Goal: Task Accomplishment & Management: Manage account settings

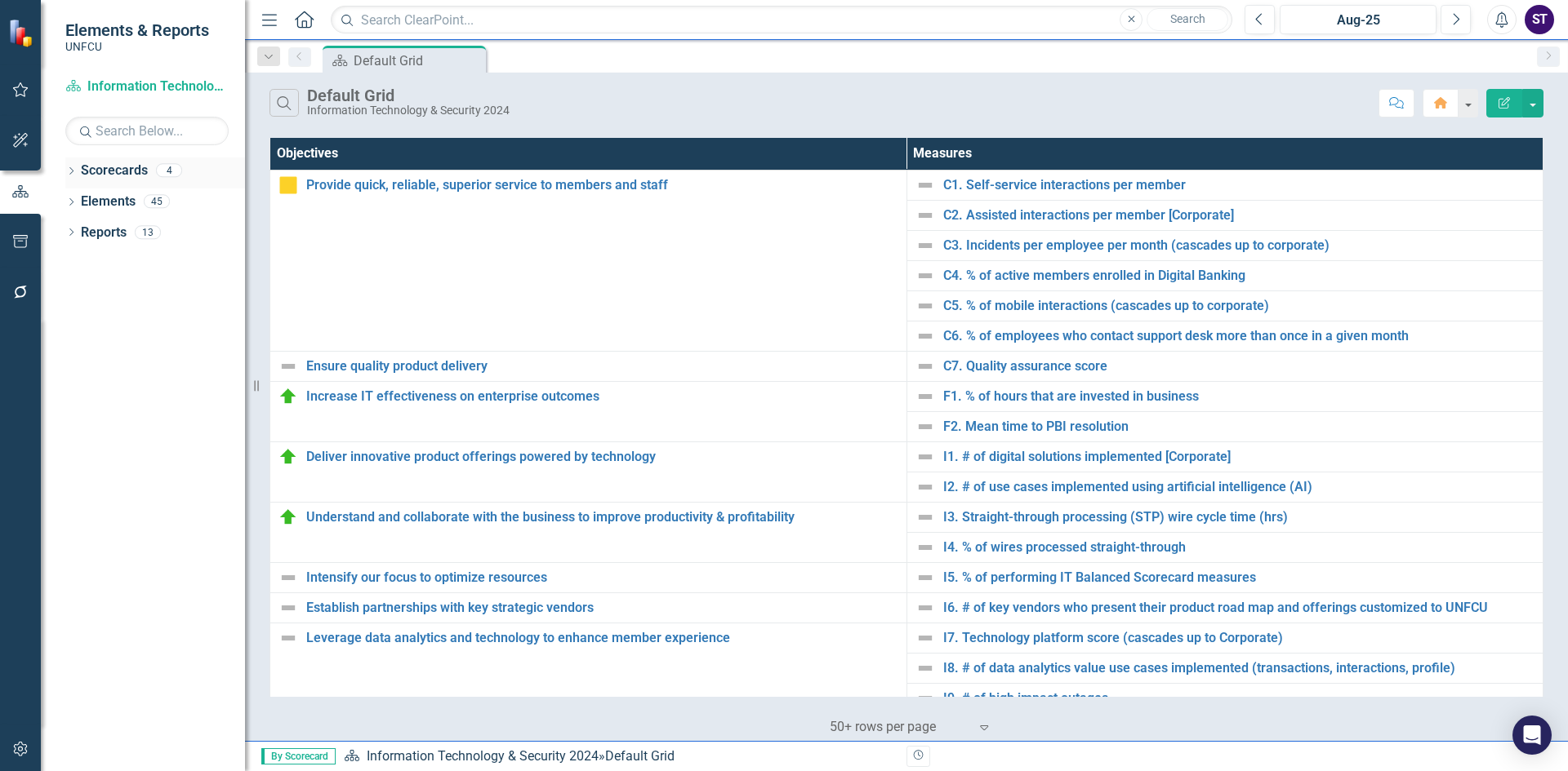
click at [66, 167] on div "Dropdown" at bounding box center [71, 172] width 11 height 14
click at [82, 198] on icon "Dropdown" at bounding box center [79, 200] width 12 height 10
click at [136, 229] on link "Information Technology & Security 2025" at bounding box center [175, 233] width 139 height 19
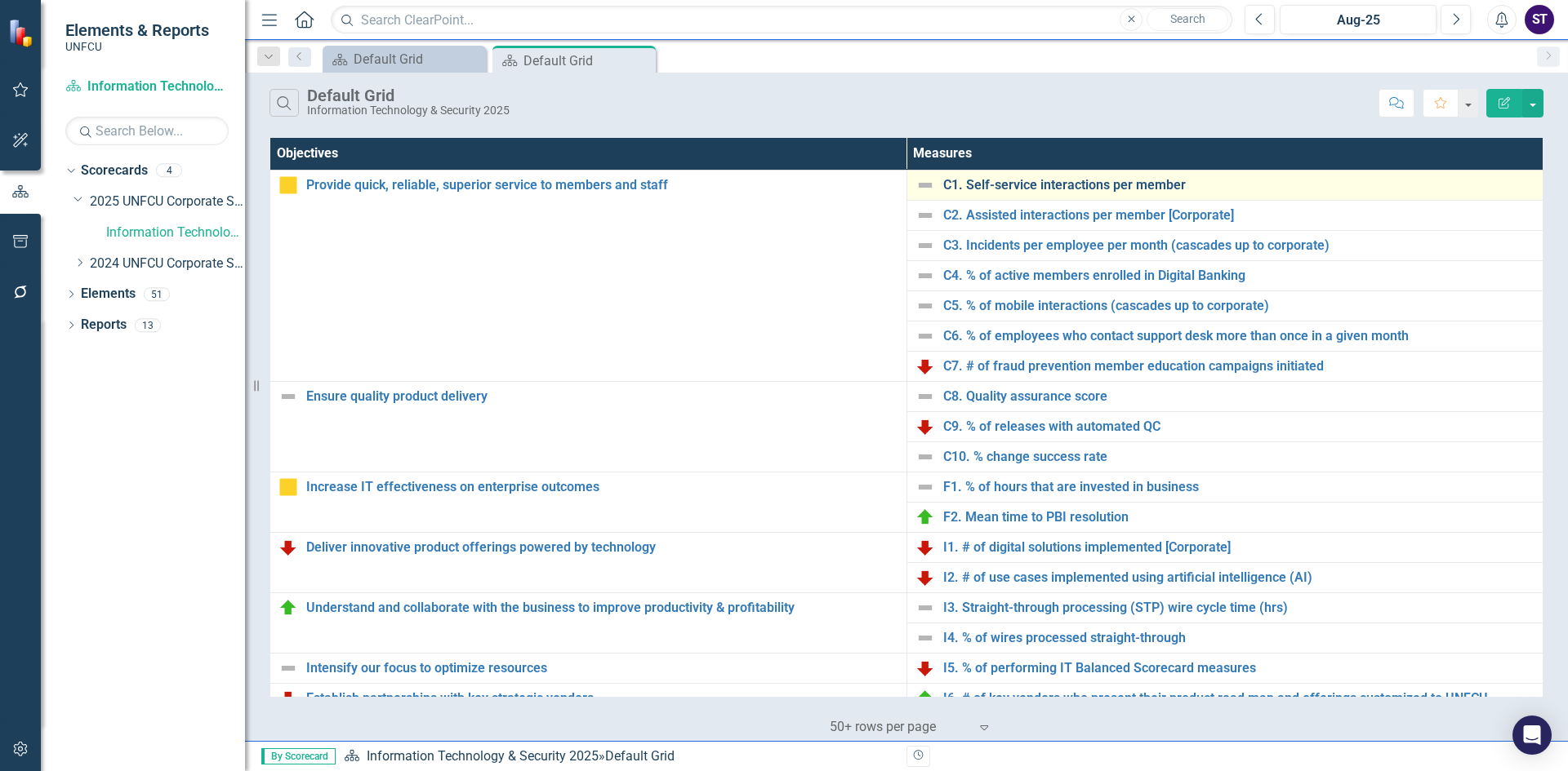
click at [984, 185] on link "C1. Self-service interactions per member" at bounding box center [1240, 185] width 593 height 15
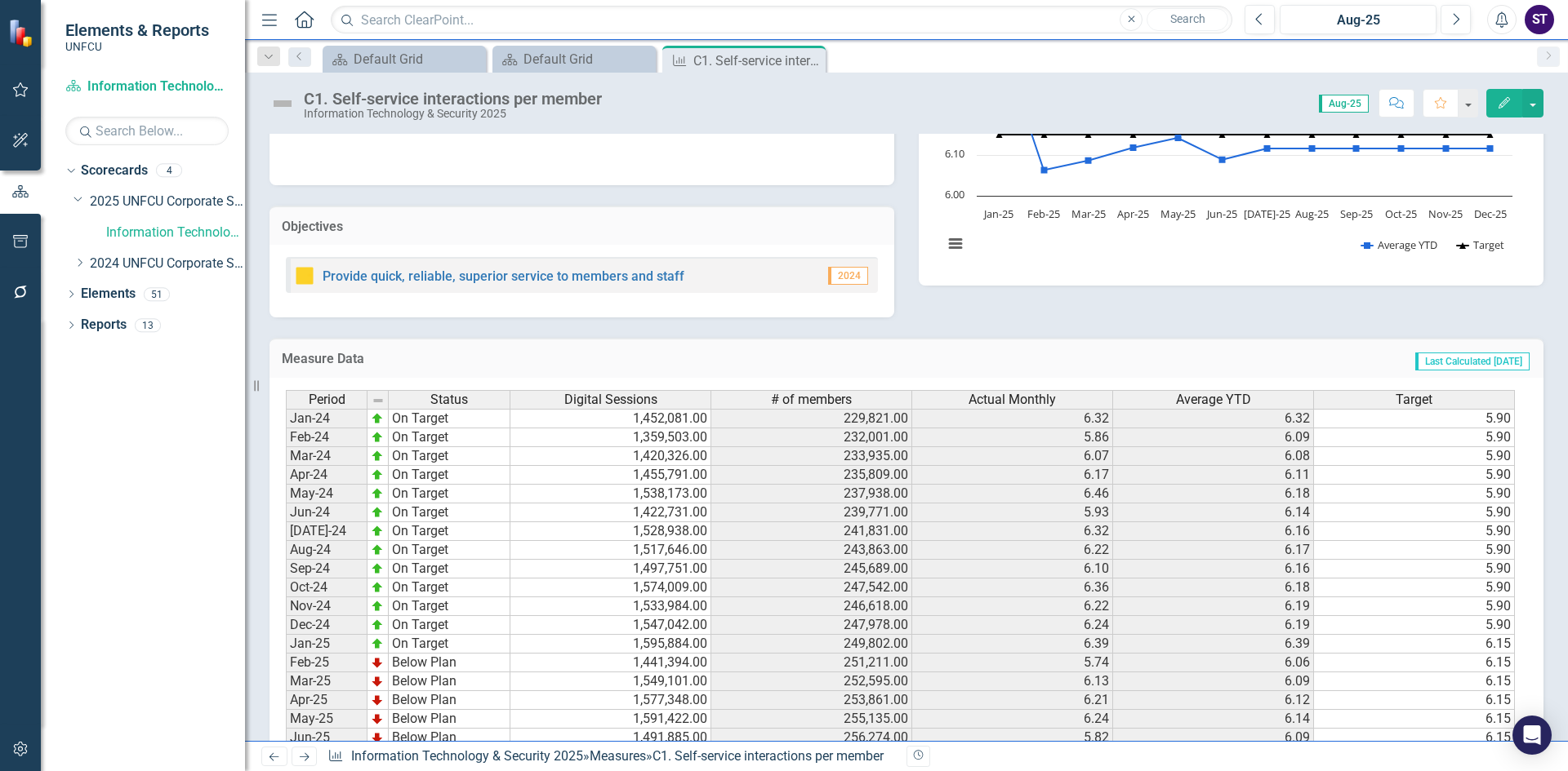
scroll to position [341, 0]
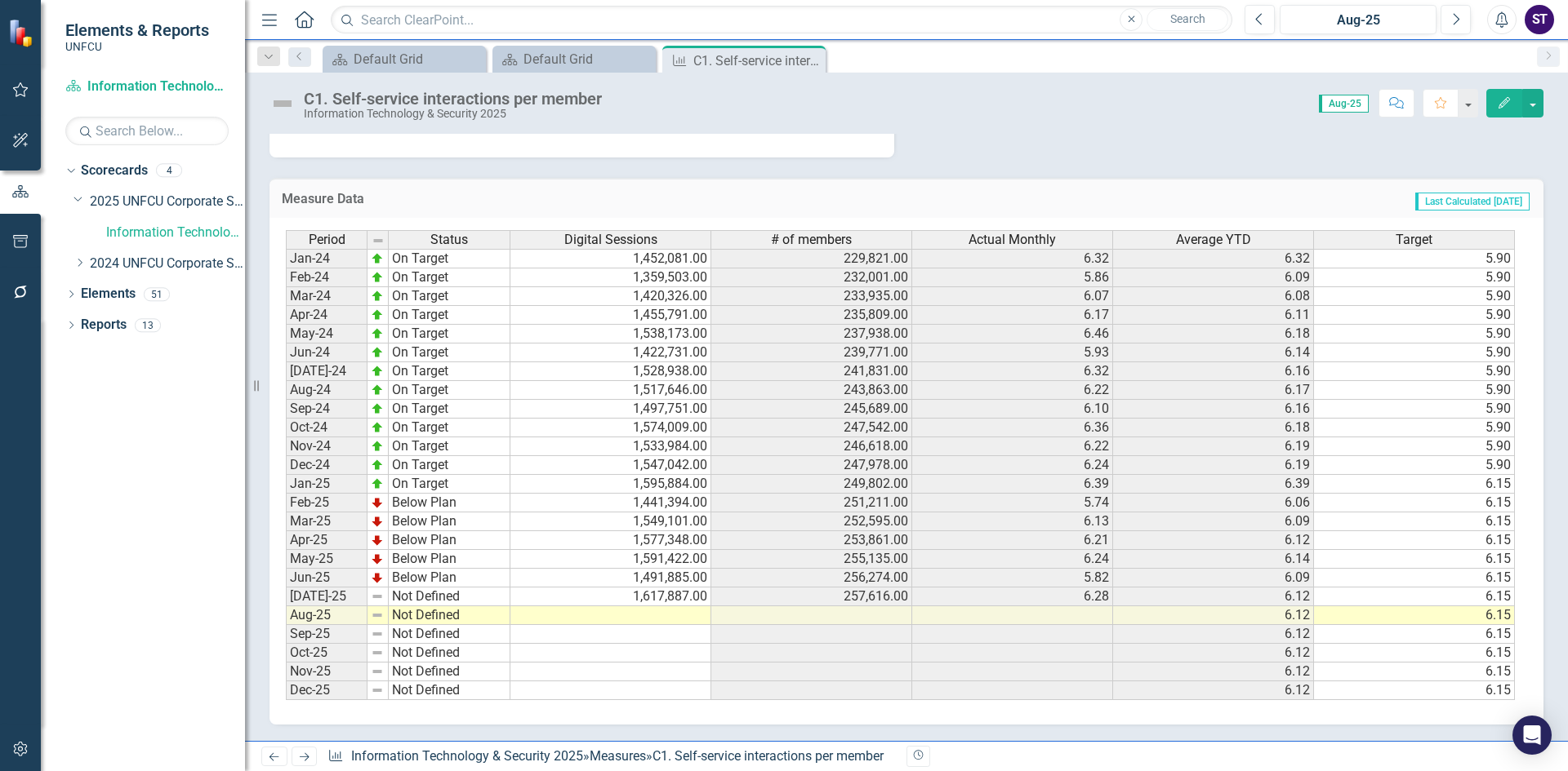
click at [415, 599] on td "Not Defined" at bounding box center [449, 597] width 122 height 19
click at [448, 596] on td "Not Defined" at bounding box center [449, 597] width 122 height 19
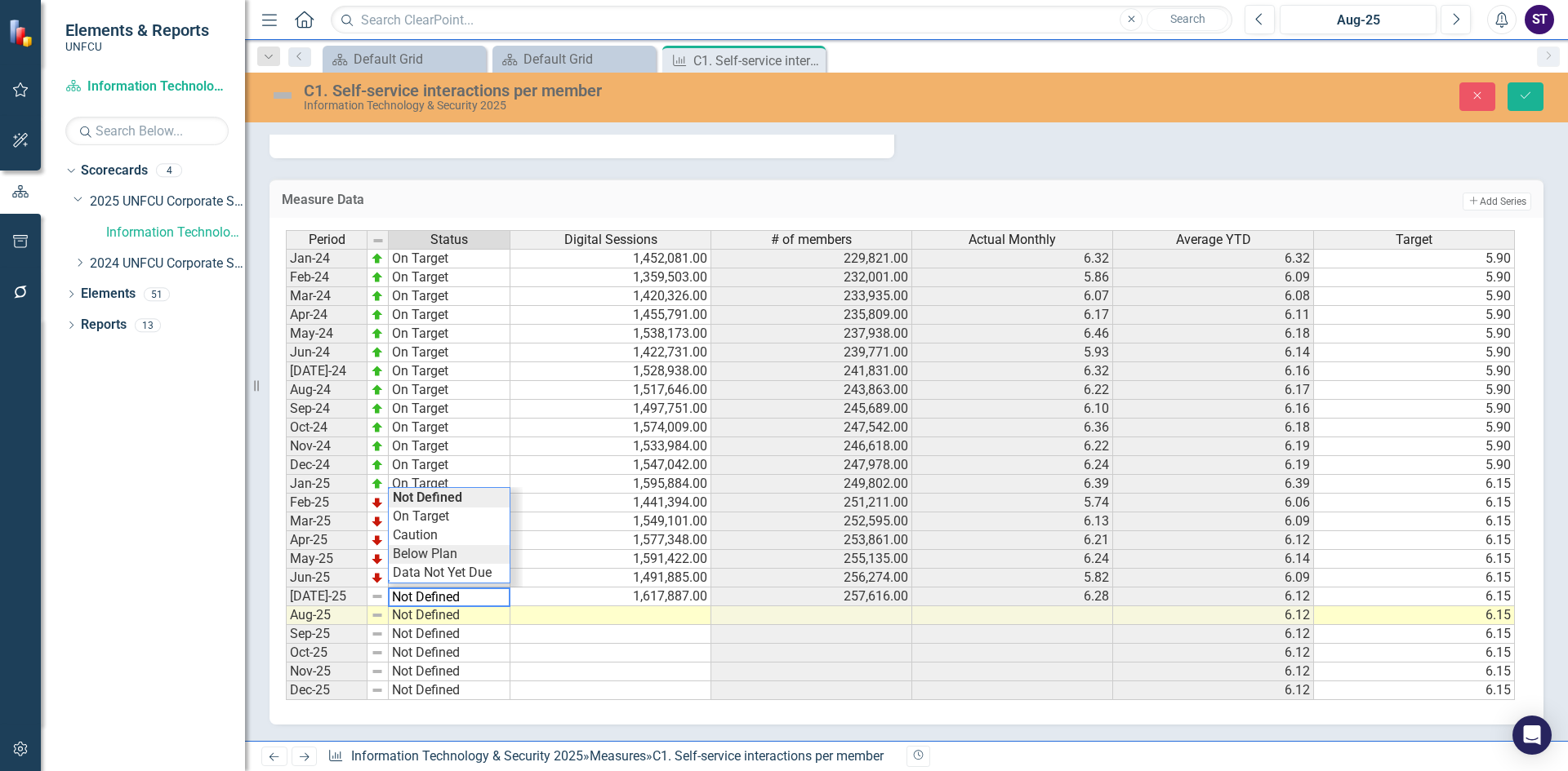
type textarea "Below Plan"
click at [437, 554] on div "Period Status Digital Sessions # of members Actual Monthly Average YTD Target J…" at bounding box center [900, 466] width 1229 height 471
click at [1532, 92] on icon "Save" at bounding box center [1526, 95] width 15 height 11
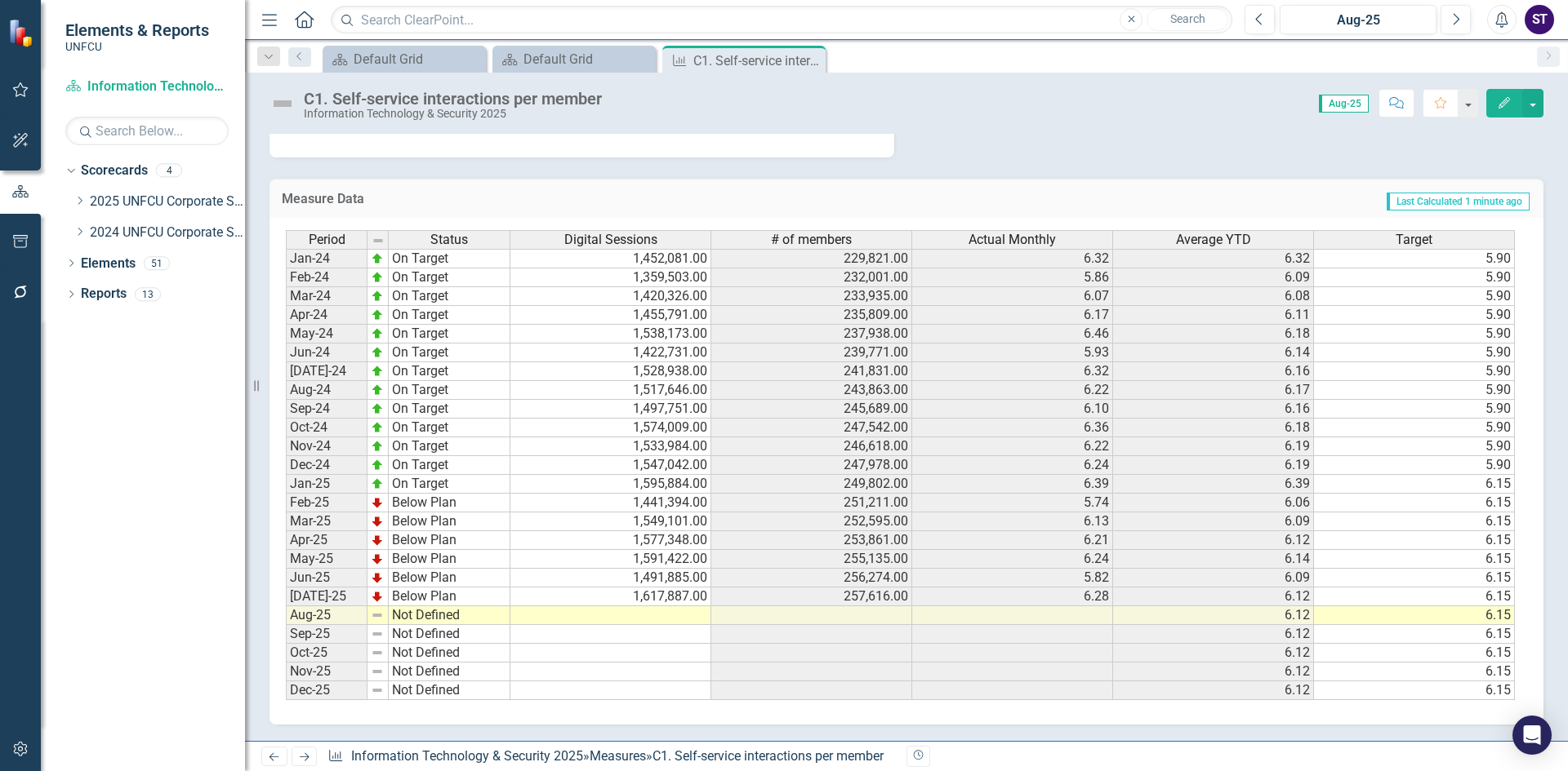
click at [0, 0] on icon at bounding box center [0, 0] width 0 height 0
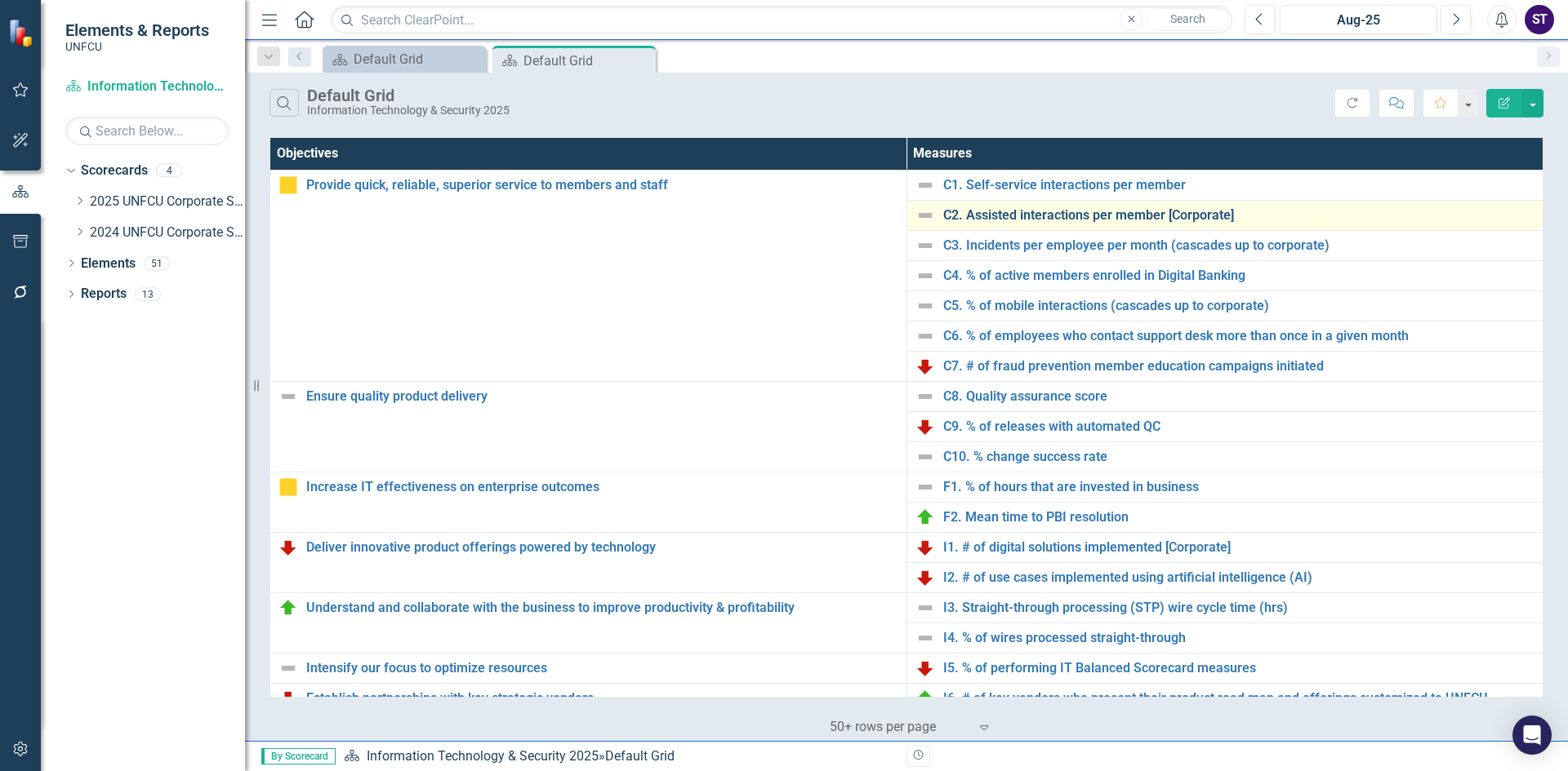
click at [997, 213] on link "C2. Assisted interactions per member [Corporate]" at bounding box center [1240, 216] width 593 height 15
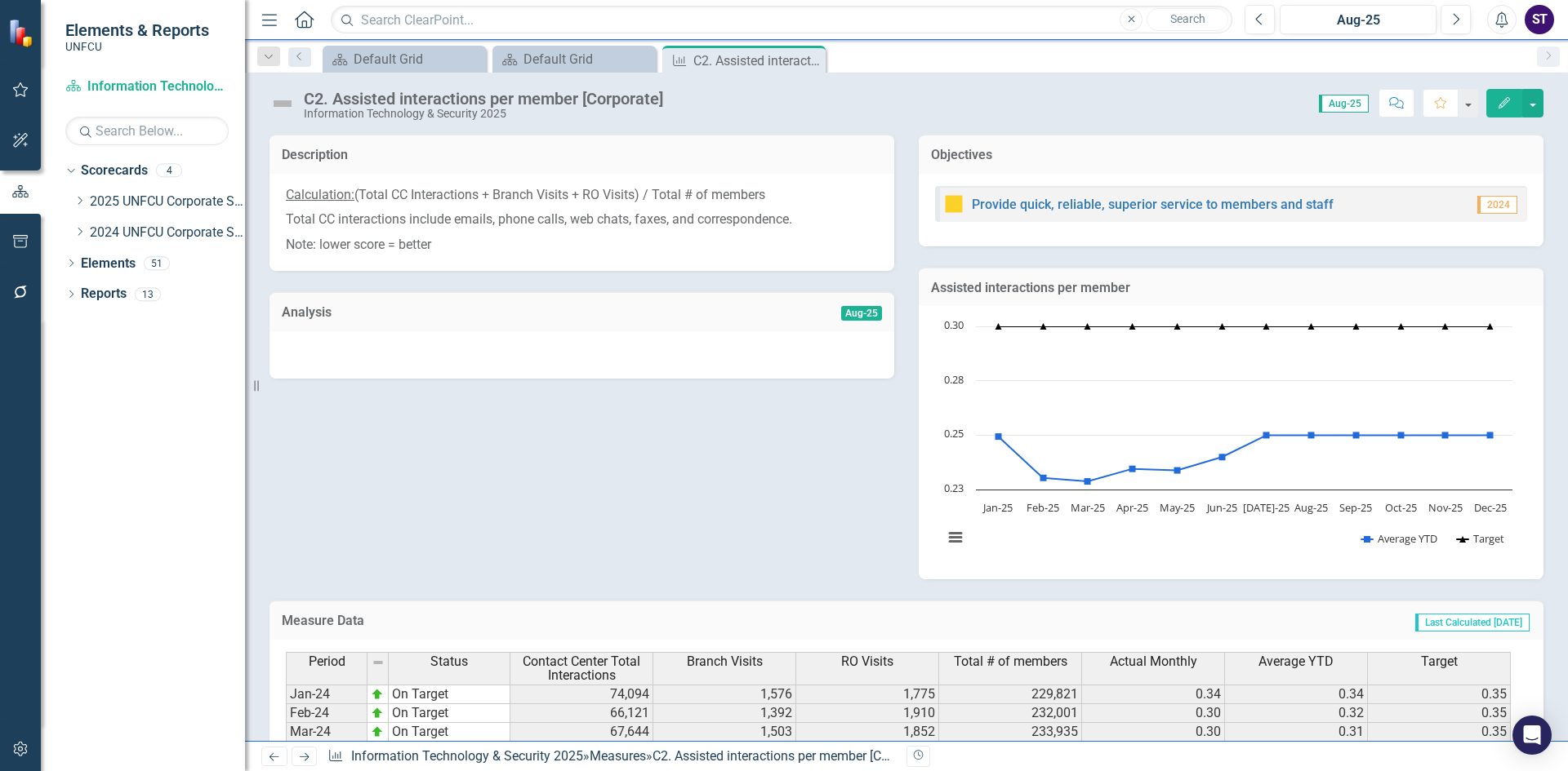
scroll to position [435, 0]
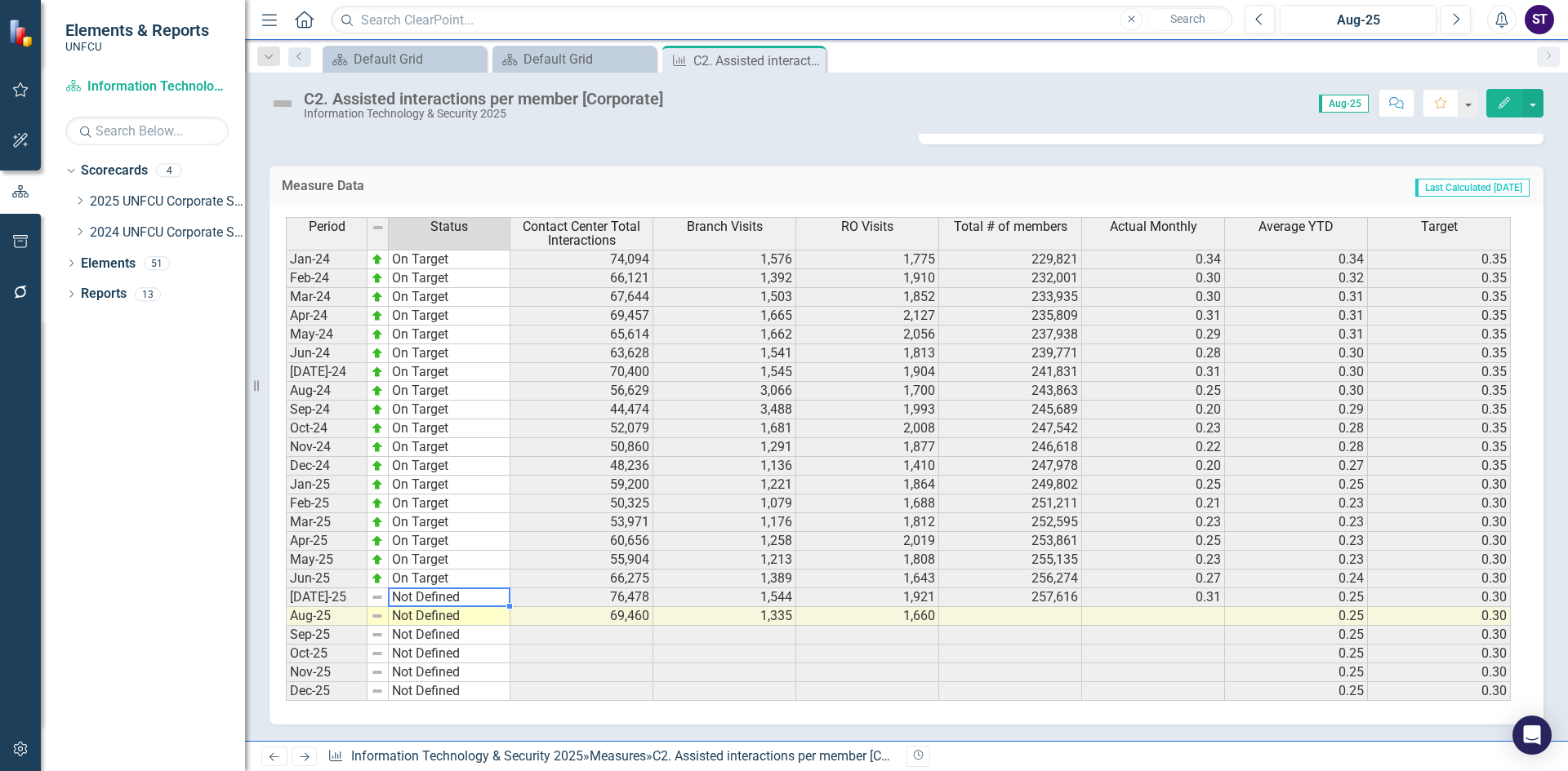
click at [451, 600] on td "Not Defined" at bounding box center [449, 598] width 122 height 19
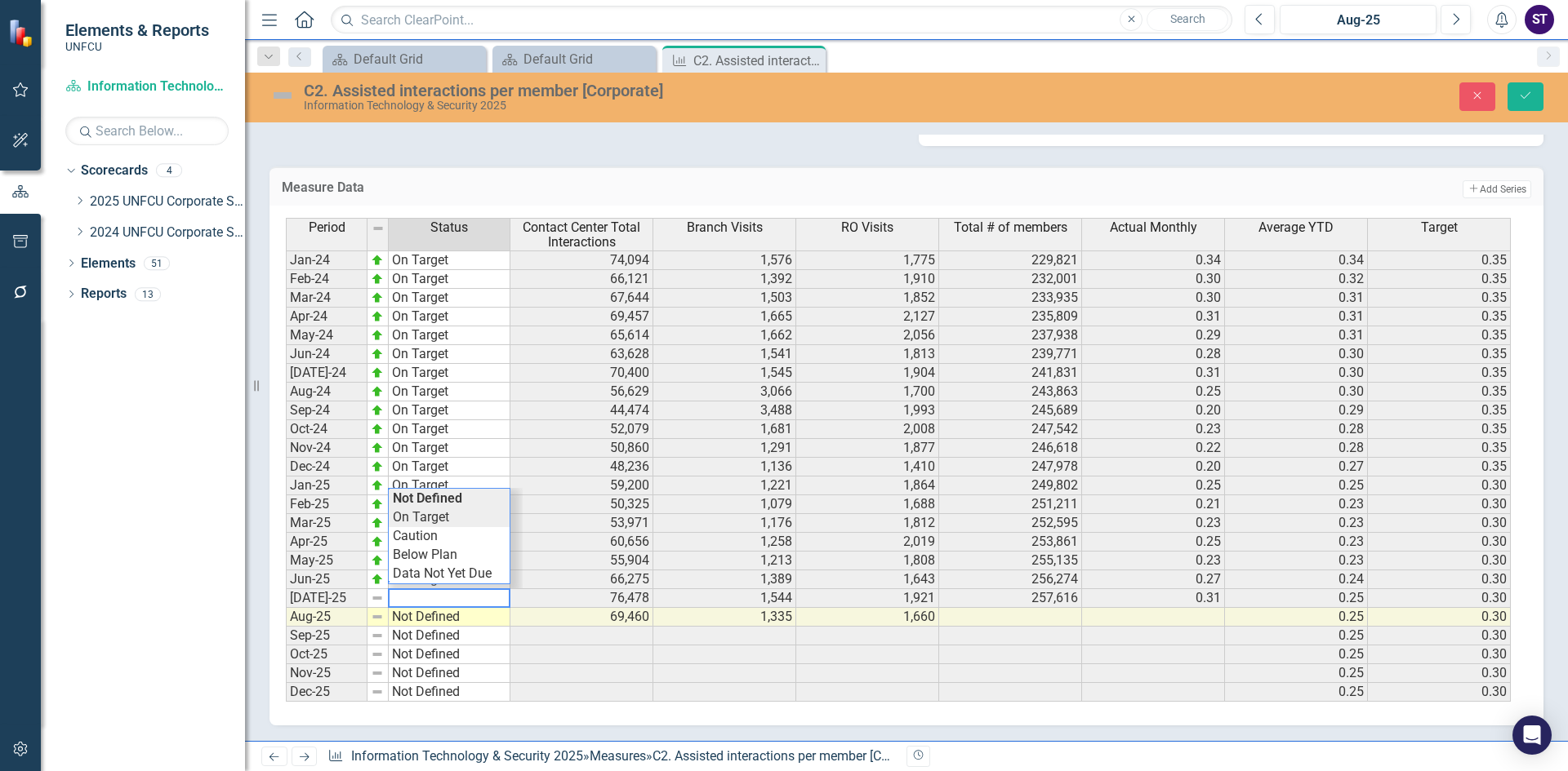
click at [424, 520] on div "Period Status Contact Center Total Interactions Branch Visits RO Visits Total #…" at bounding box center [900, 460] width 1229 height 484
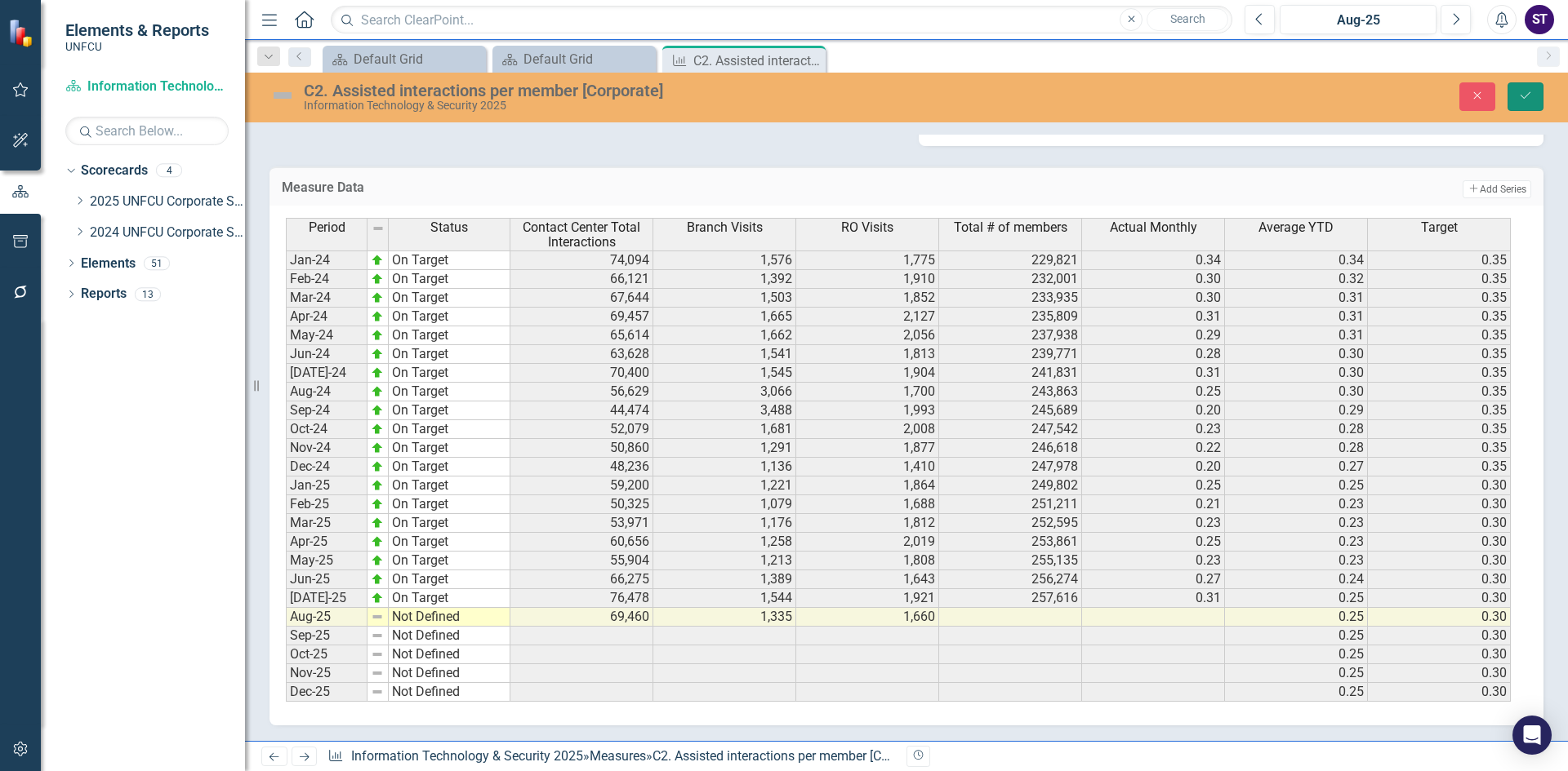
click at [1528, 101] on icon "Save" at bounding box center [1526, 95] width 15 height 11
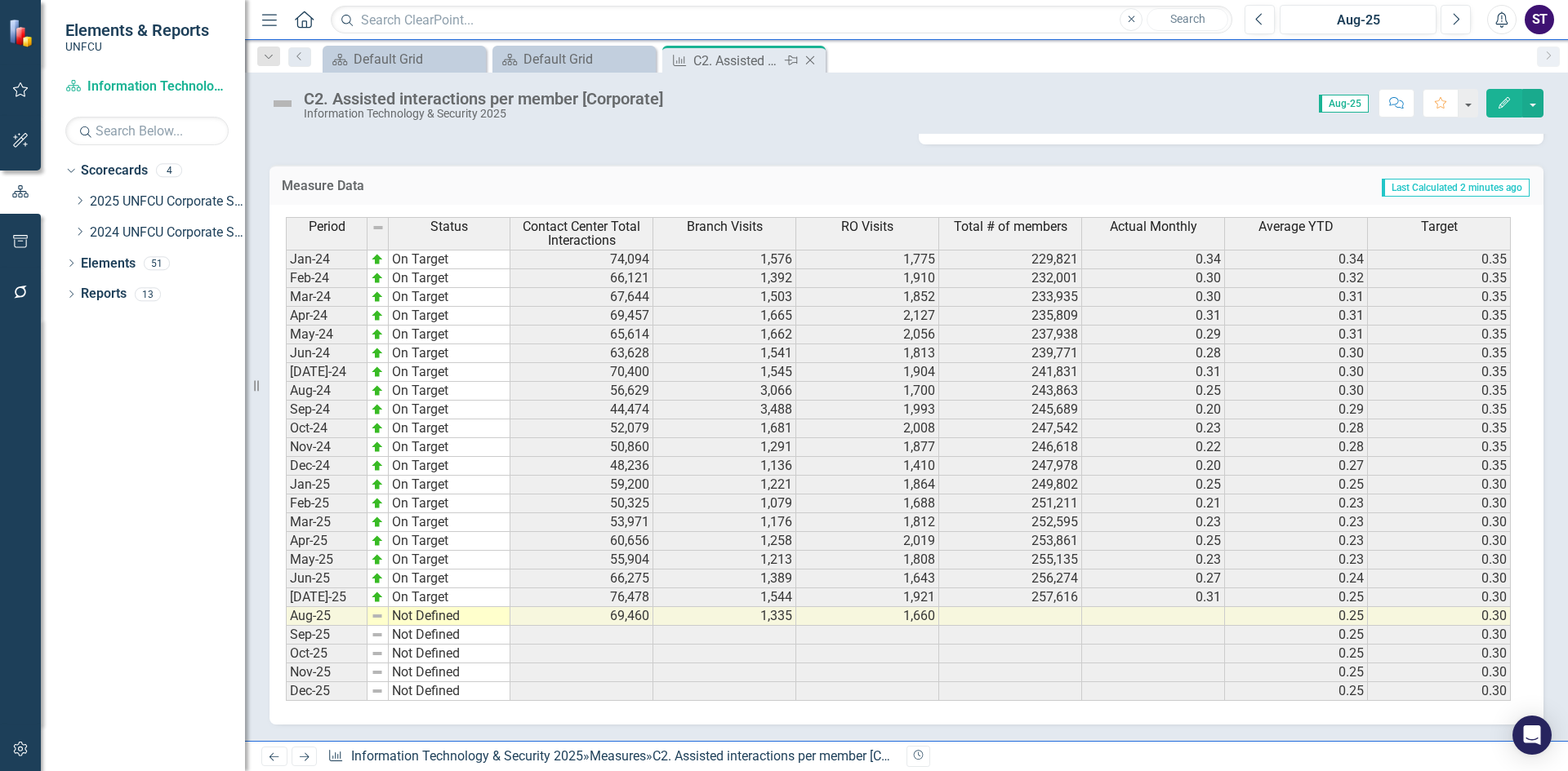
click at [811, 56] on icon "Close" at bounding box center [811, 61] width 17 height 13
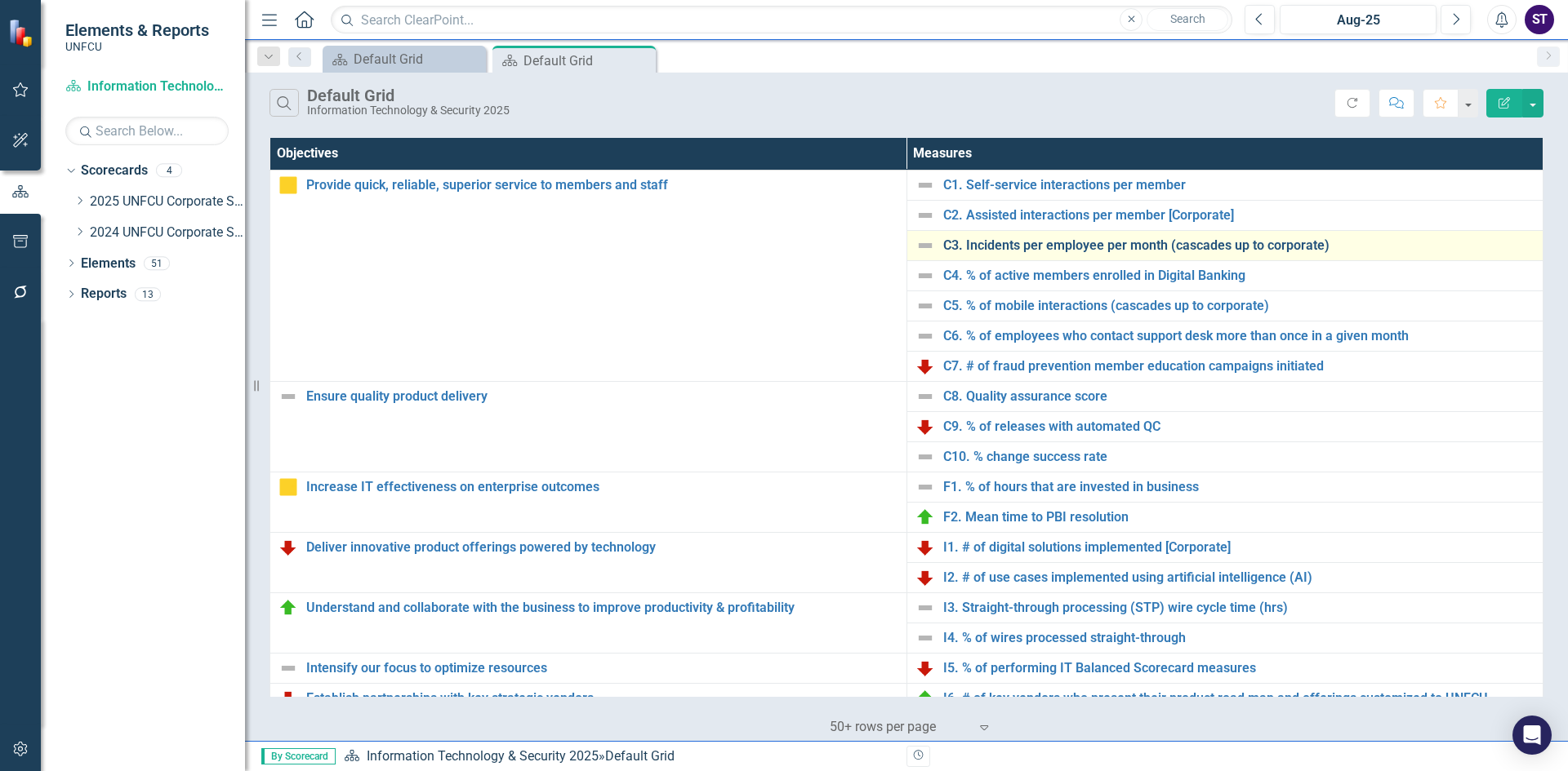
click at [997, 248] on link "C3. Incidents per employee per month (cascades up to corporate)" at bounding box center [1240, 246] width 593 height 15
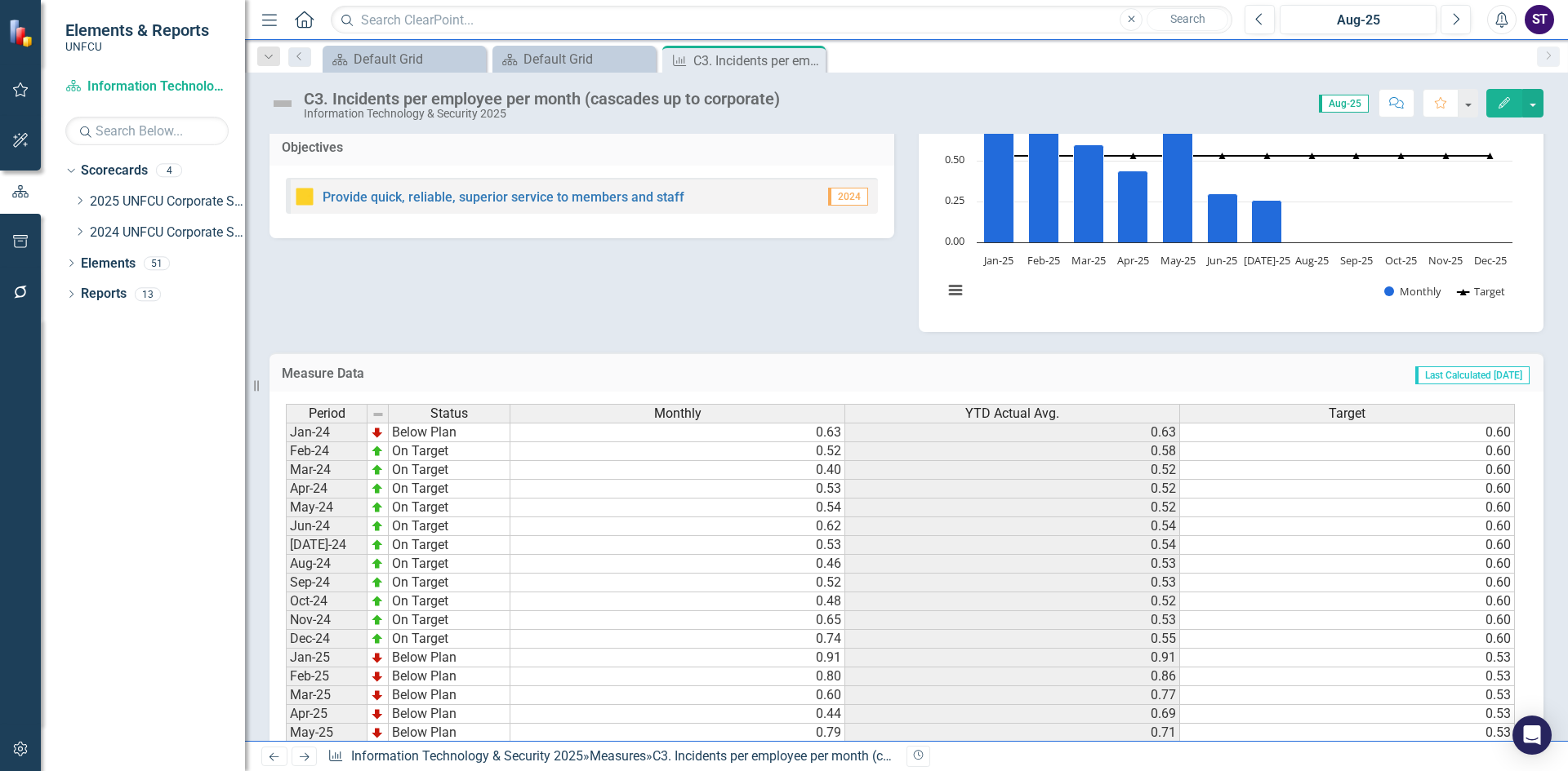
scroll to position [289, 0]
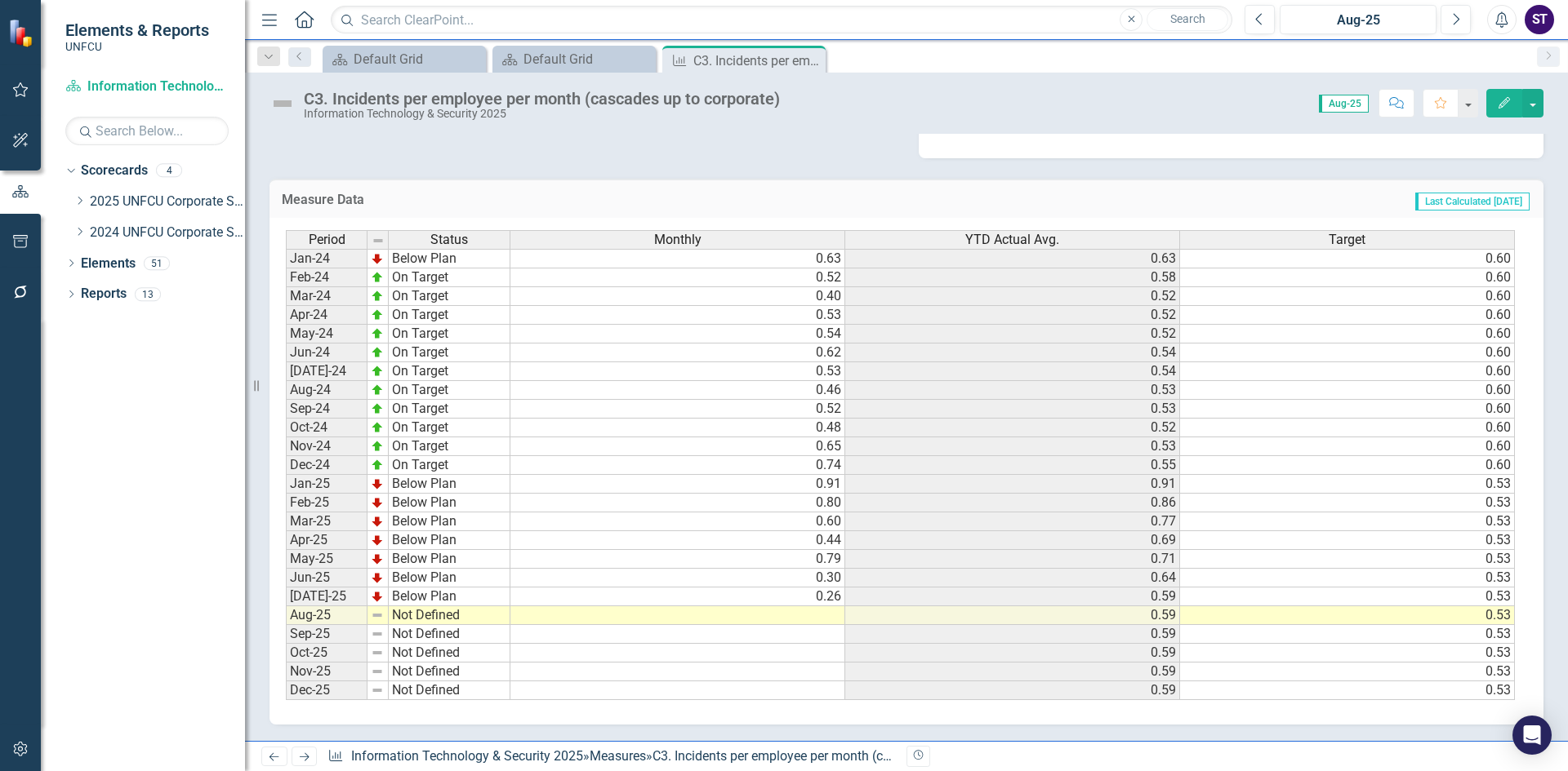
drag, startPoint x: 808, startPoint y: 56, endPoint x: 820, endPoint y: 67, distance: 16.3
click at [0, 0] on icon "Close" at bounding box center [0, 0] width 0 height 0
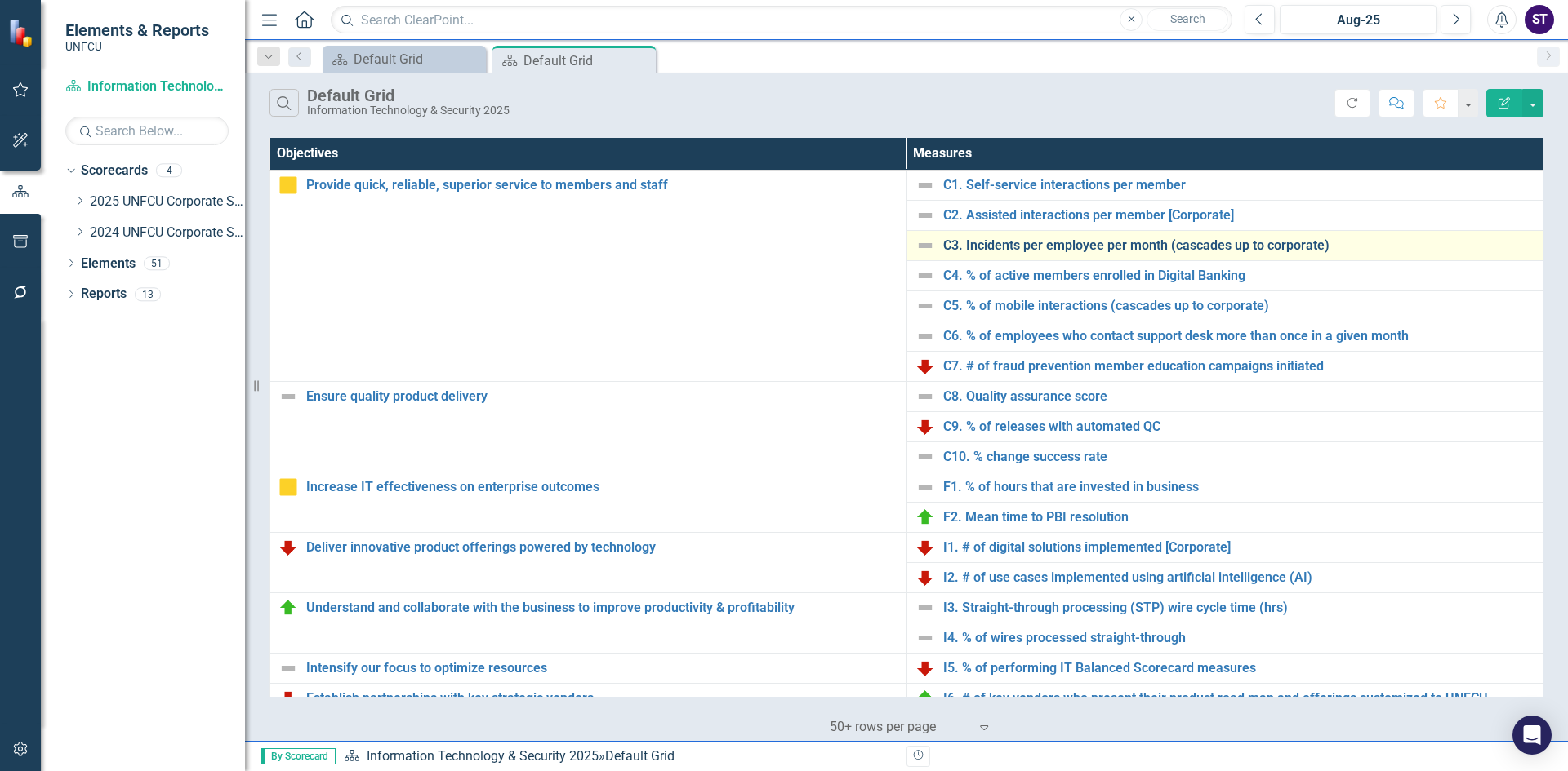
click at [991, 244] on link "C3. Incidents per employee per month (cascades up to corporate)" at bounding box center [1240, 246] width 593 height 15
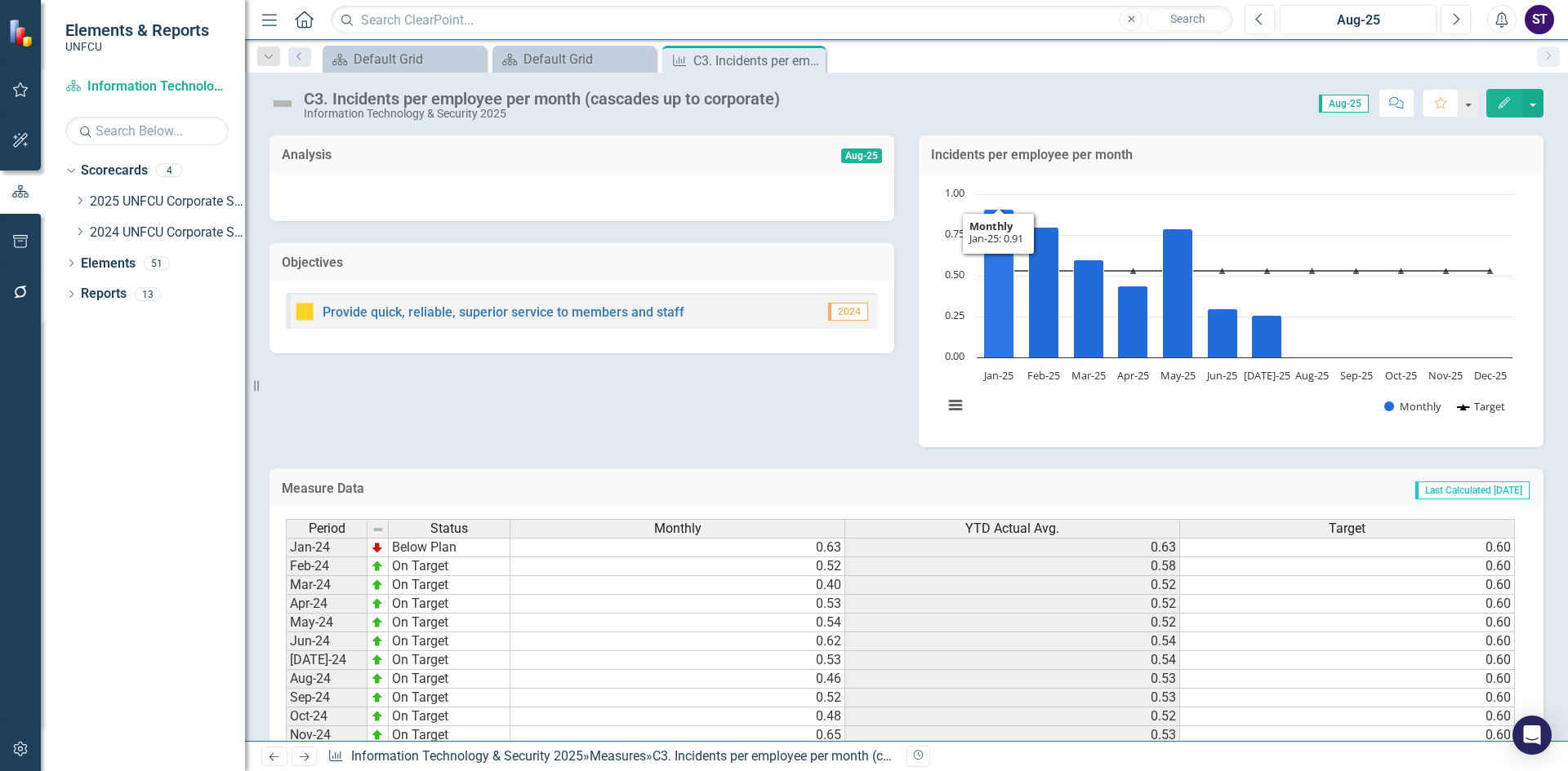
scroll to position [289, 0]
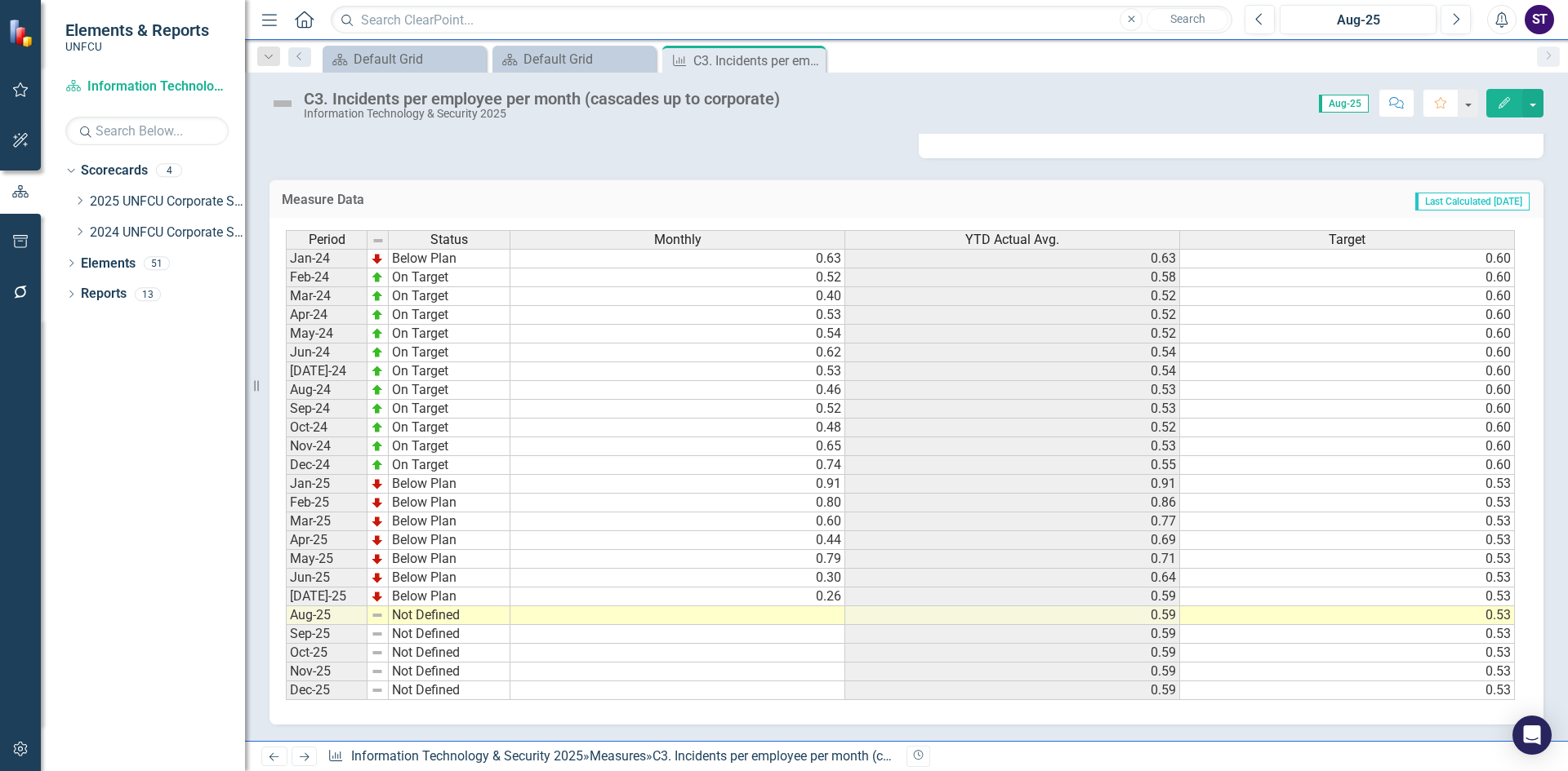
click at [805, 615] on td at bounding box center [677, 615] width 334 height 19
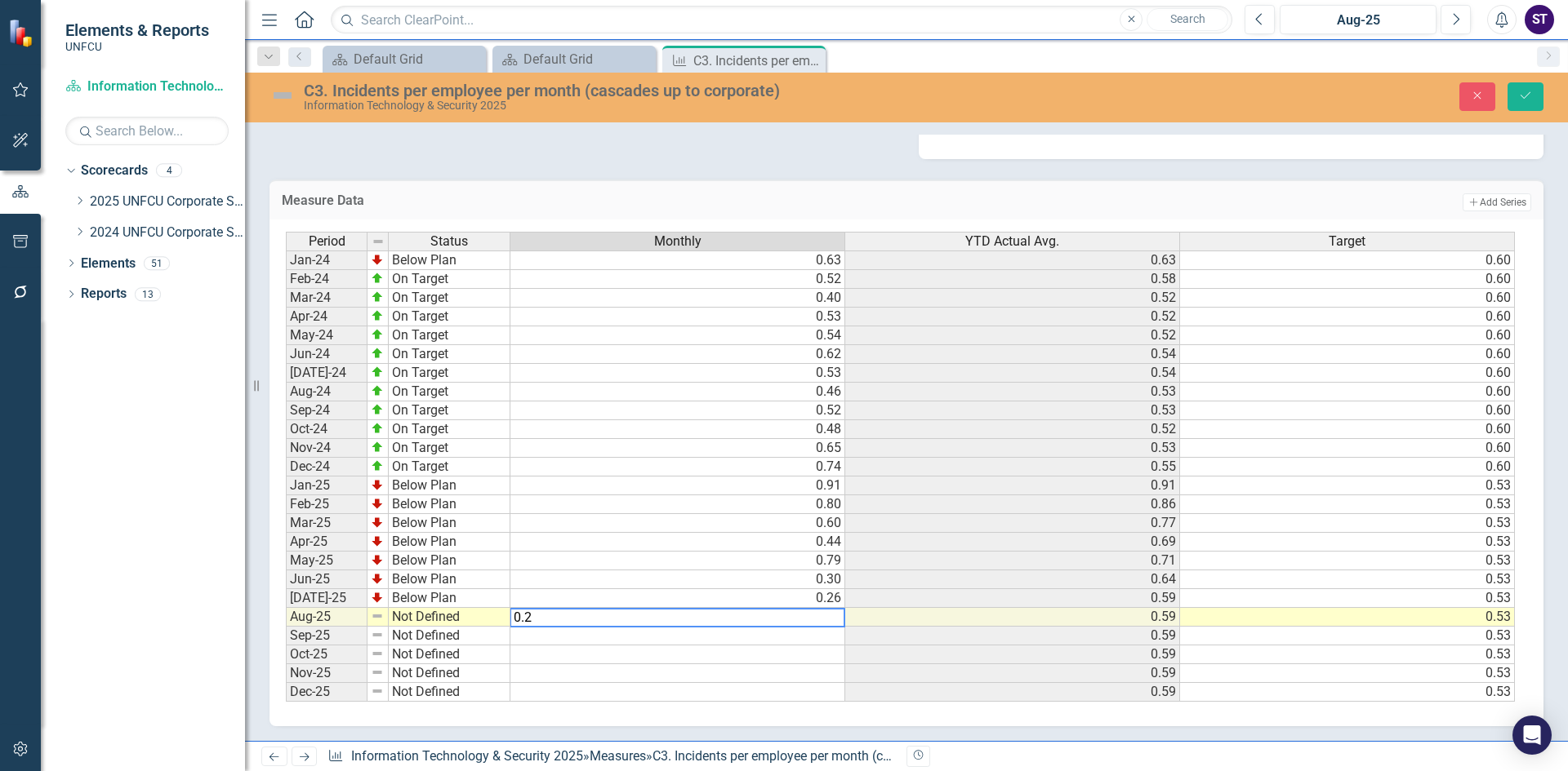
type textarea "0.24"
click at [1514, 89] on button "Save" at bounding box center [1525, 97] width 36 height 29
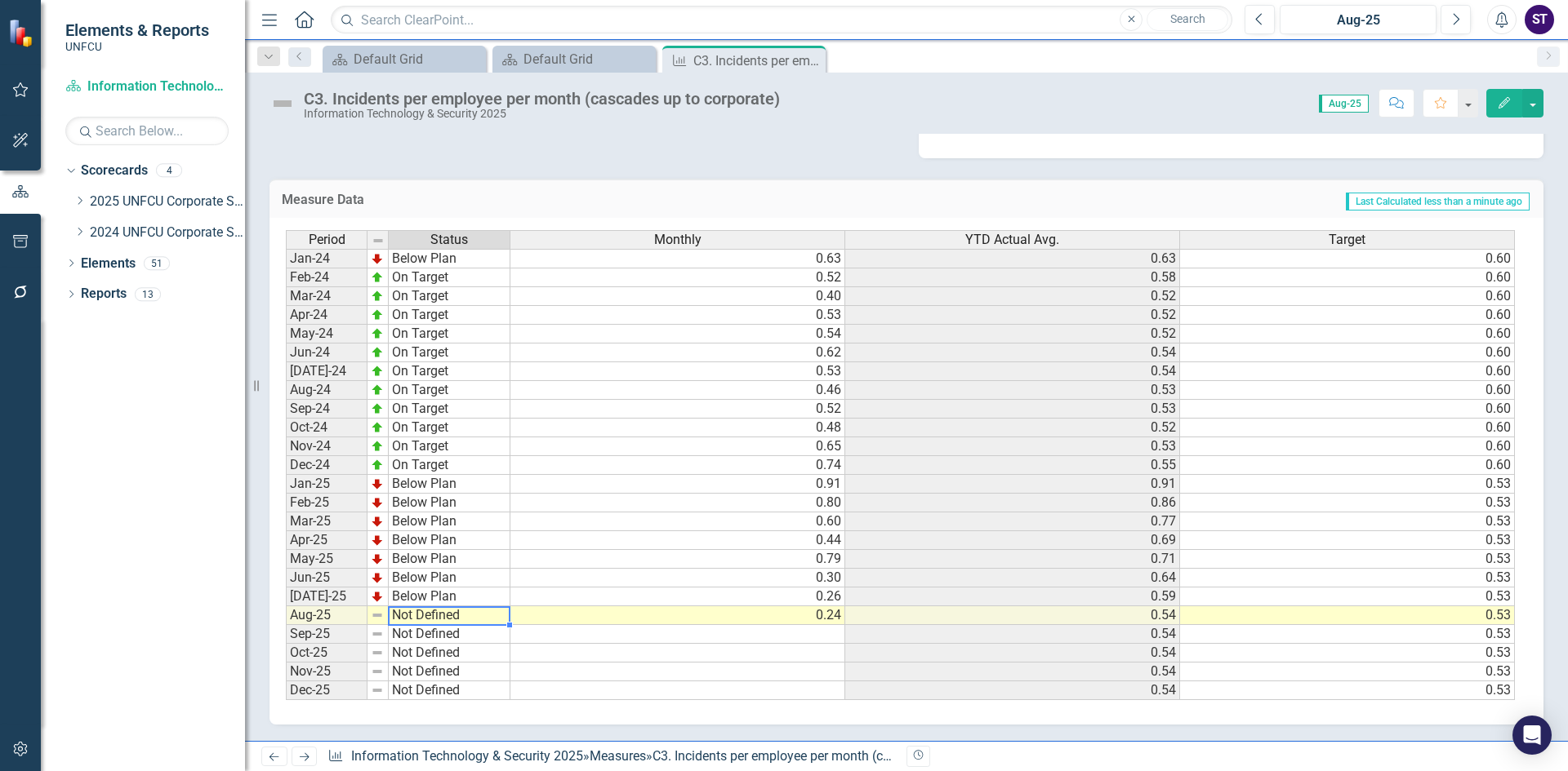
click at [418, 618] on td "Not Defined" at bounding box center [449, 615] width 122 height 19
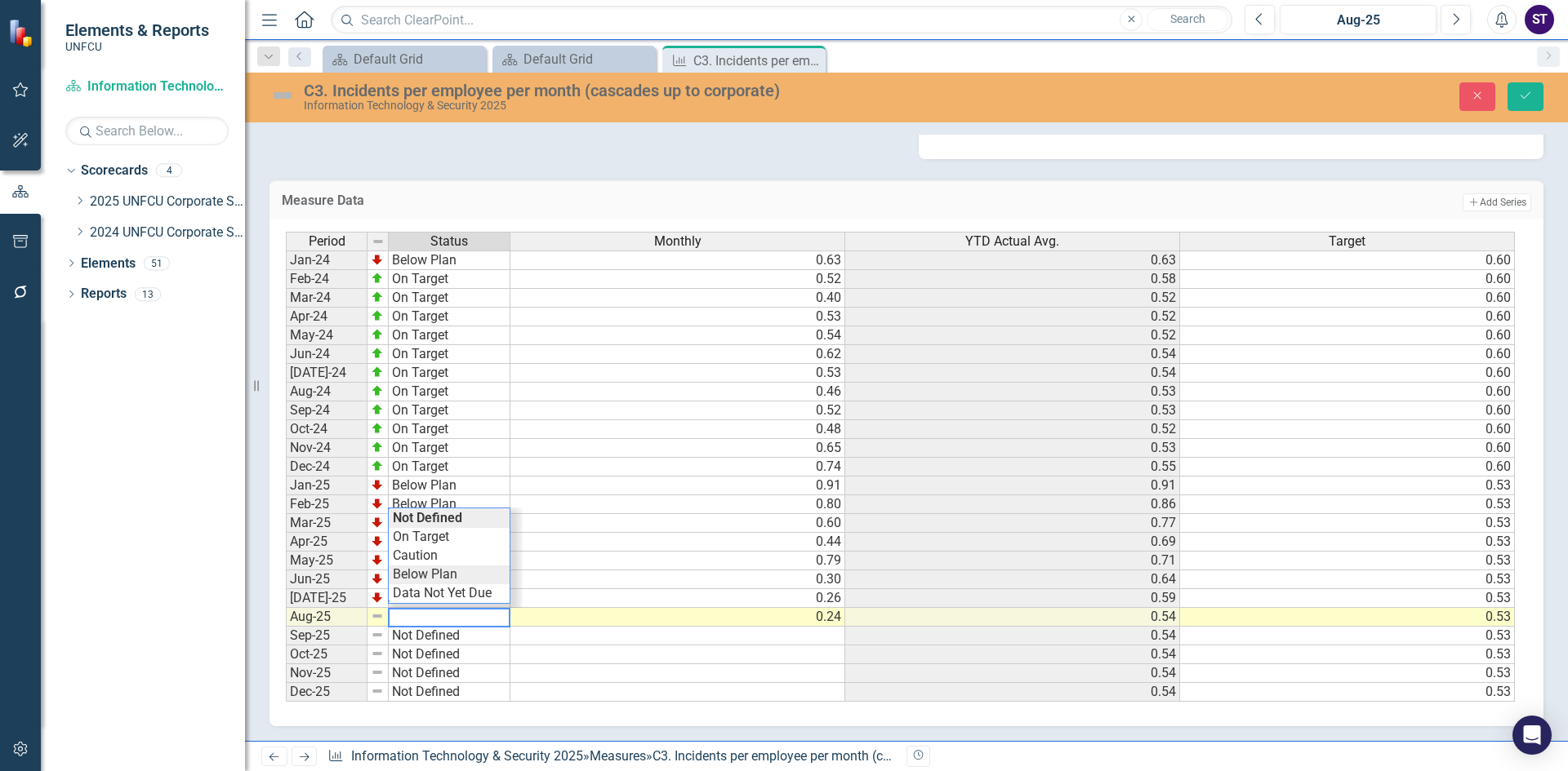
click at [436, 575] on div "Period Status Monthly YTD Actual Avg. Target Jan-24 Below Plan 0.63 0.63 0.60 F…" at bounding box center [900, 467] width 1229 height 471
click at [1524, 98] on icon "Save" at bounding box center [1526, 95] width 15 height 11
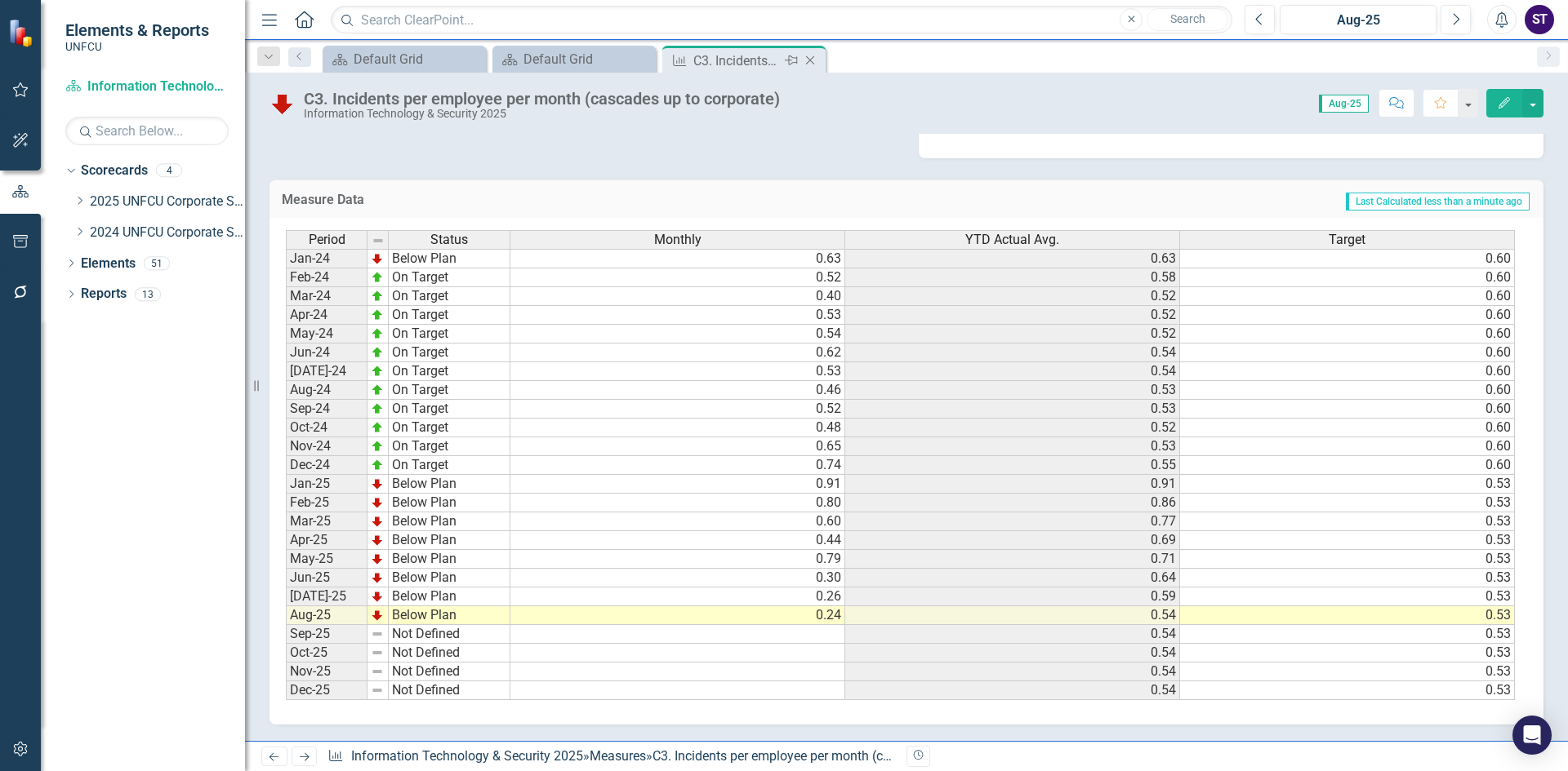
click at [812, 63] on icon at bounding box center [811, 61] width 9 height 9
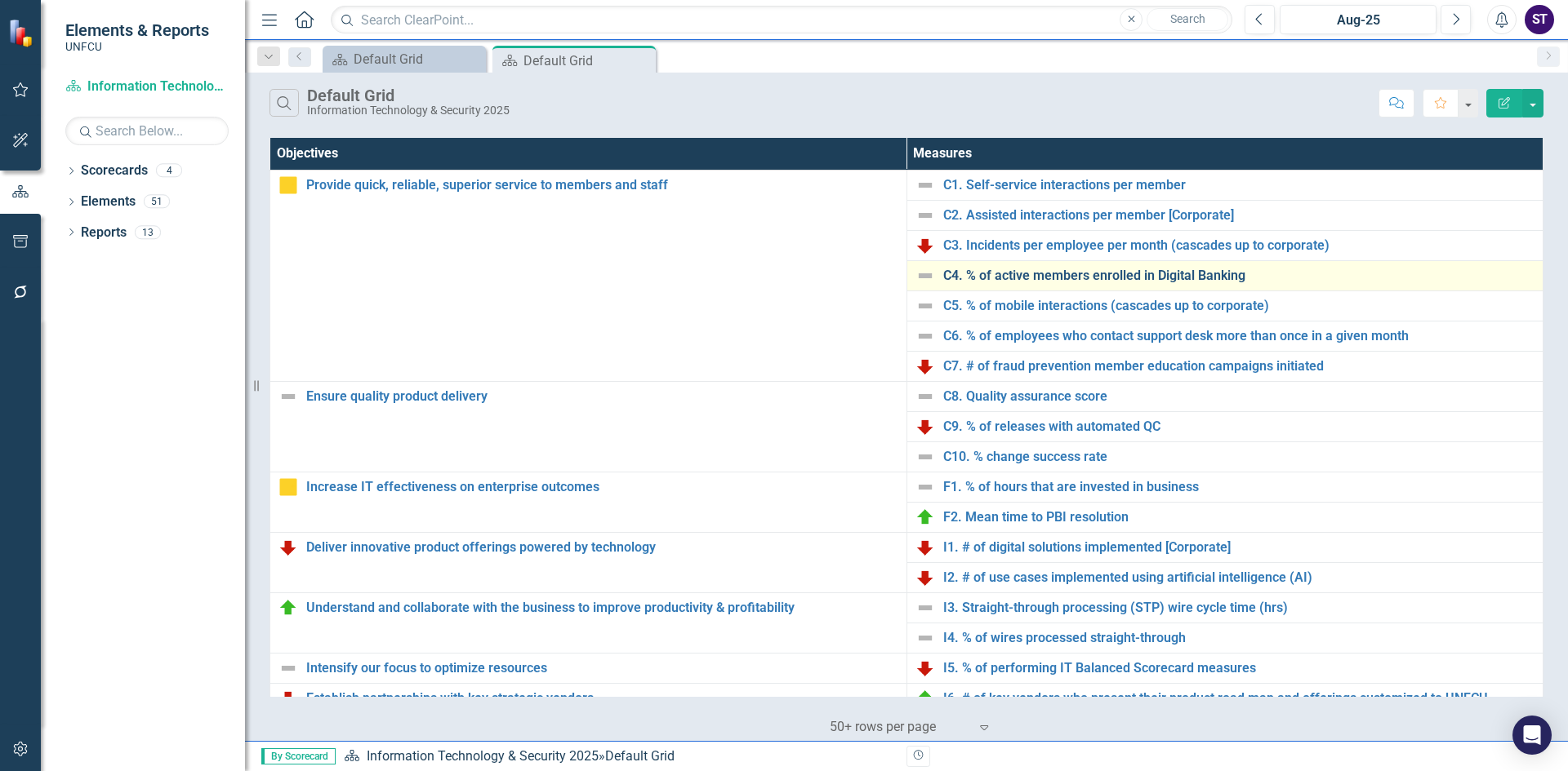
click at [1004, 274] on link "C4. % of active members enrolled in Digital Banking" at bounding box center [1240, 276] width 593 height 15
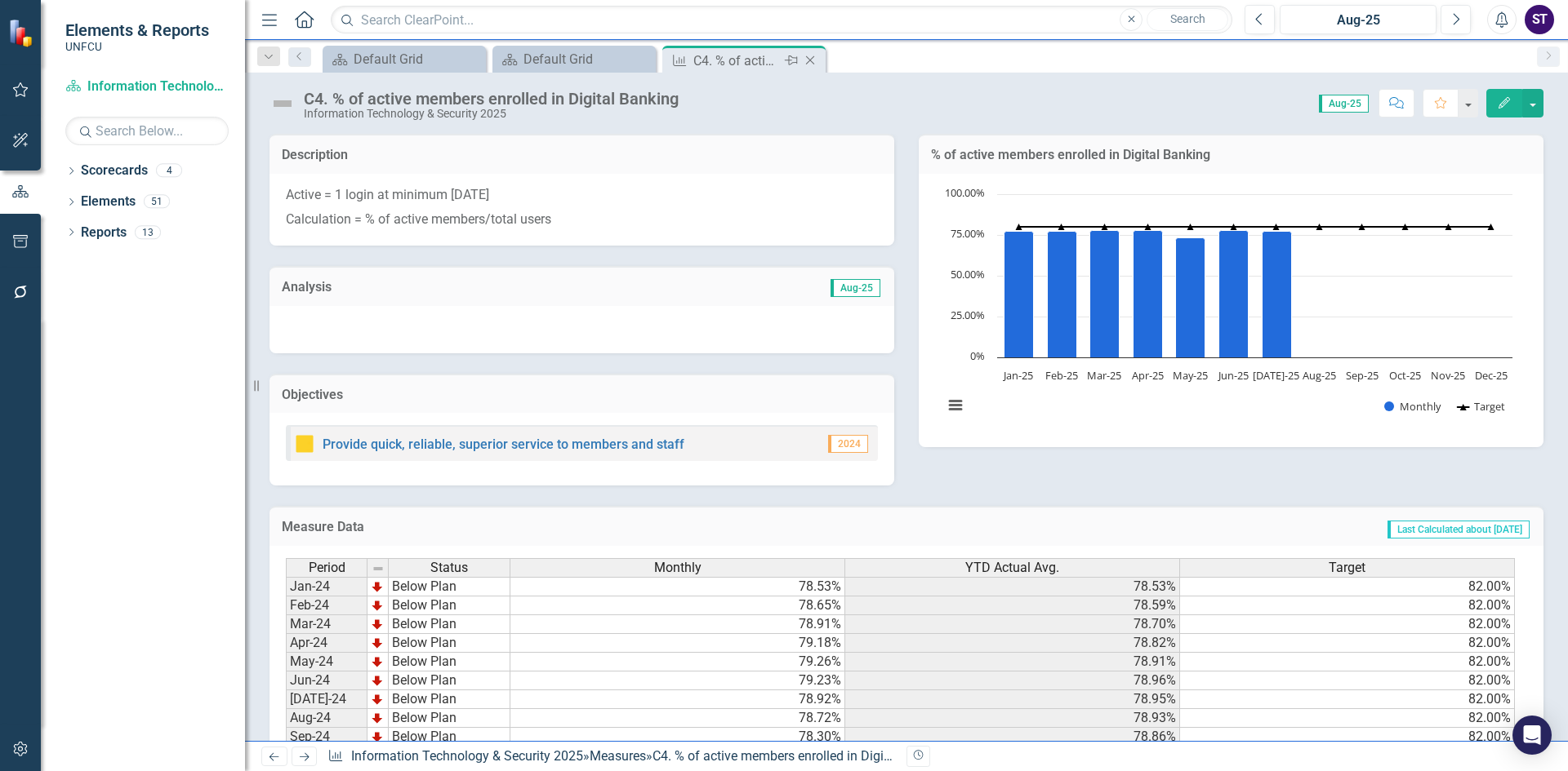
click at [812, 56] on icon "Close" at bounding box center [811, 61] width 17 height 13
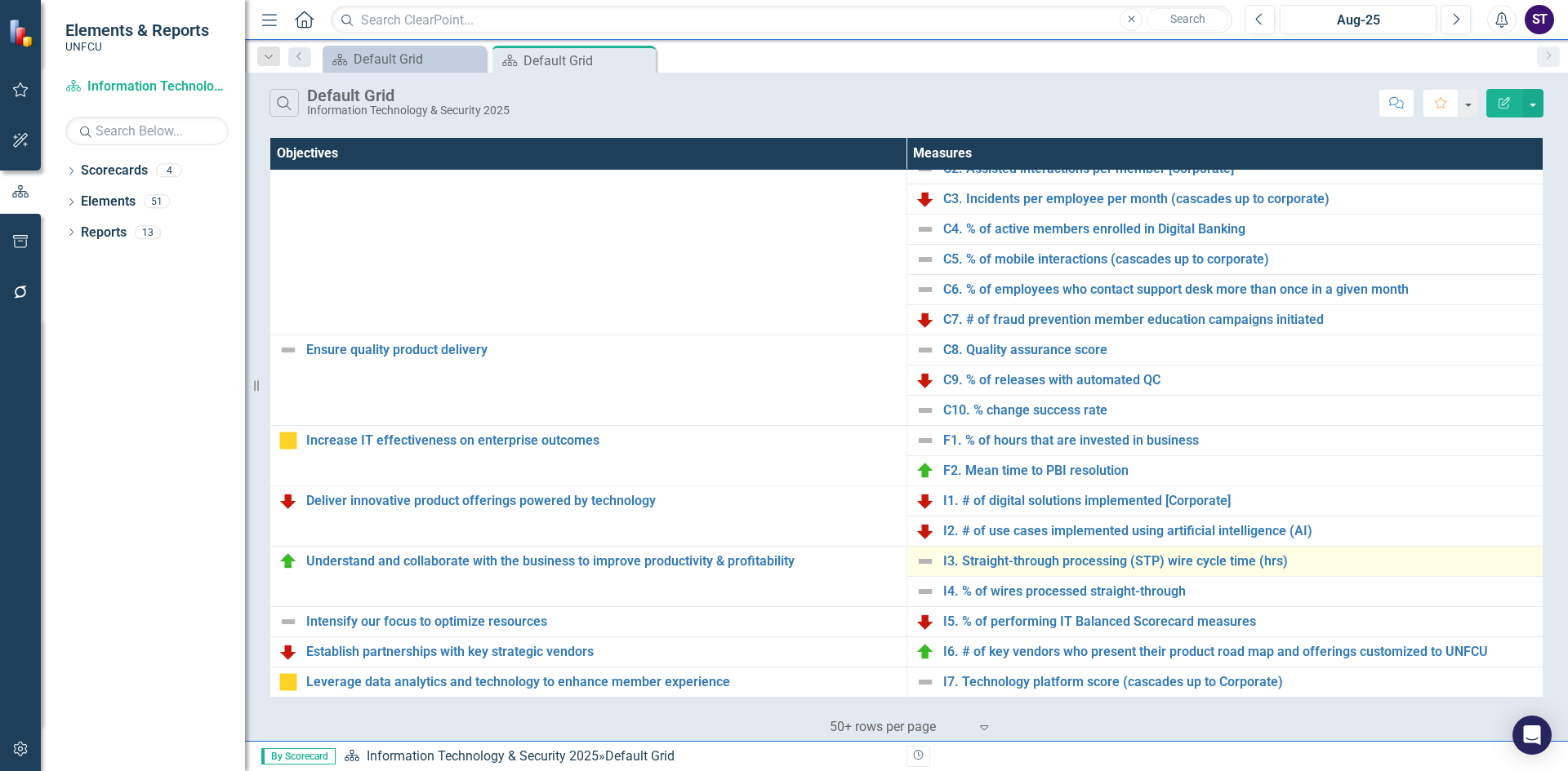
scroll to position [244, 0]
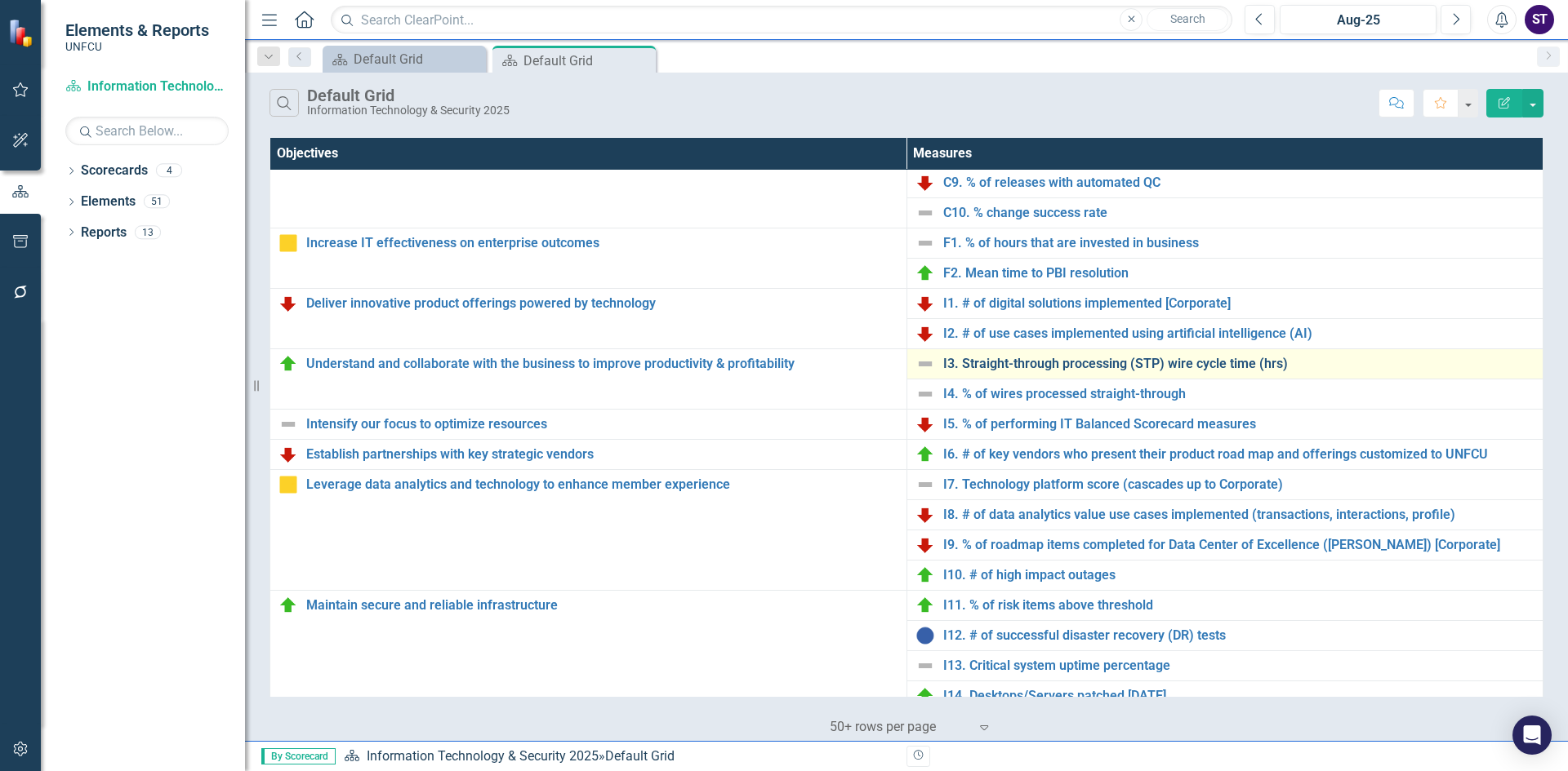
click at [978, 363] on link "I3. Straight-through processing (STP) wire cycle time (hrs)" at bounding box center [1240, 364] width 593 height 15
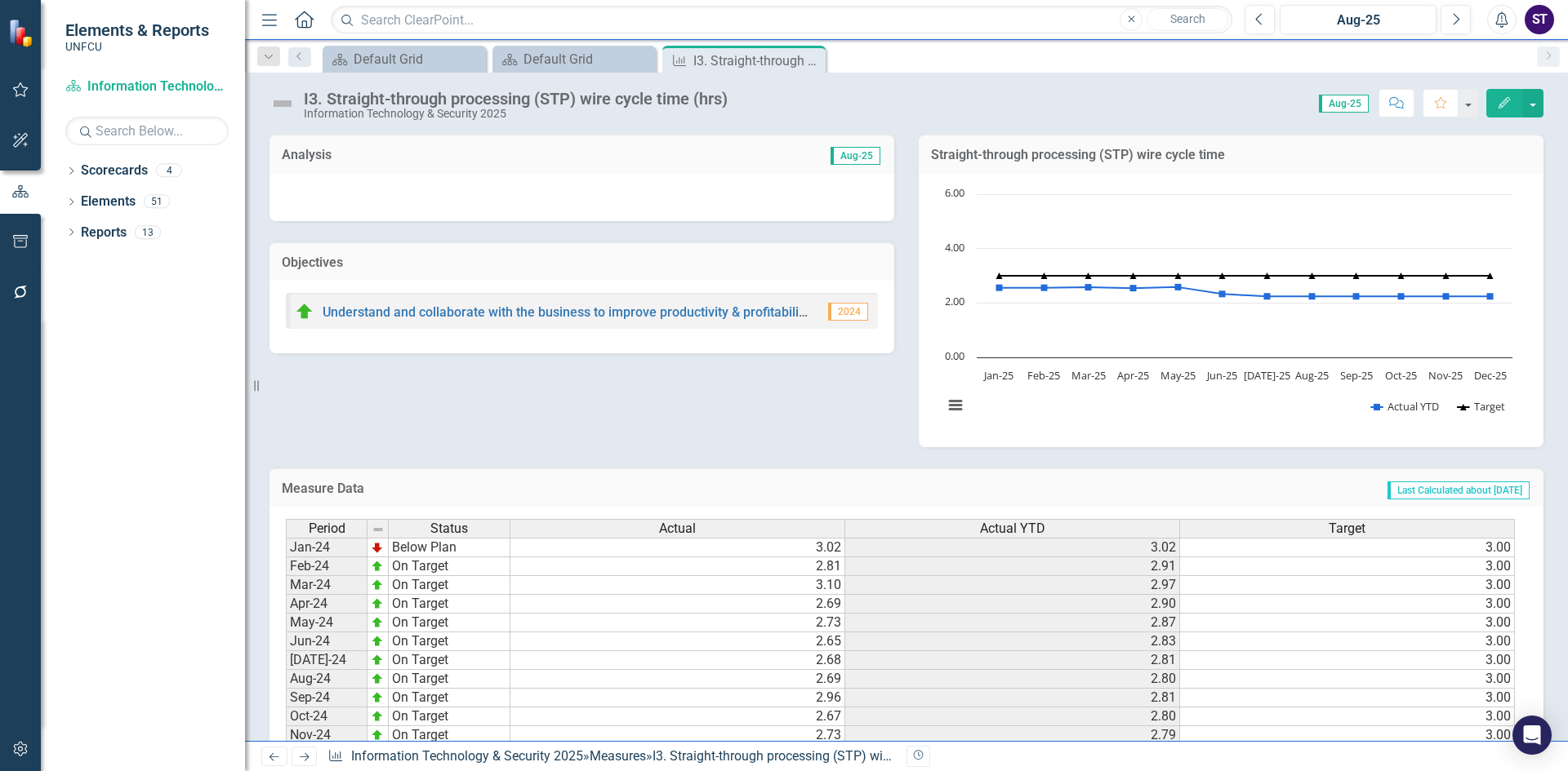
scroll to position [289, 0]
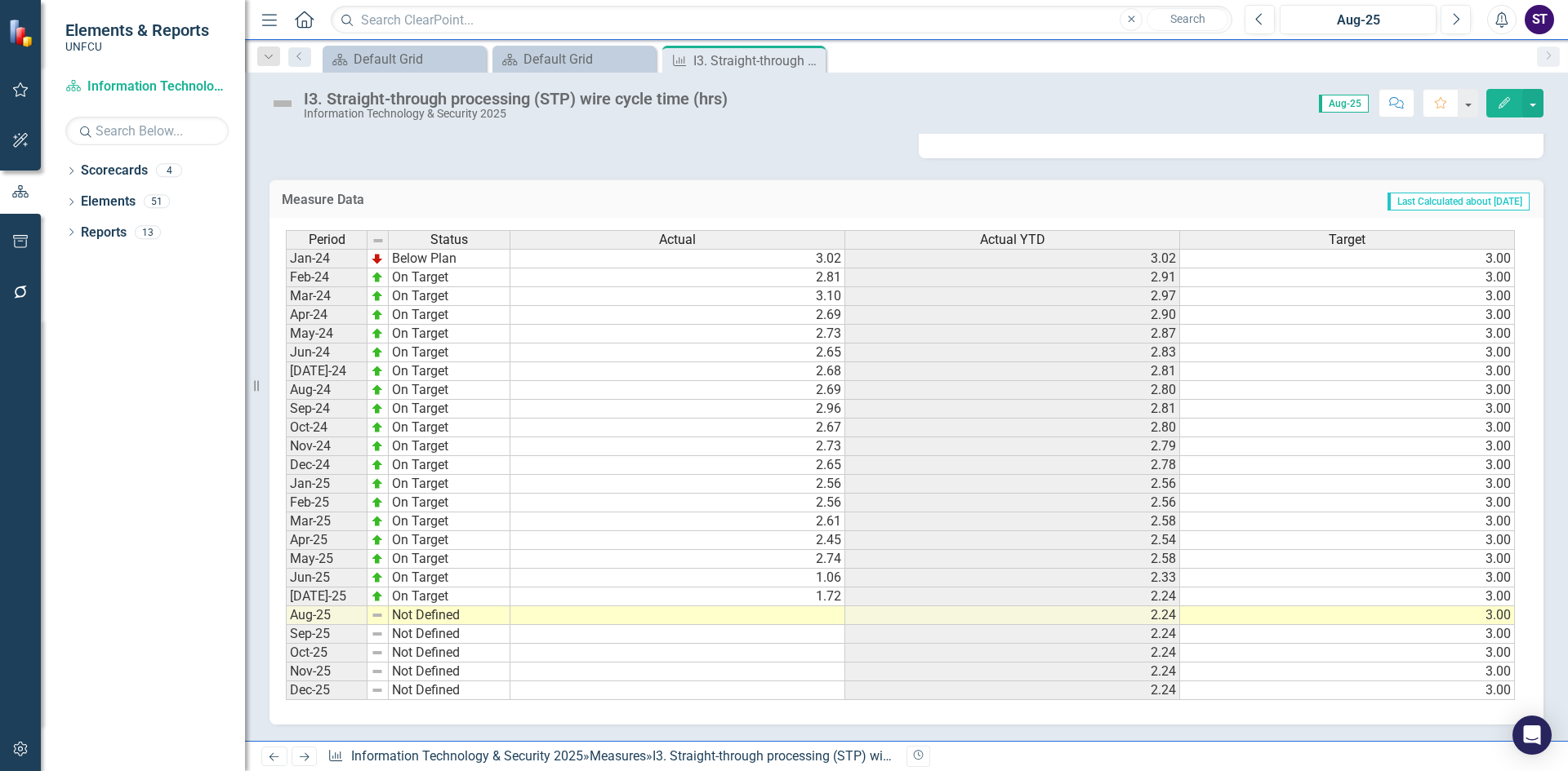
click at [775, 613] on td at bounding box center [677, 615] width 334 height 19
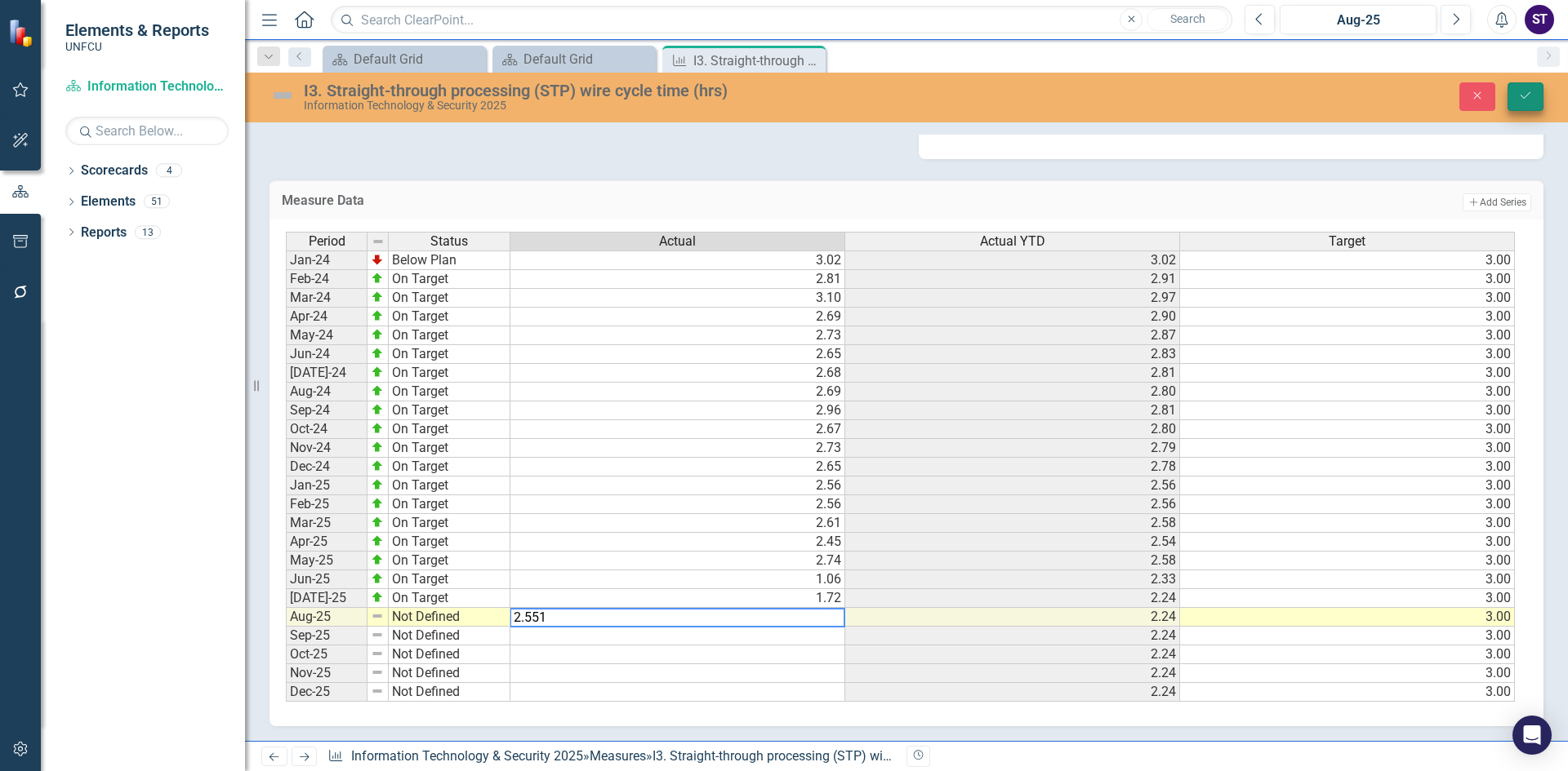
type textarea "2.551"
click at [1516, 102] on button "Save" at bounding box center [1525, 97] width 36 height 29
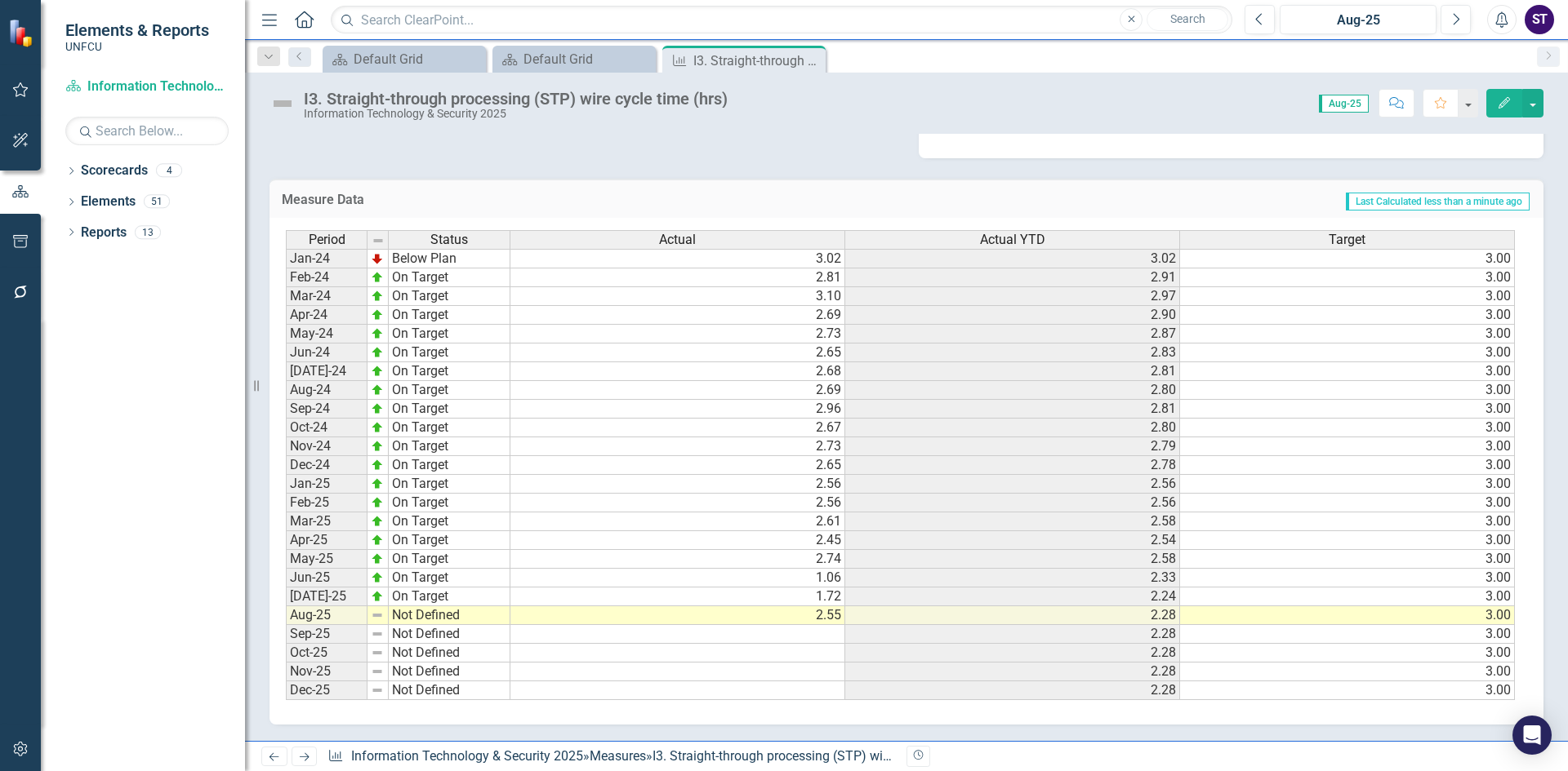
click at [460, 619] on td "Not Defined" at bounding box center [449, 615] width 122 height 19
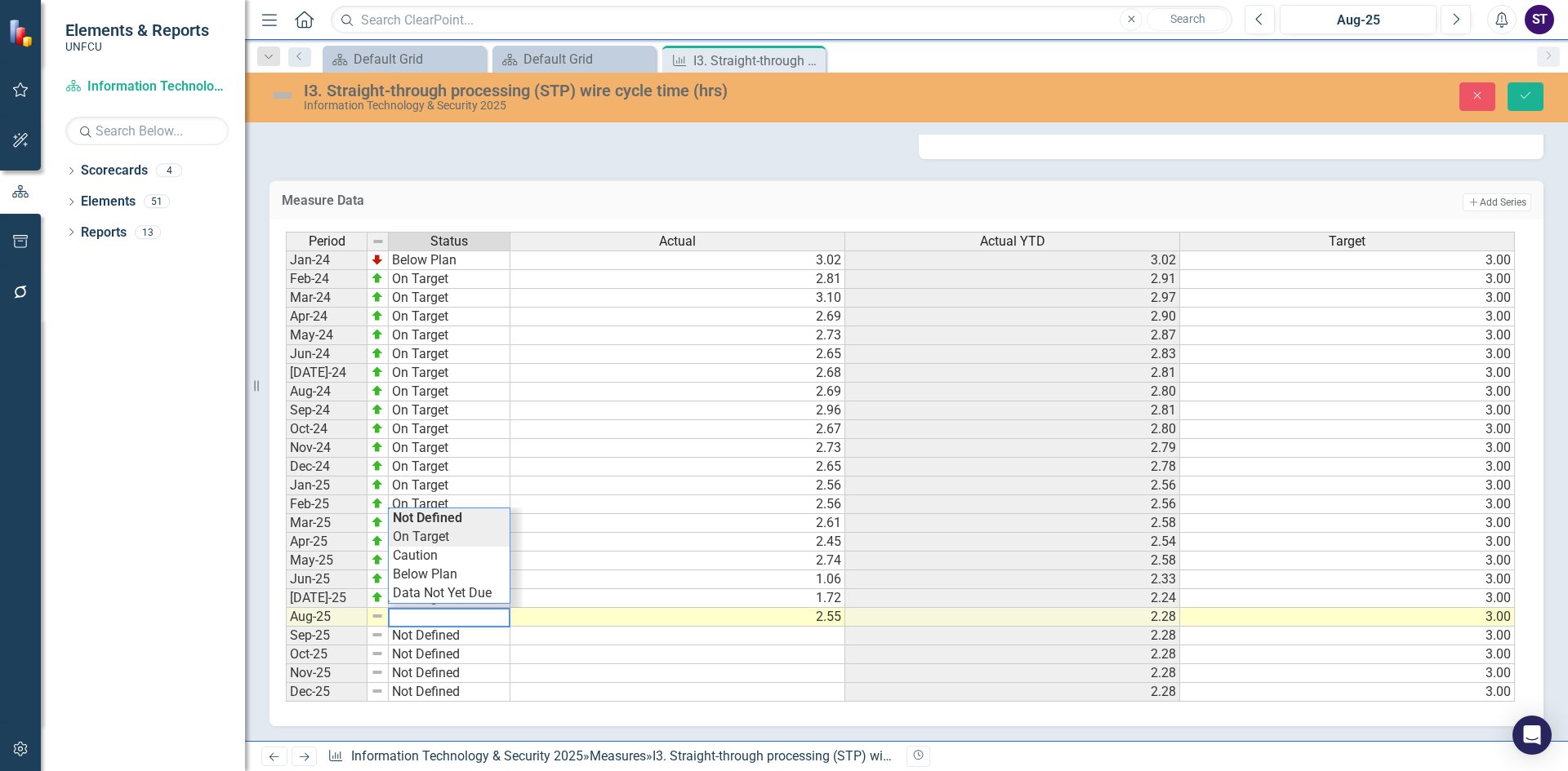
click at [431, 539] on div "Period Status Actual Actual YTD Target Jan-24 Below Plan 3.02 3.02 3.00 Feb-24 …" at bounding box center [900, 467] width 1229 height 471
click at [1526, 99] on icon "Save" at bounding box center [1526, 95] width 15 height 11
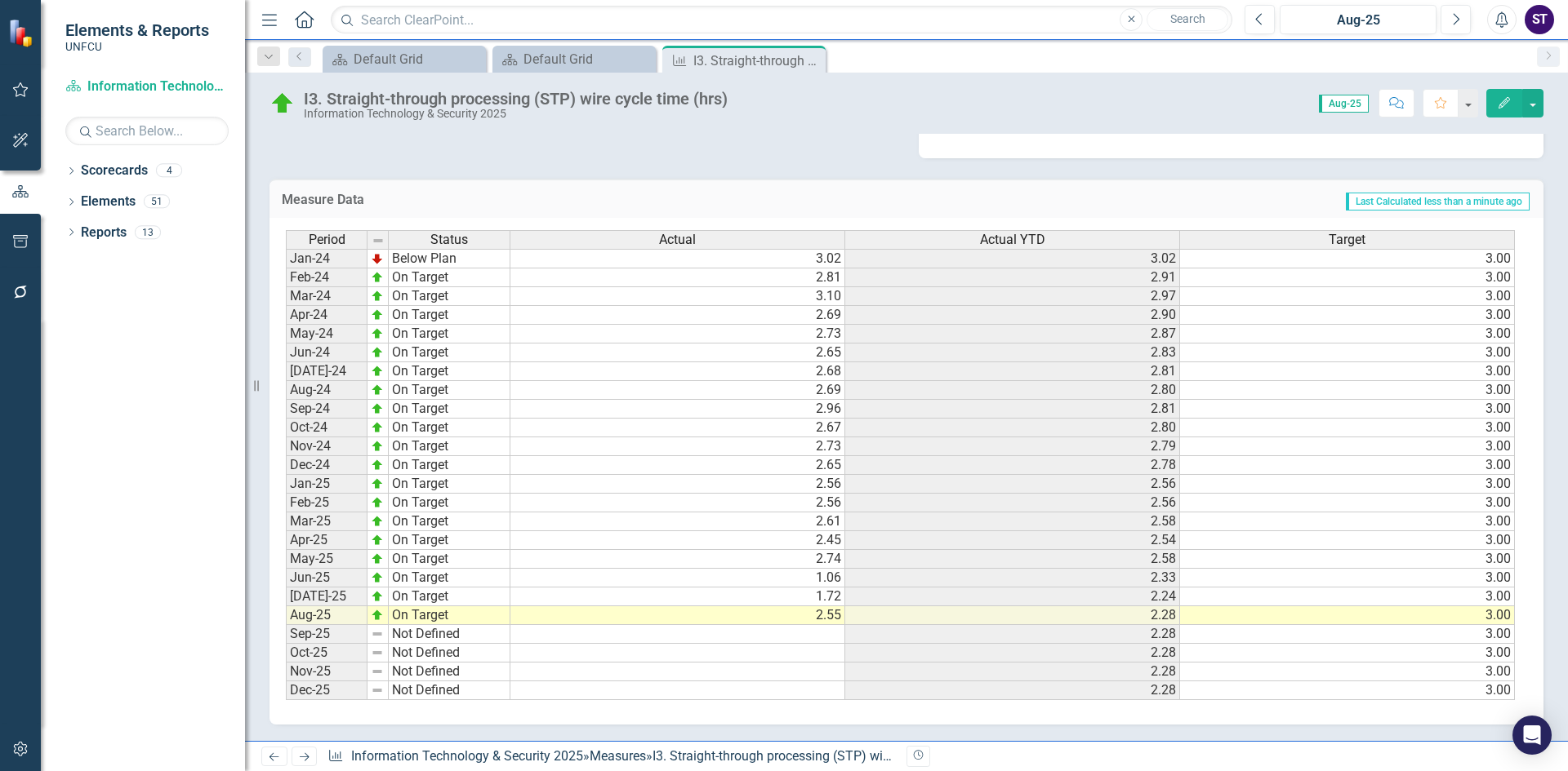
click at [0, 0] on icon at bounding box center [0, 0] width 0 height 0
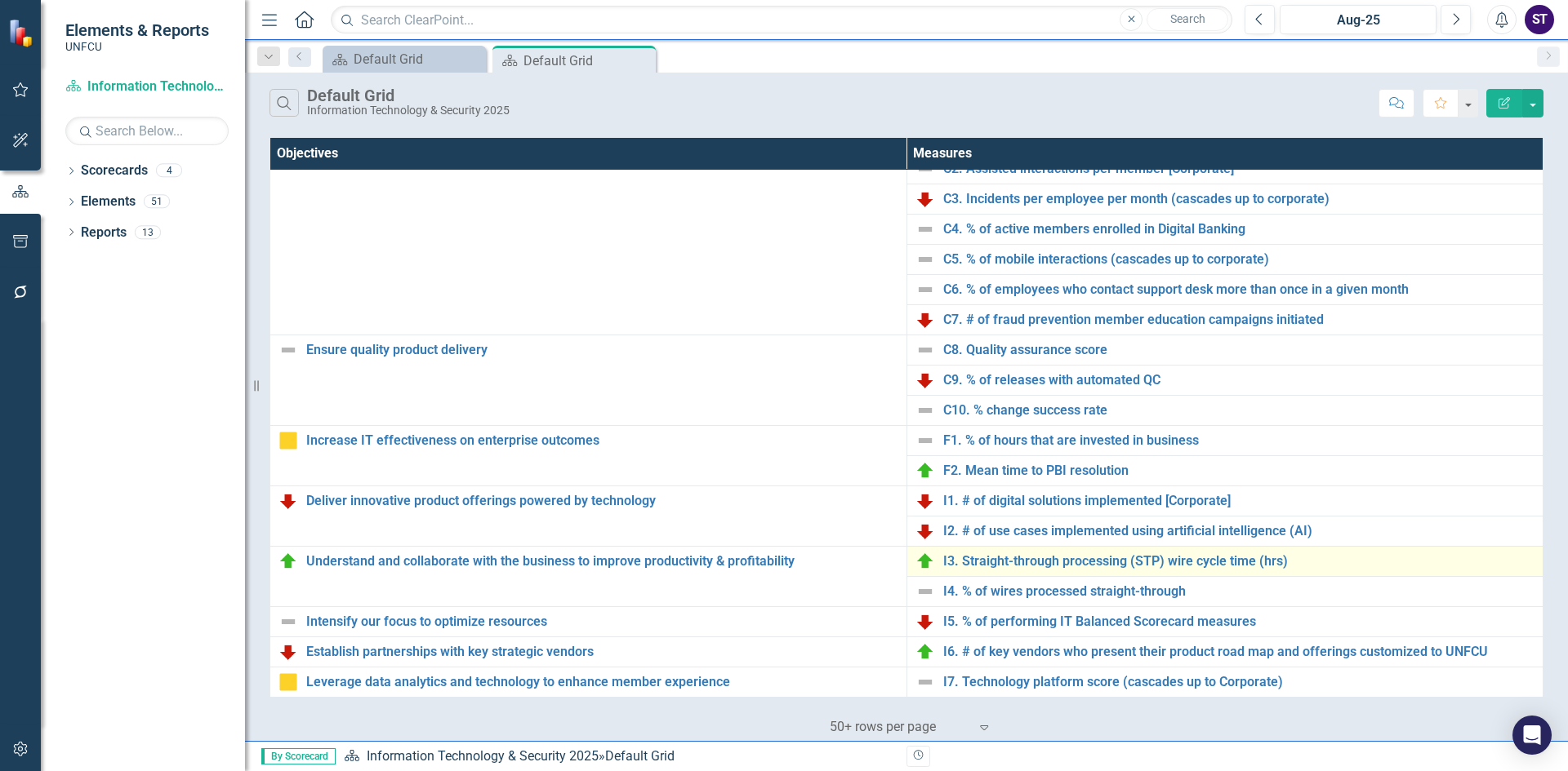
scroll to position [96, 0]
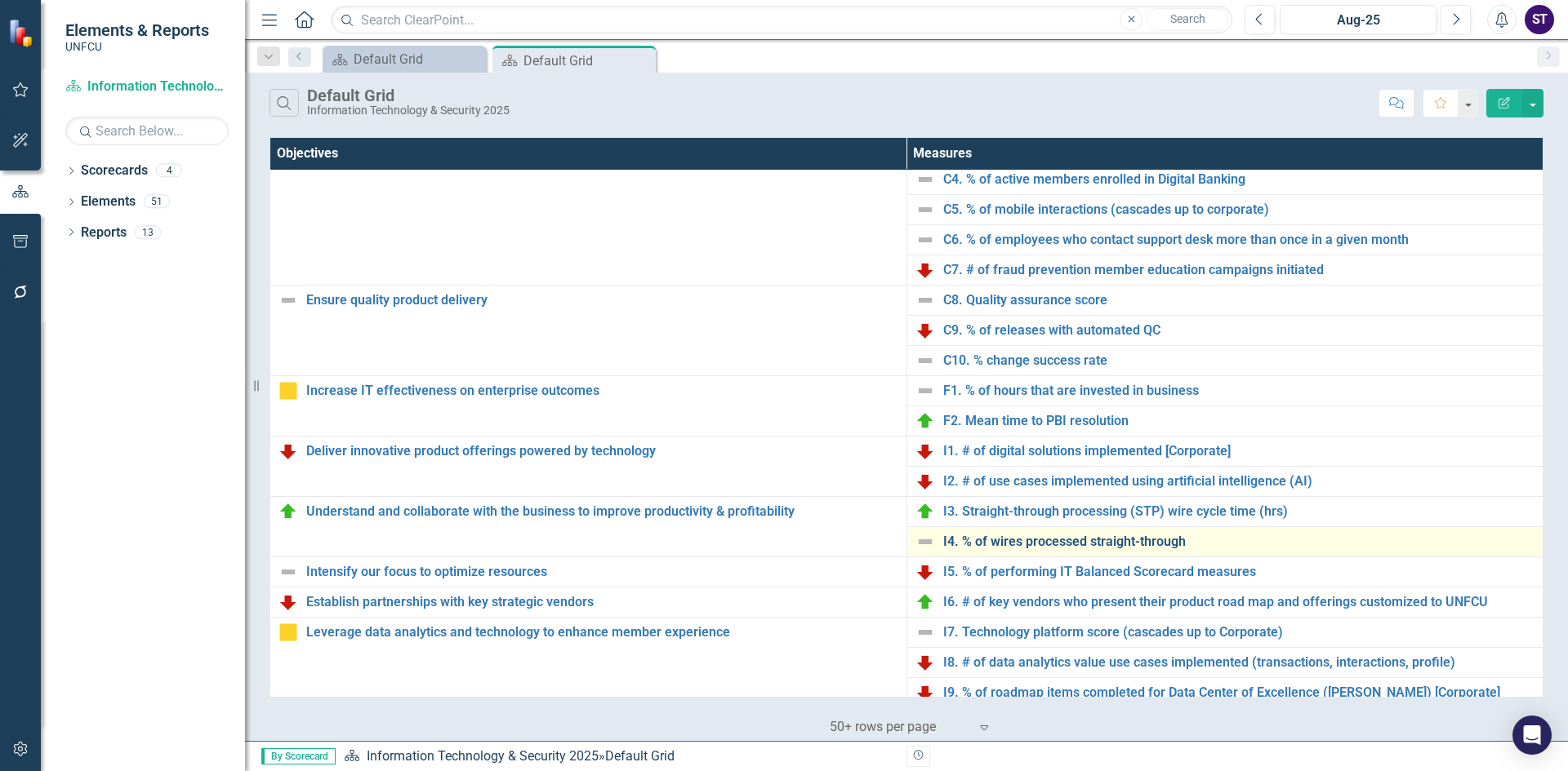
click at [982, 546] on link "I4. % of wires processed straight-through" at bounding box center [1240, 542] width 593 height 15
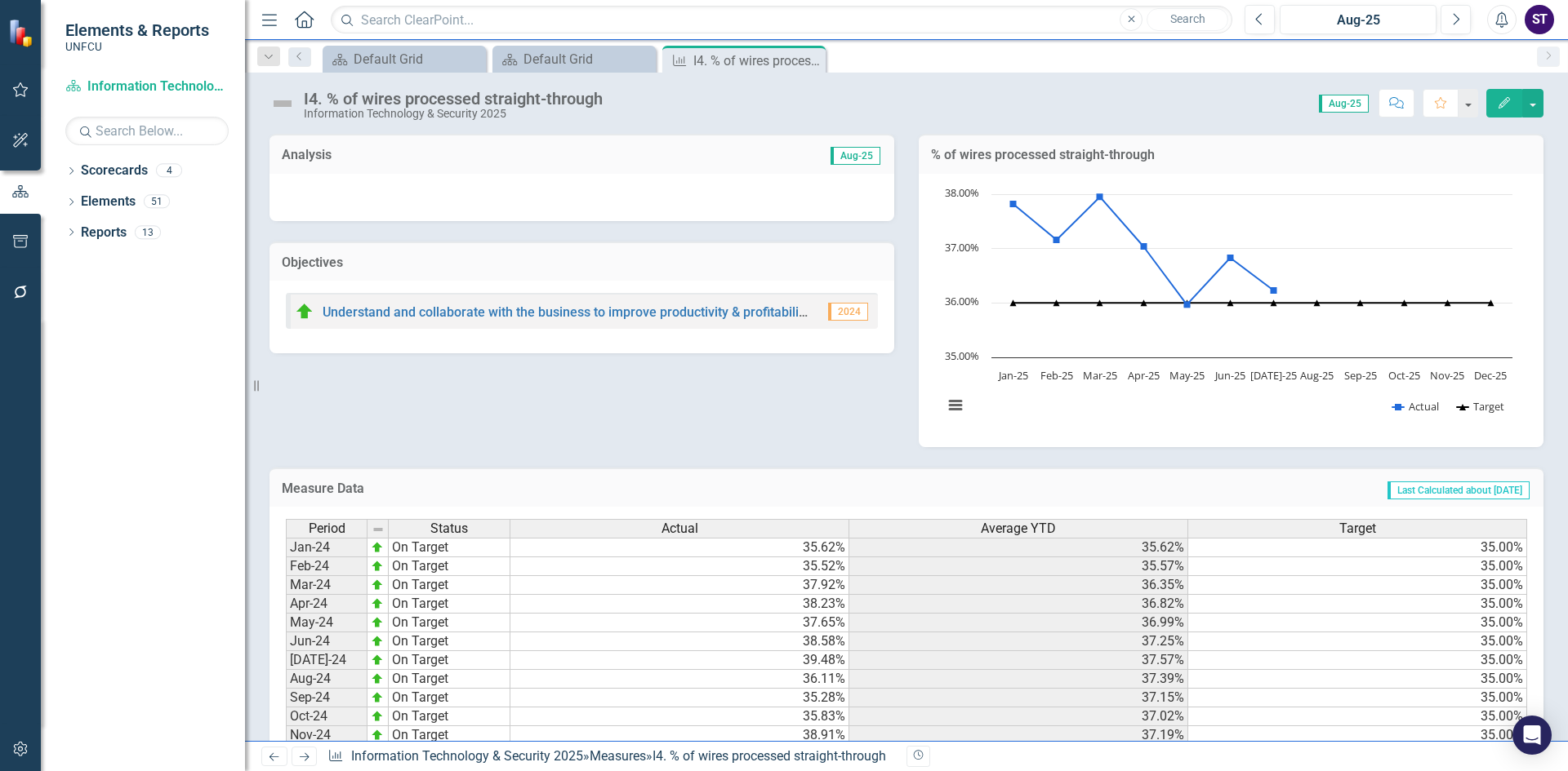
scroll to position [289, 0]
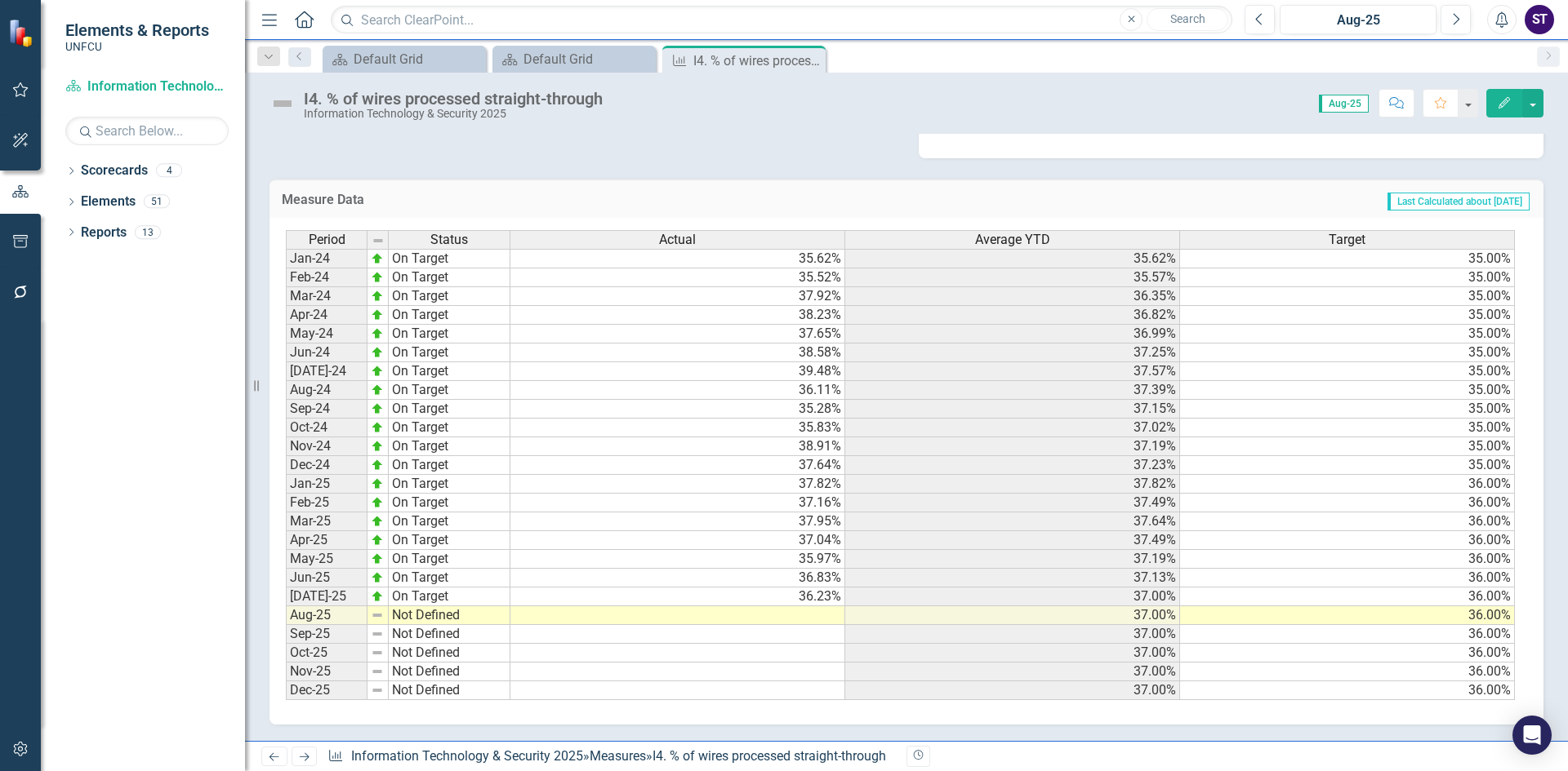
click at [785, 616] on td at bounding box center [677, 615] width 334 height 19
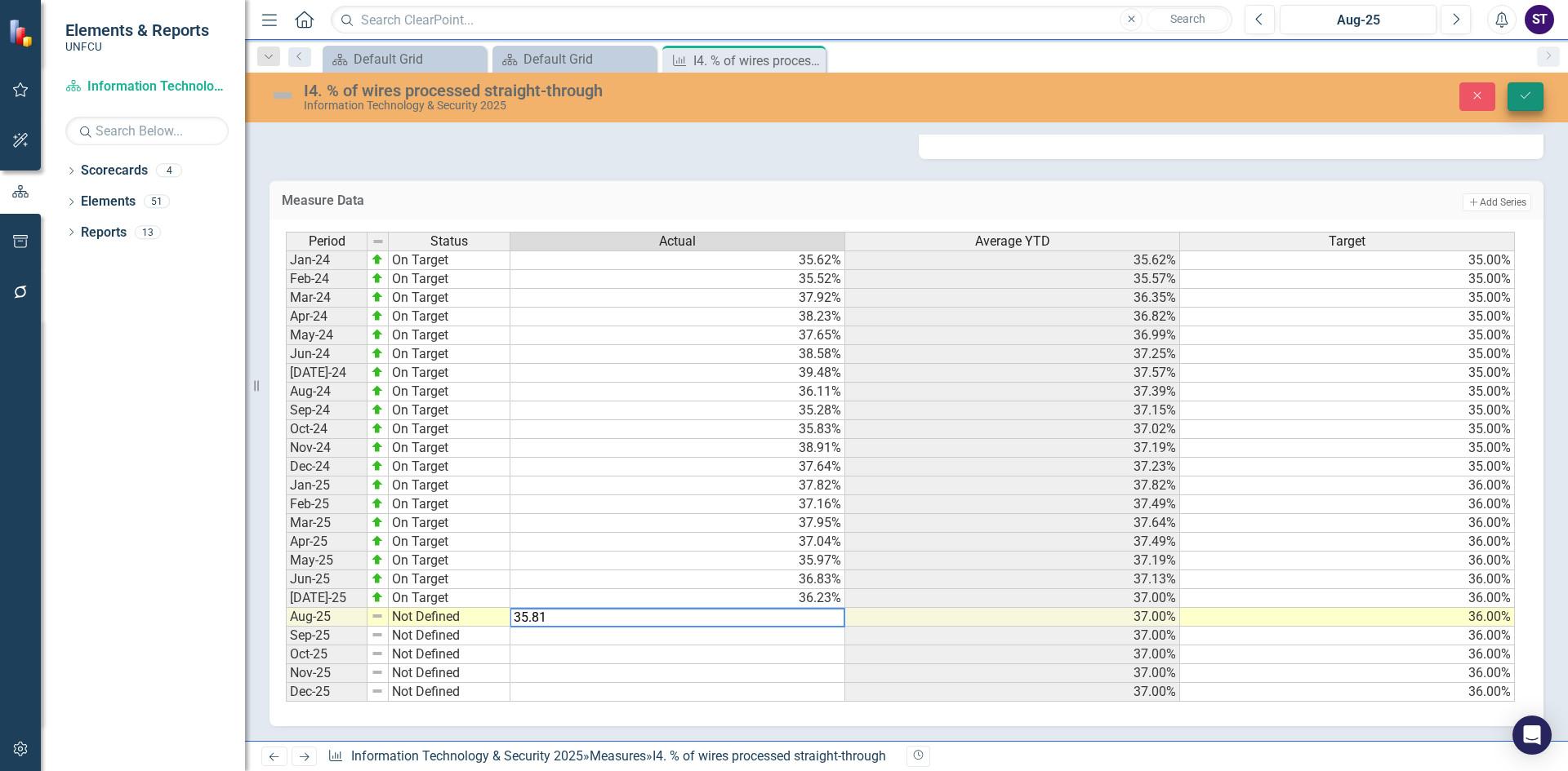
type textarea "35.81"
click at [1534, 102] on button "Save" at bounding box center [1525, 97] width 36 height 29
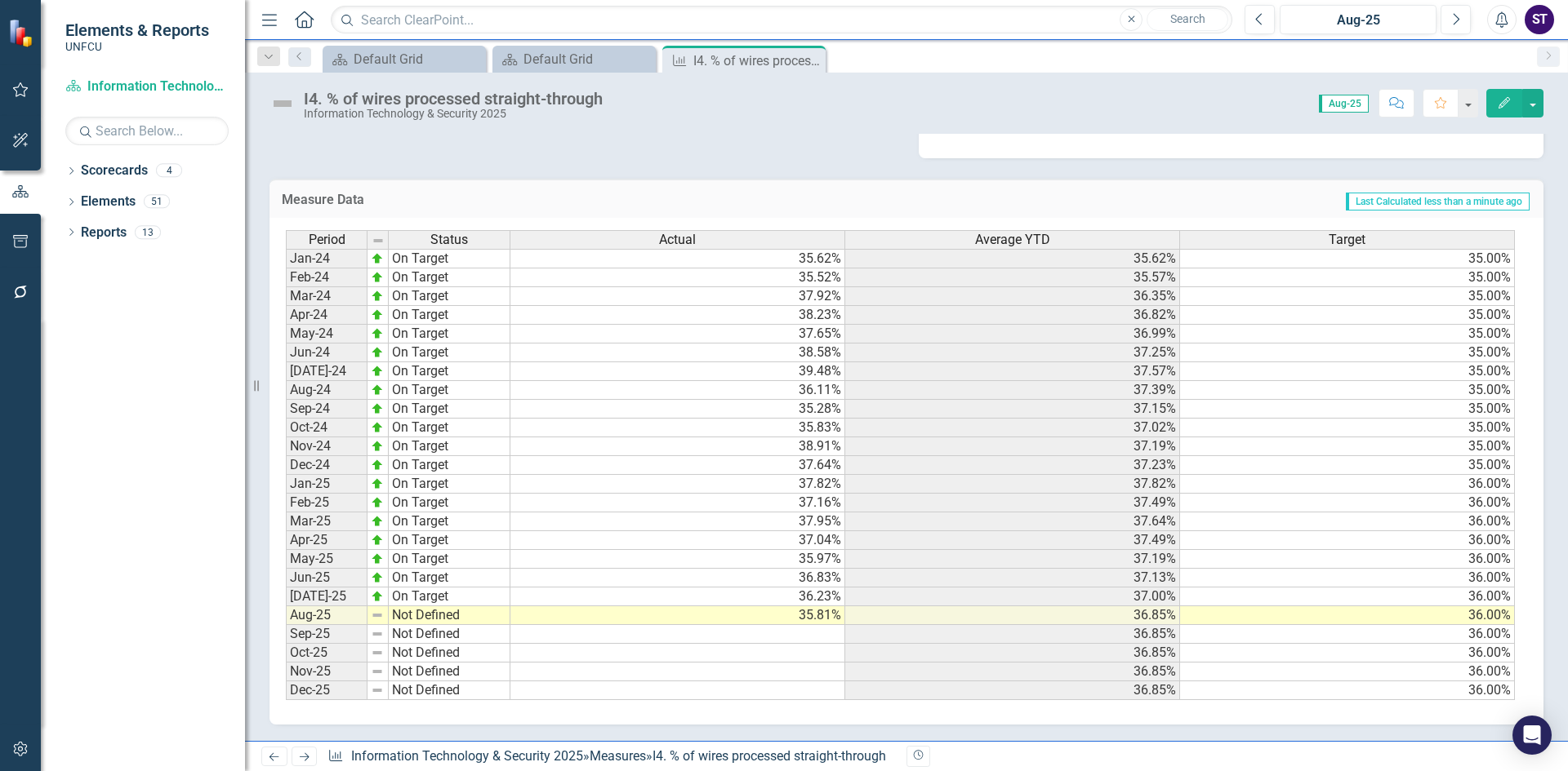
click at [445, 622] on td "Not Defined" at bounding box center [449, 615] width 122 height 19
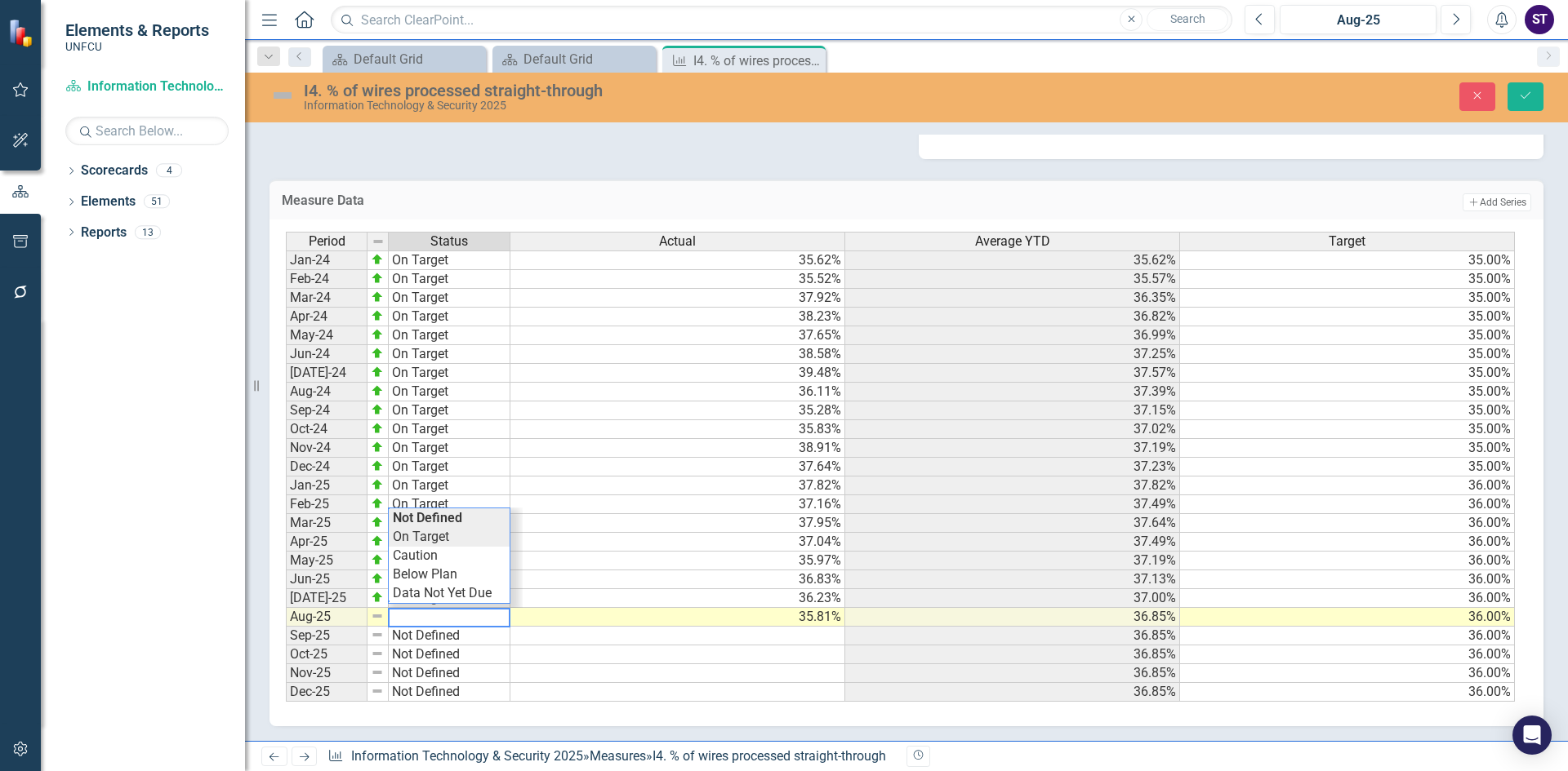
click at [421, 546] on div "Period Status Actual Average YTD Target Jan-24 On Target 35.62% 35.62% 35.00% F…" at bounding box center [900, 467] width 1229 height 471
click at [1534, 95] on button "Save" at bounding box center [1525, 97] width 36 height 29
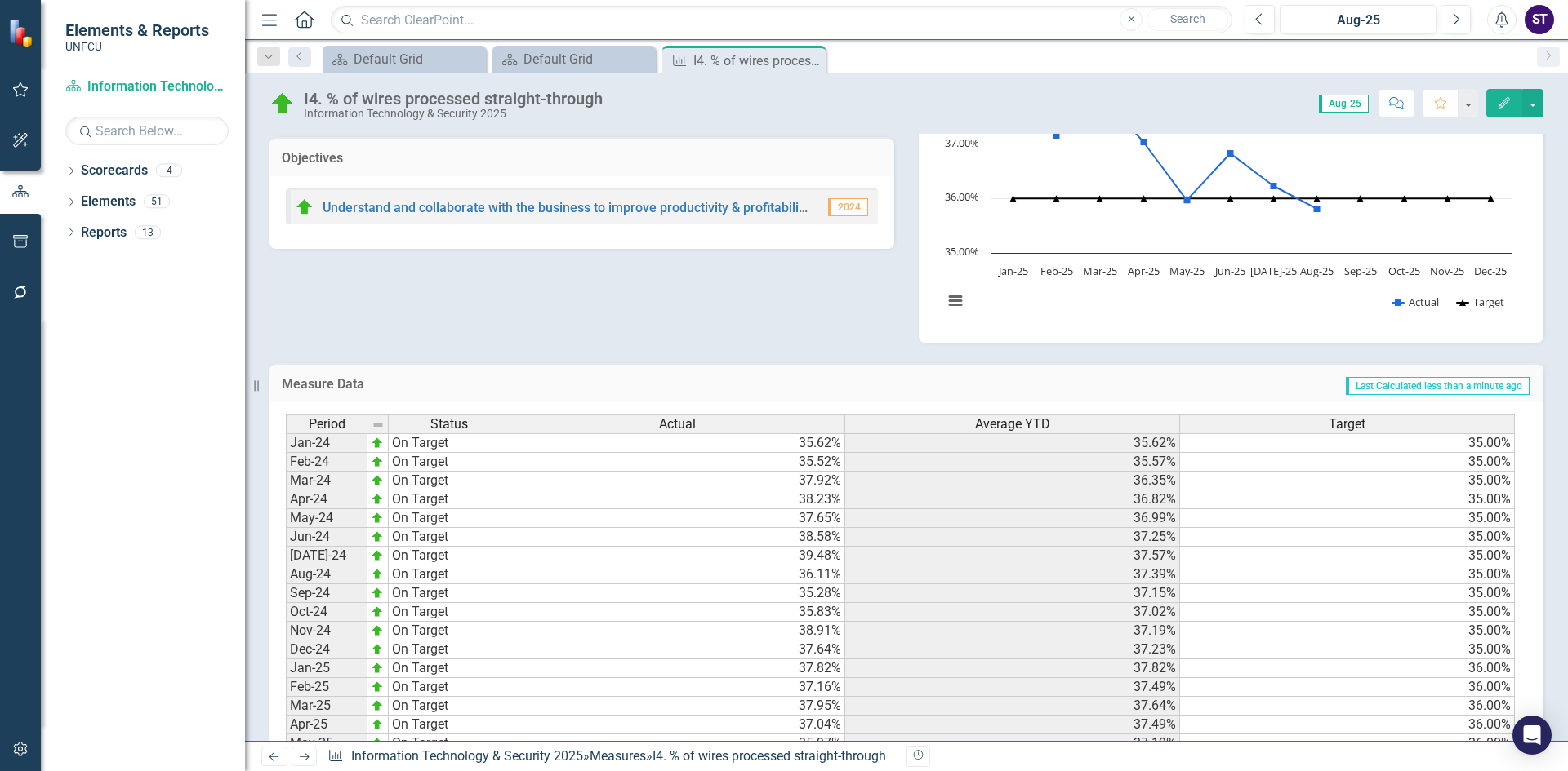
scroll to position [28, 0]
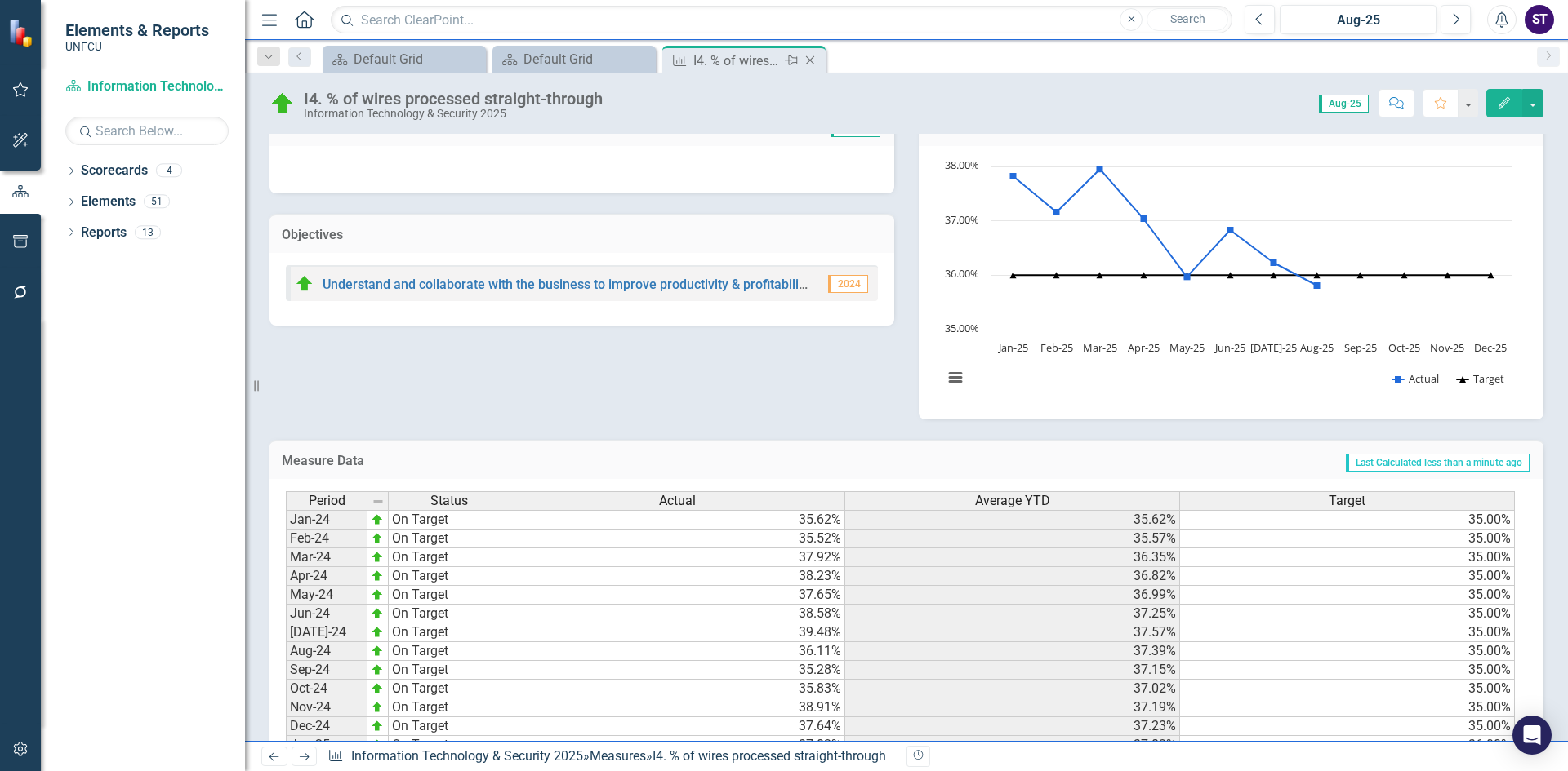
click at [809, 63] on icon "Close" at bounding box center [811, 61] width 17 height 13
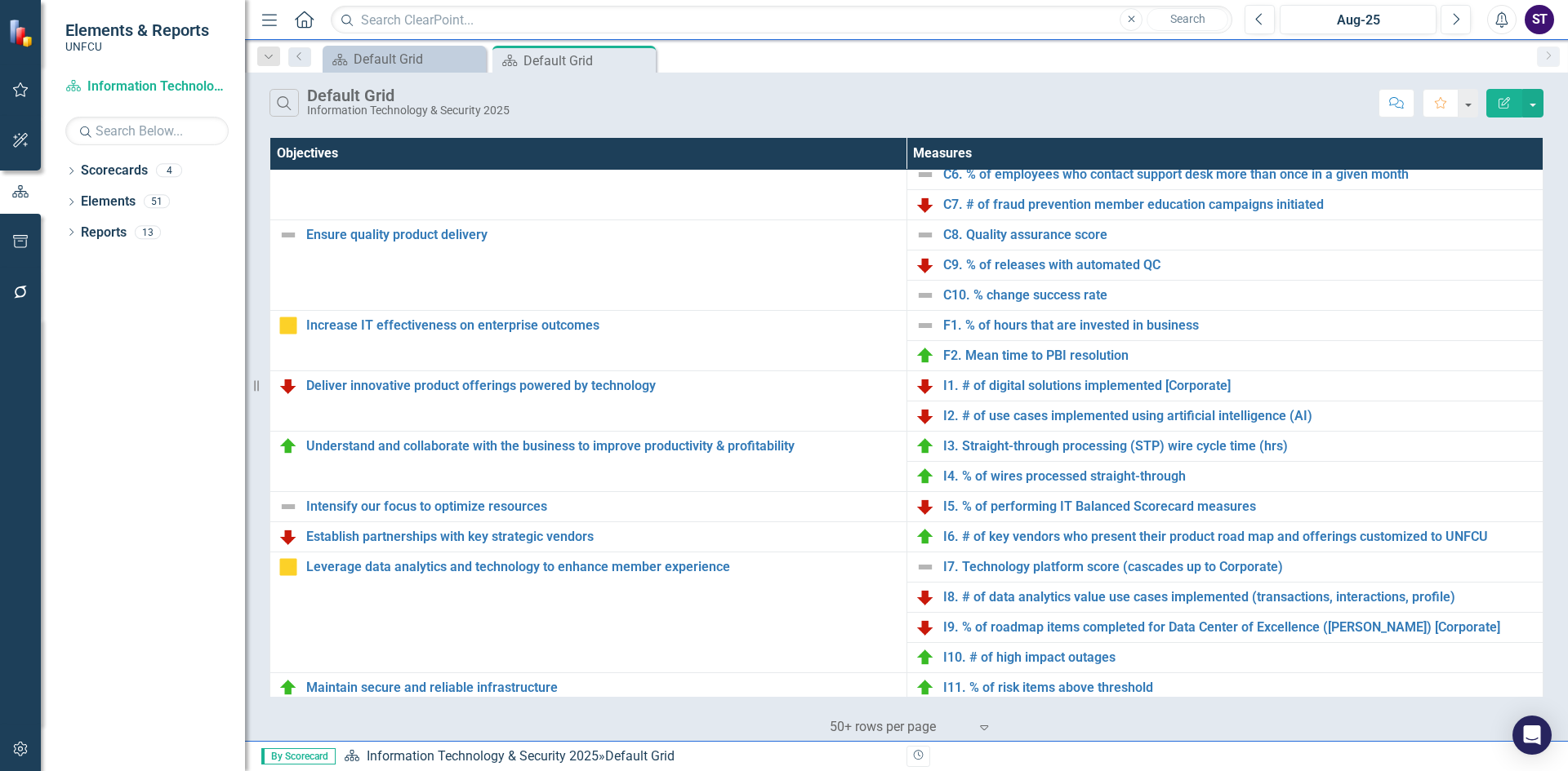
scroll to position [358, 0]
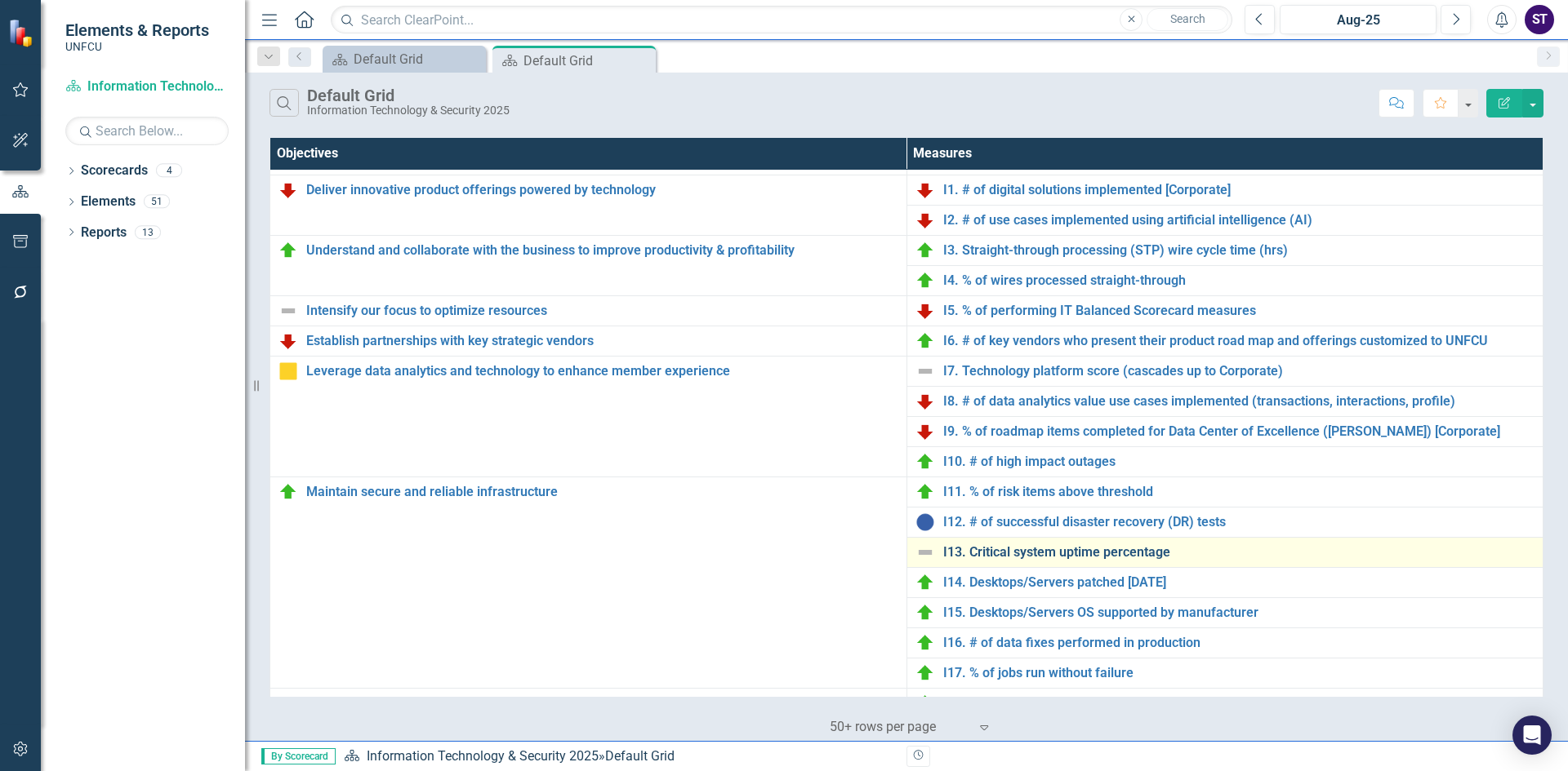
click at [1013, 553] on link "I13. Critical system uptime percentage" at bounding box center [1240, 553] width 593 height 15
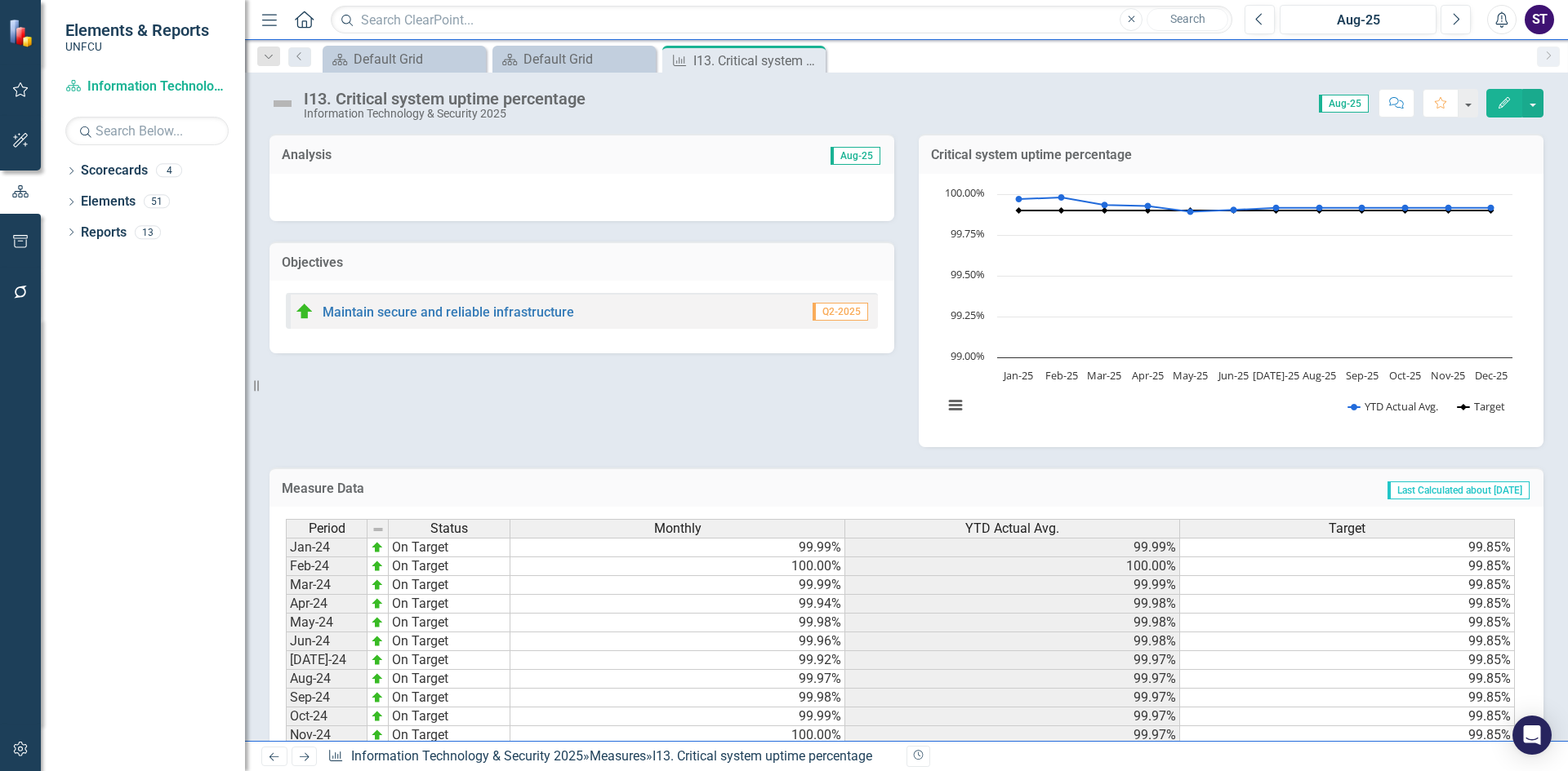
scroll to position [289, 0]
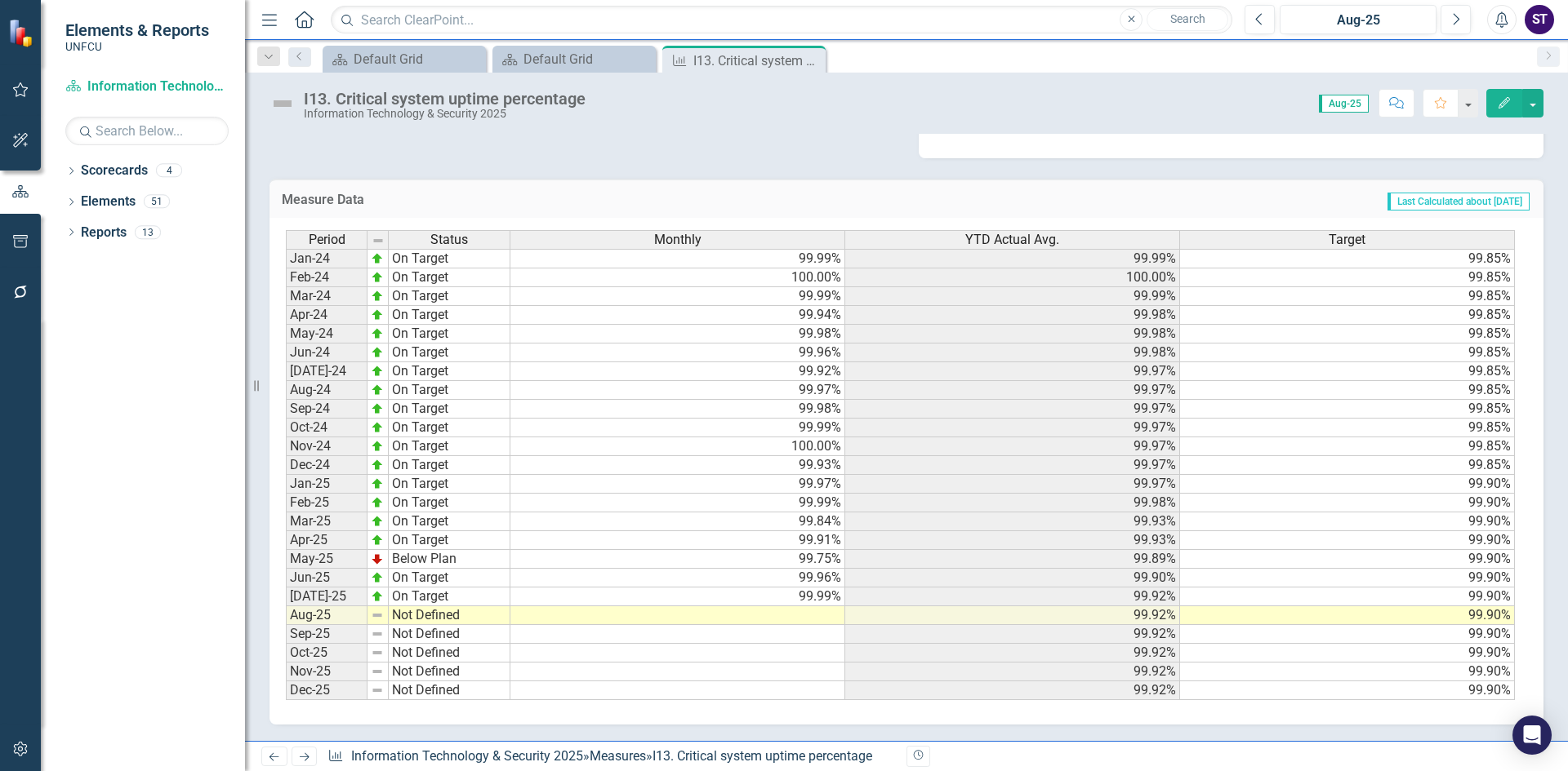
click at [816, 612] on td at bounding box center [677, 615] width 334 height 19
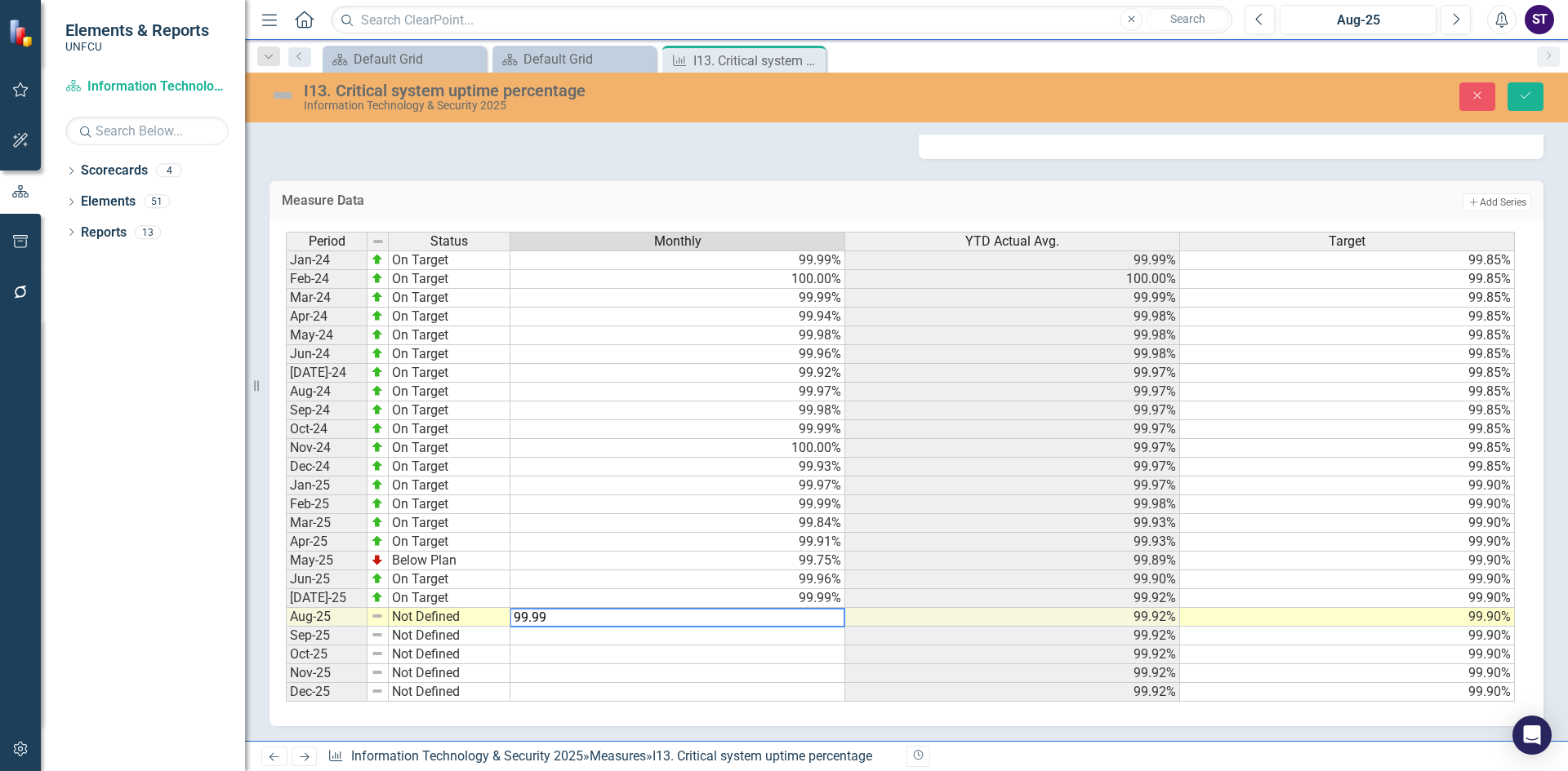
type textarea "99.99"
click at [592, 632] on td at bounding box center [677, 636] width 334 height 19
click at [1534, 100] on button "Save" at bounding box center [1525, 97] width 36 height 29
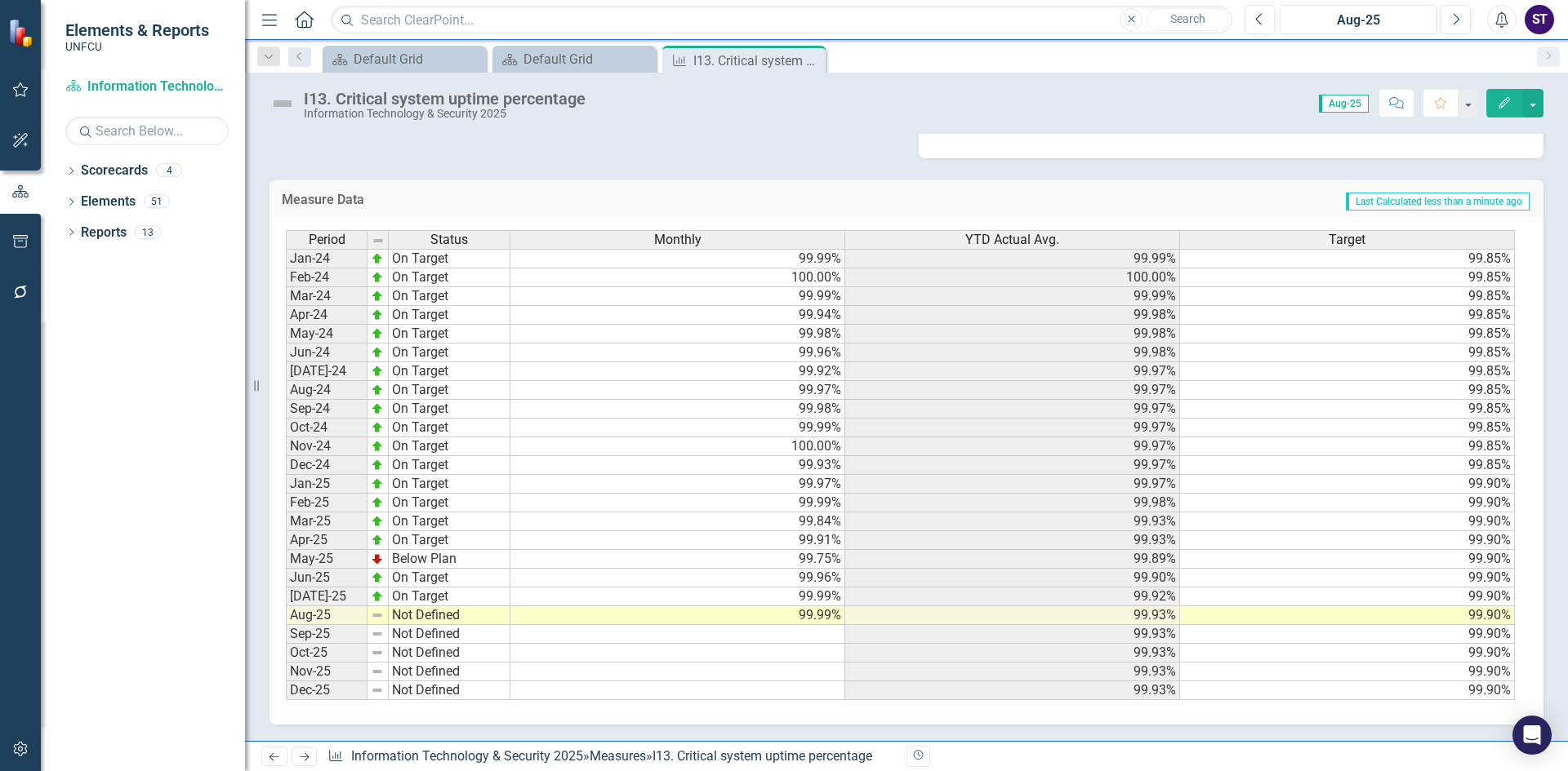
click at [425, 613] on td "Not Defined" at bounding box center [449, 615] width 122 height 19
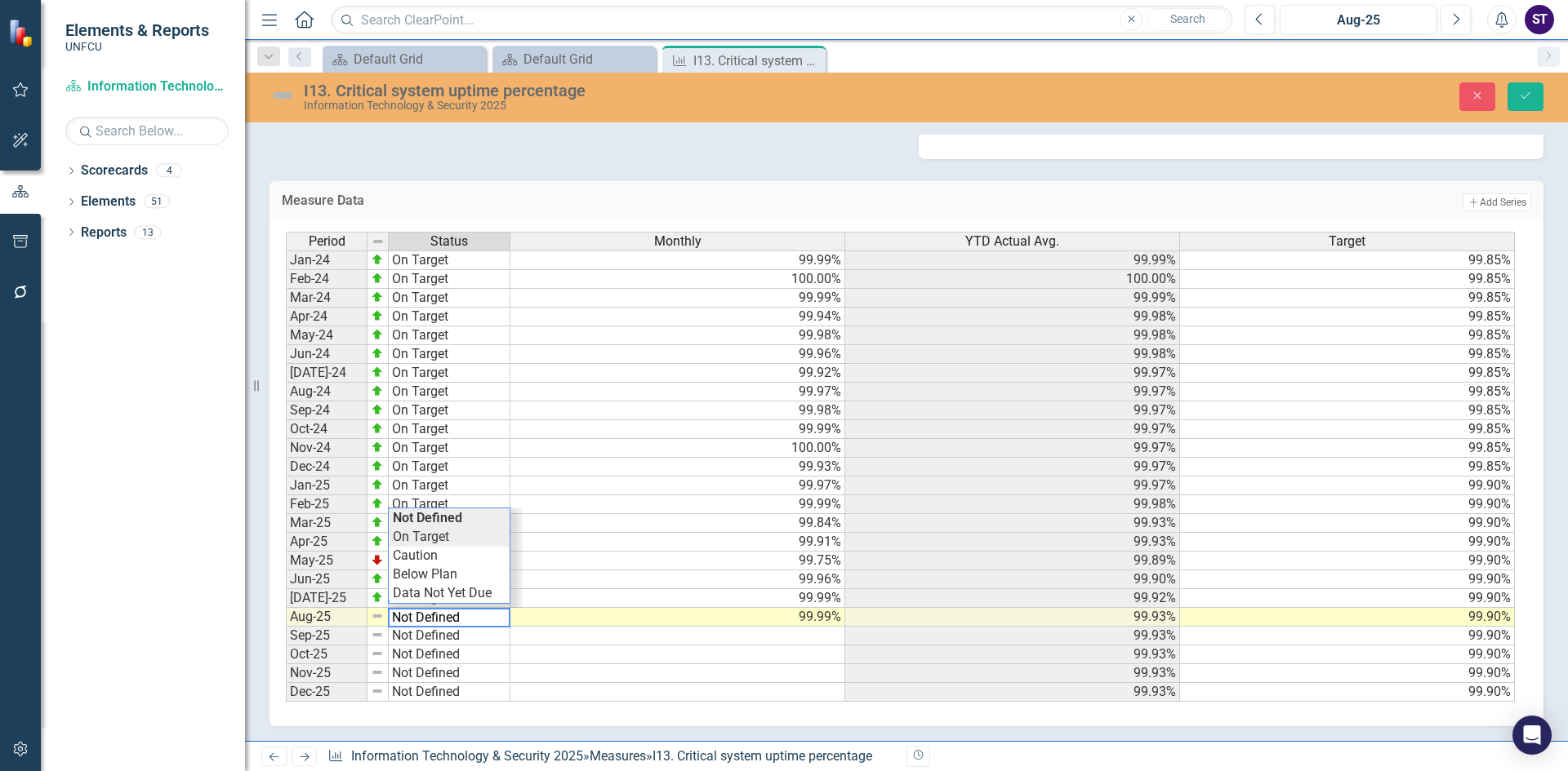
type textarea "On Target"
click at [429, 541] on div "Period Status Monthly YTD Actual Avg. Target Jan-24 On Target 99.99% 99.99% 99.…" at bounding box center [900, 467] width 1229 height 471
click at [1527, 83] on button "Save" at bounding box center [1525, 97] width 36 height 29
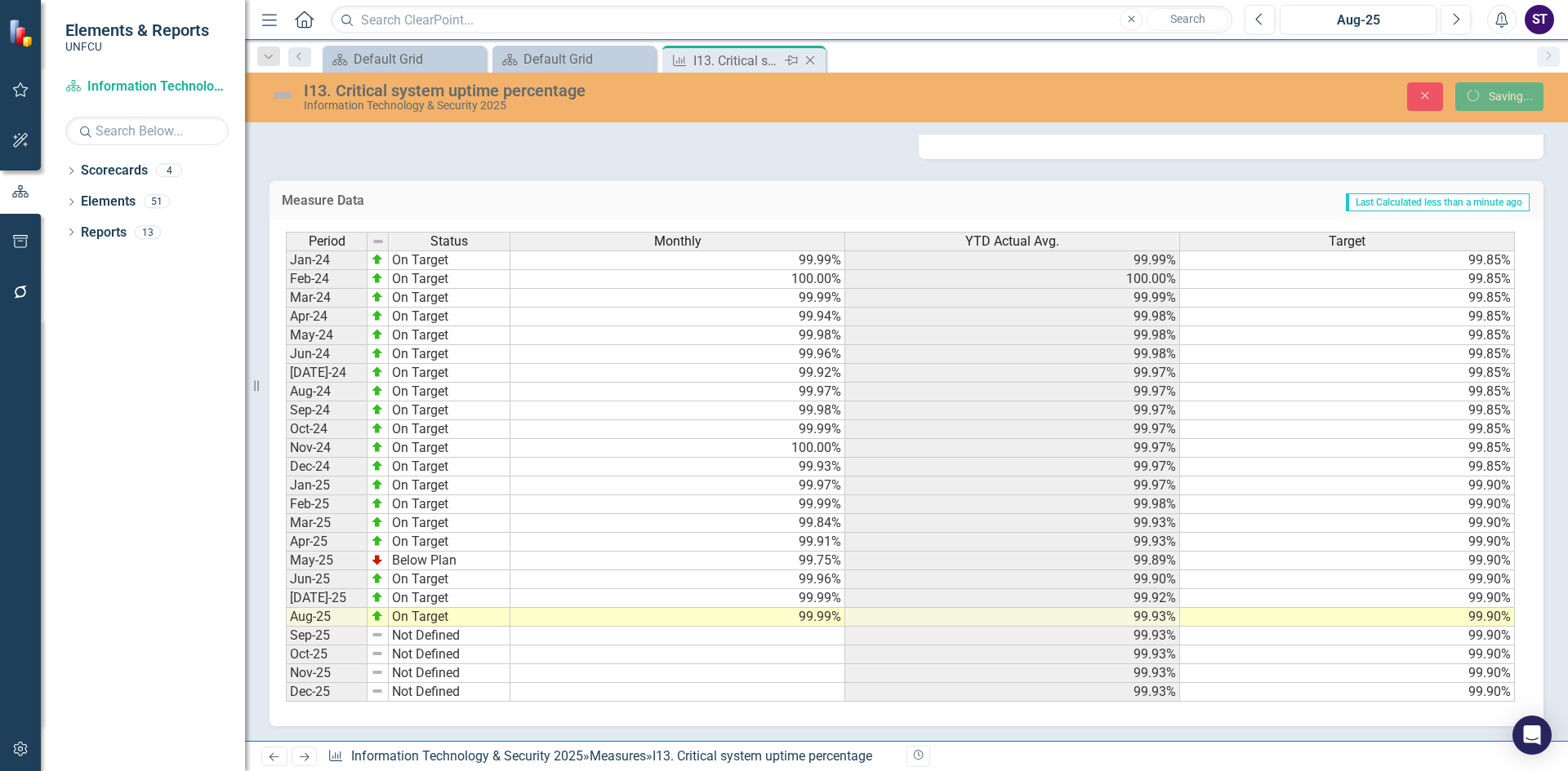
click at [811, 61] on icon "Close" at bounding box center [811, 61] width 17 height 13
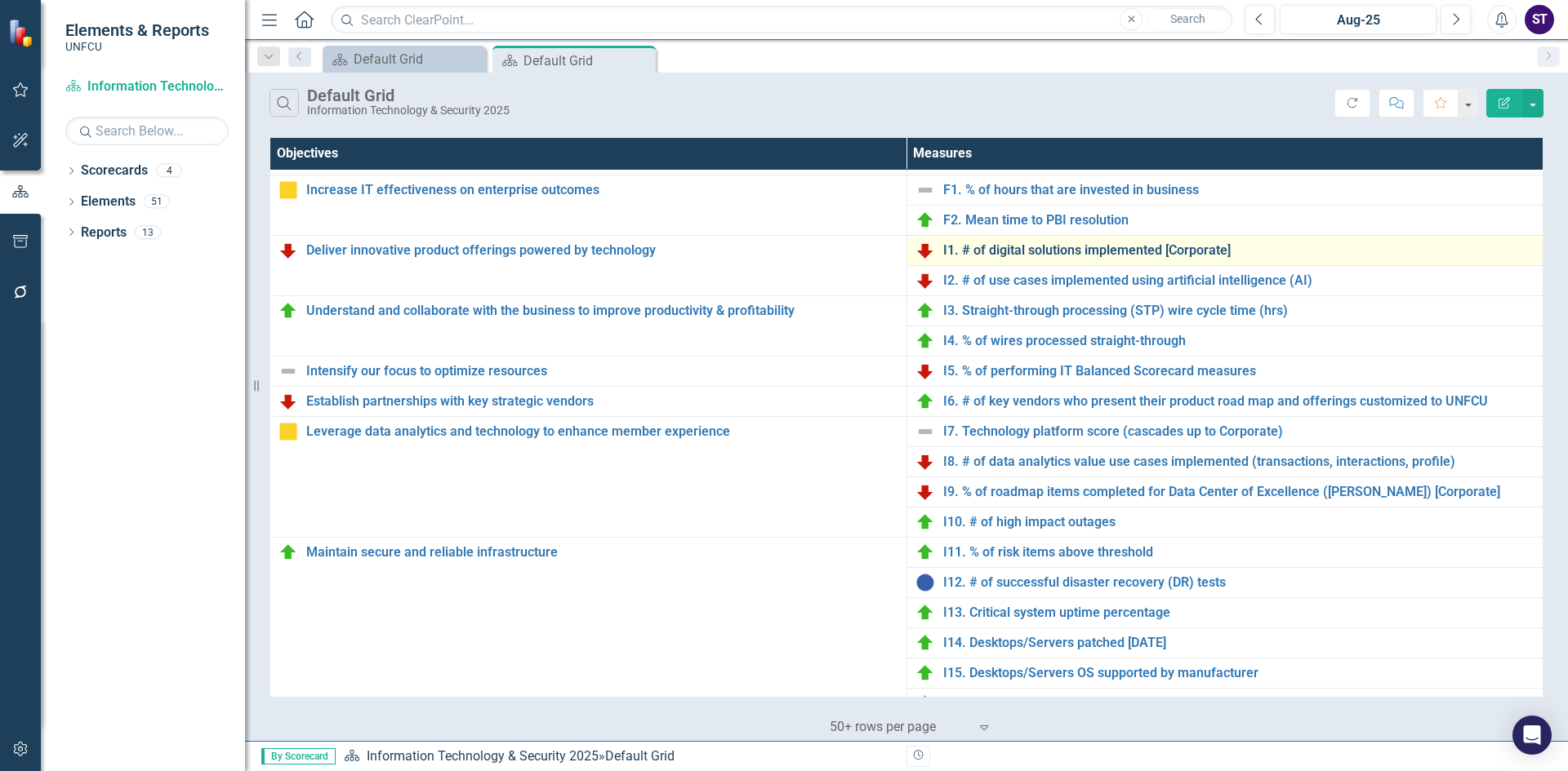
scroll to position [113, 0]
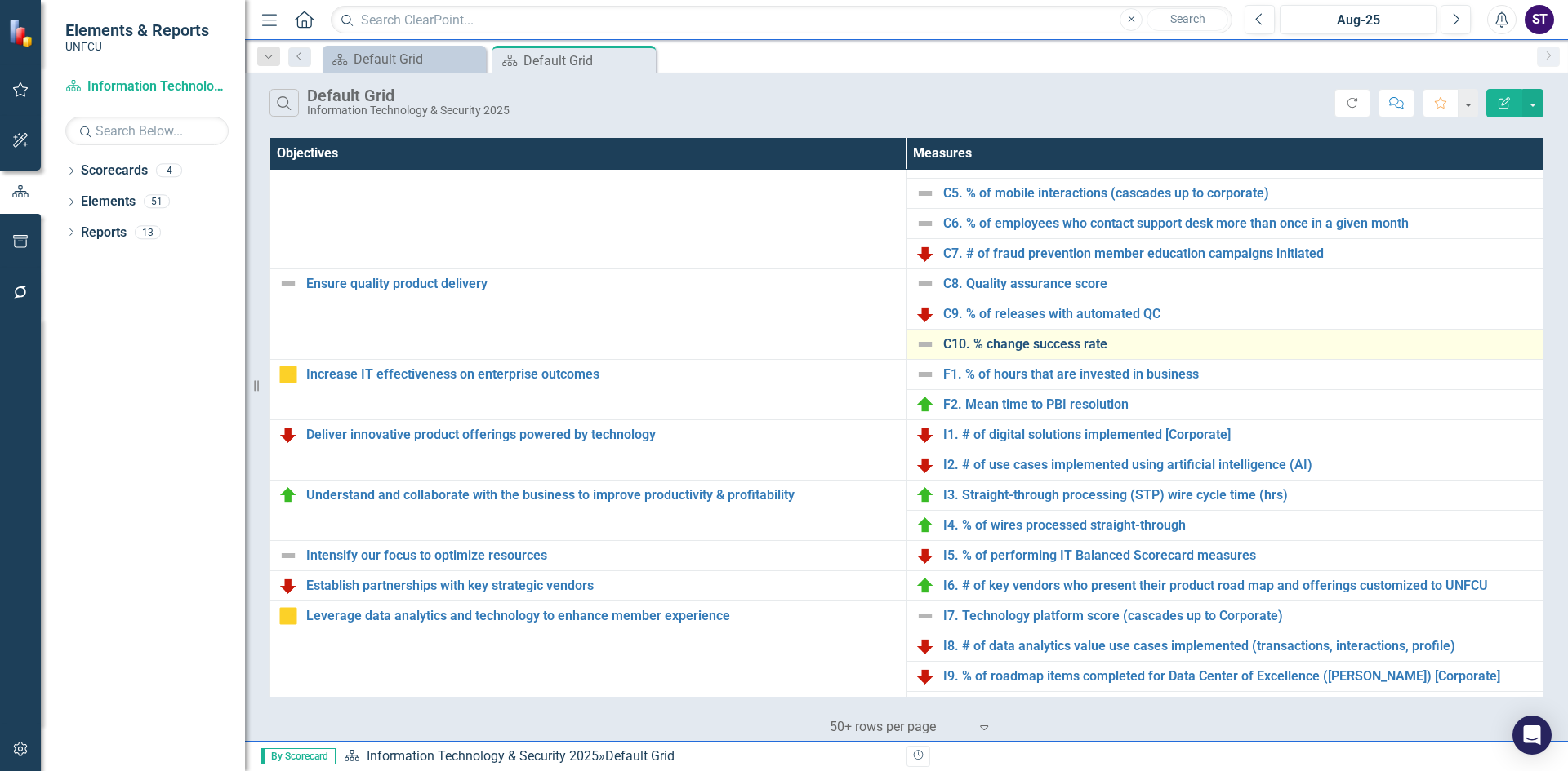
click at [978, 345] on link "C10. % change success rate" at bounding box center [1240, 345] width 593 height 15
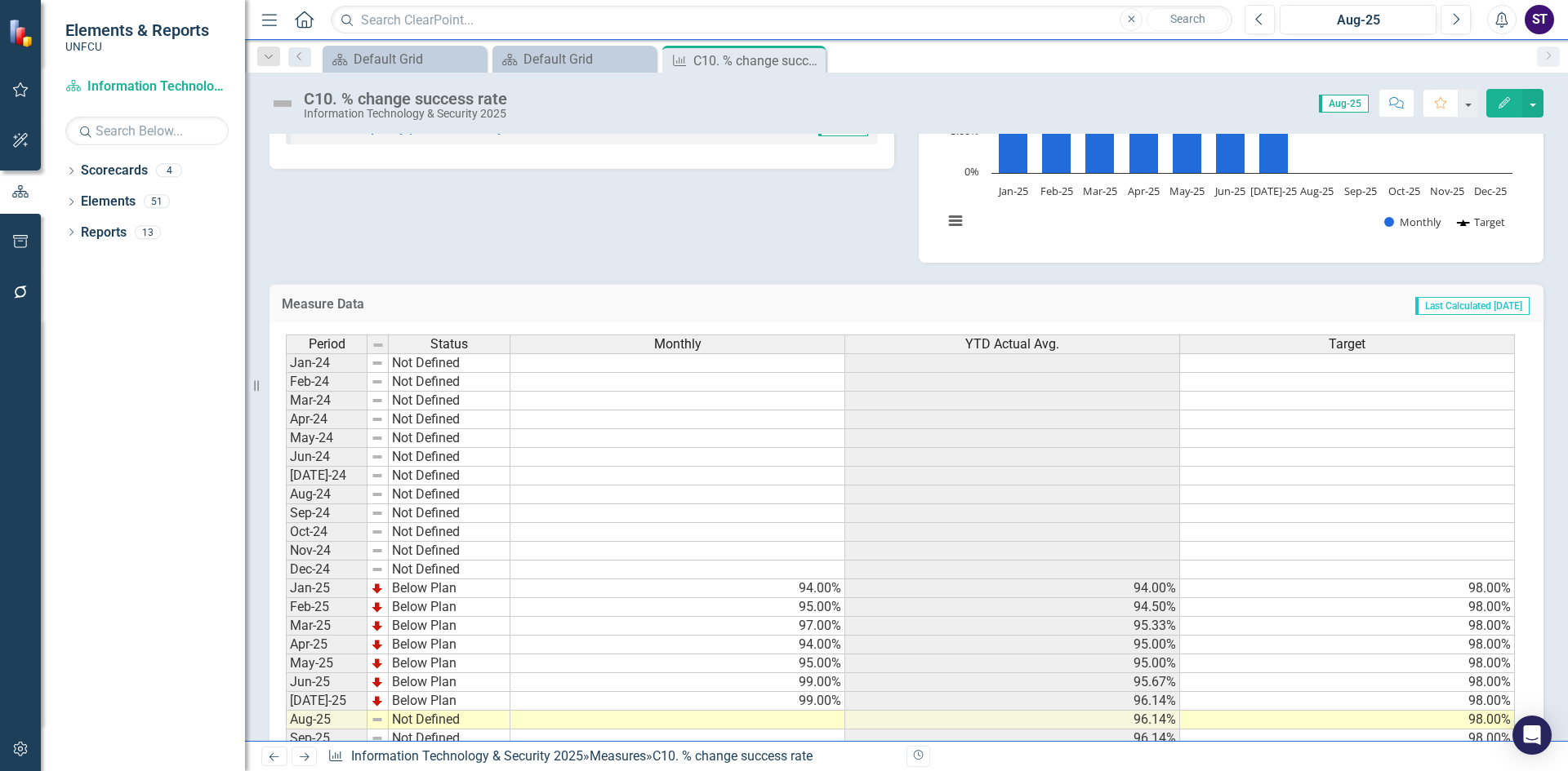
scroll to position [289, 0]
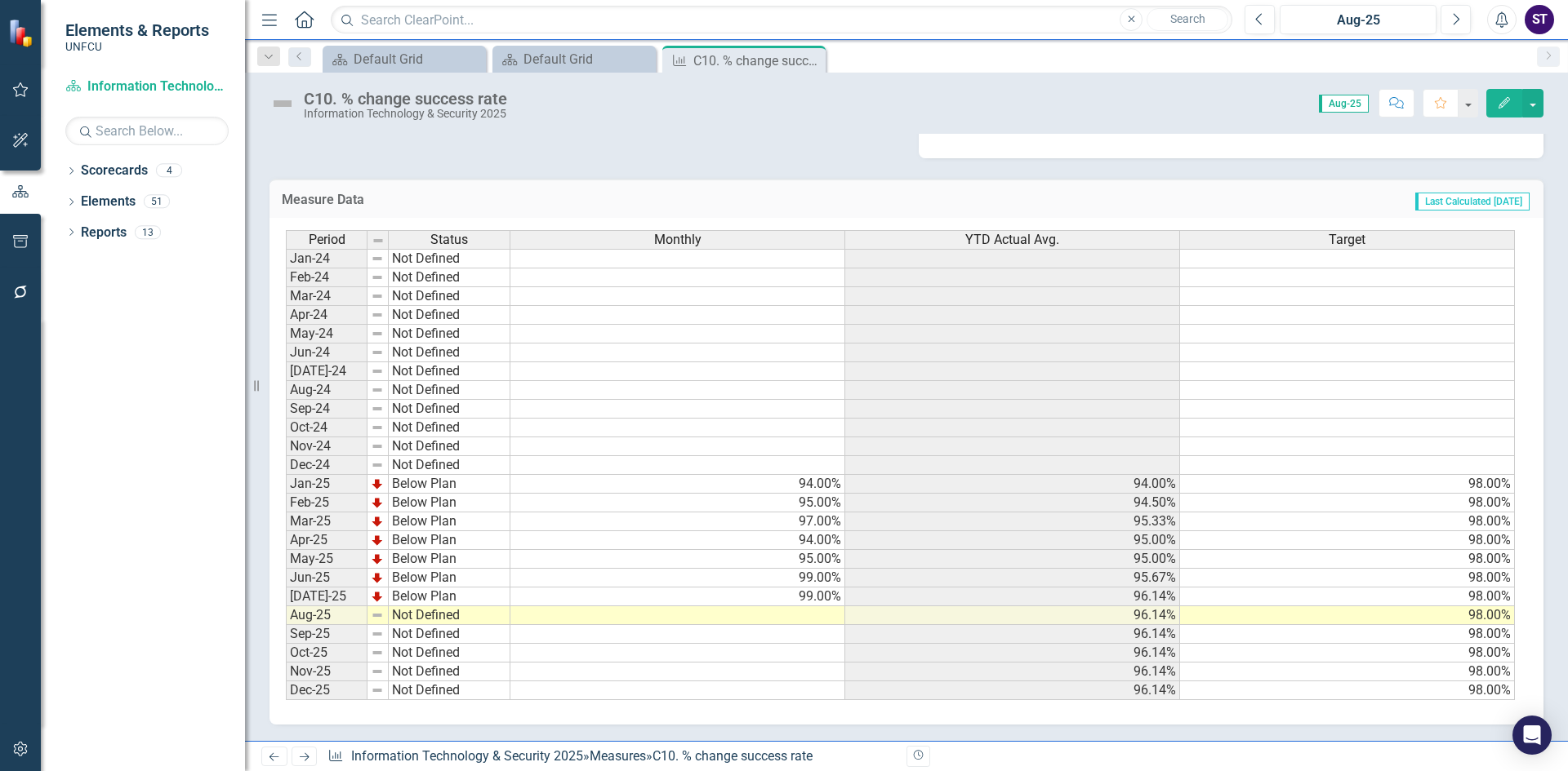
click at [765, 613] on td at bounding box center [677, 615] width 334 height 19
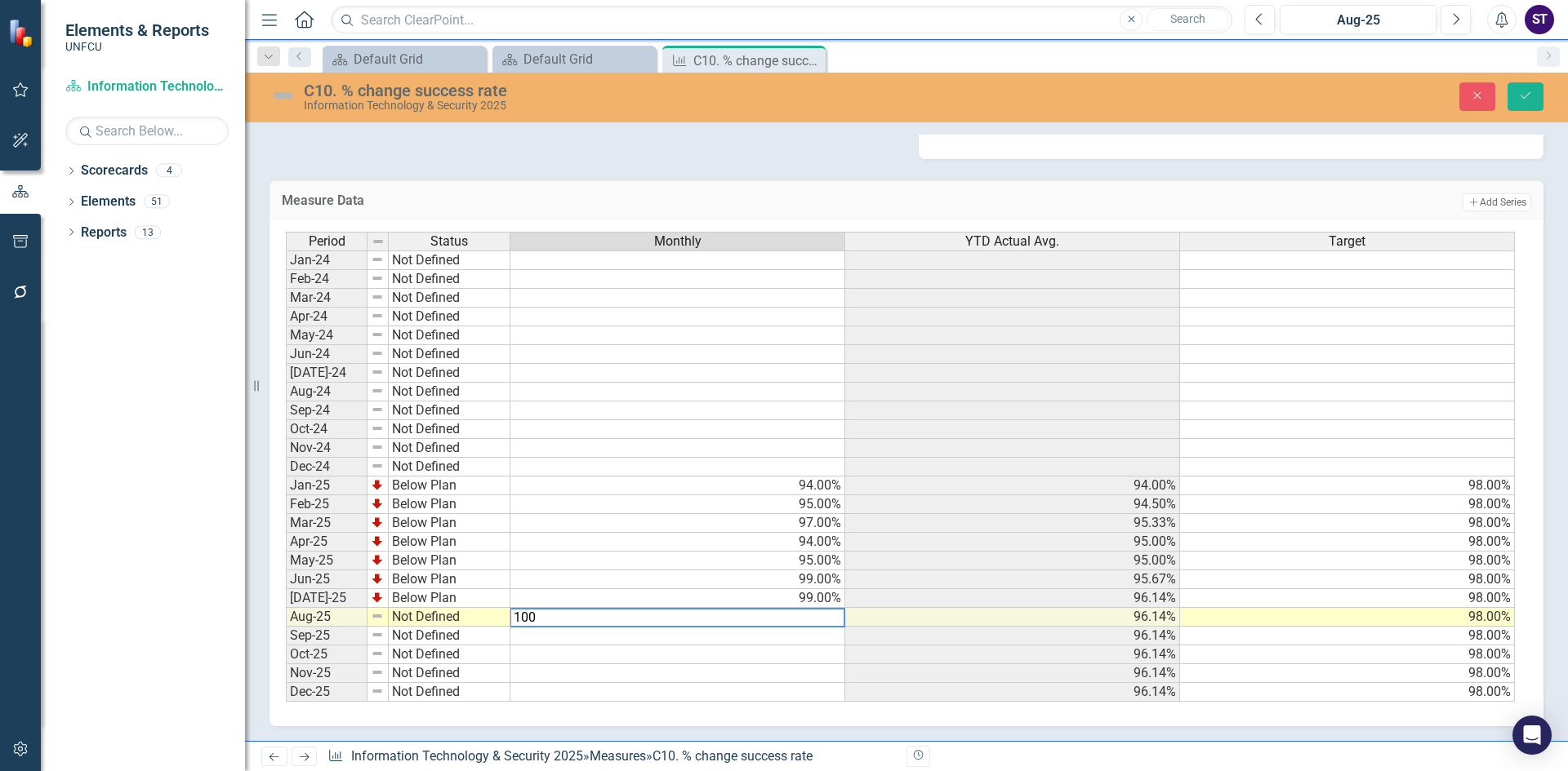
type textarea "100"
click at [752, 685] on td at bounding box center [677, 693] width 334 height 19
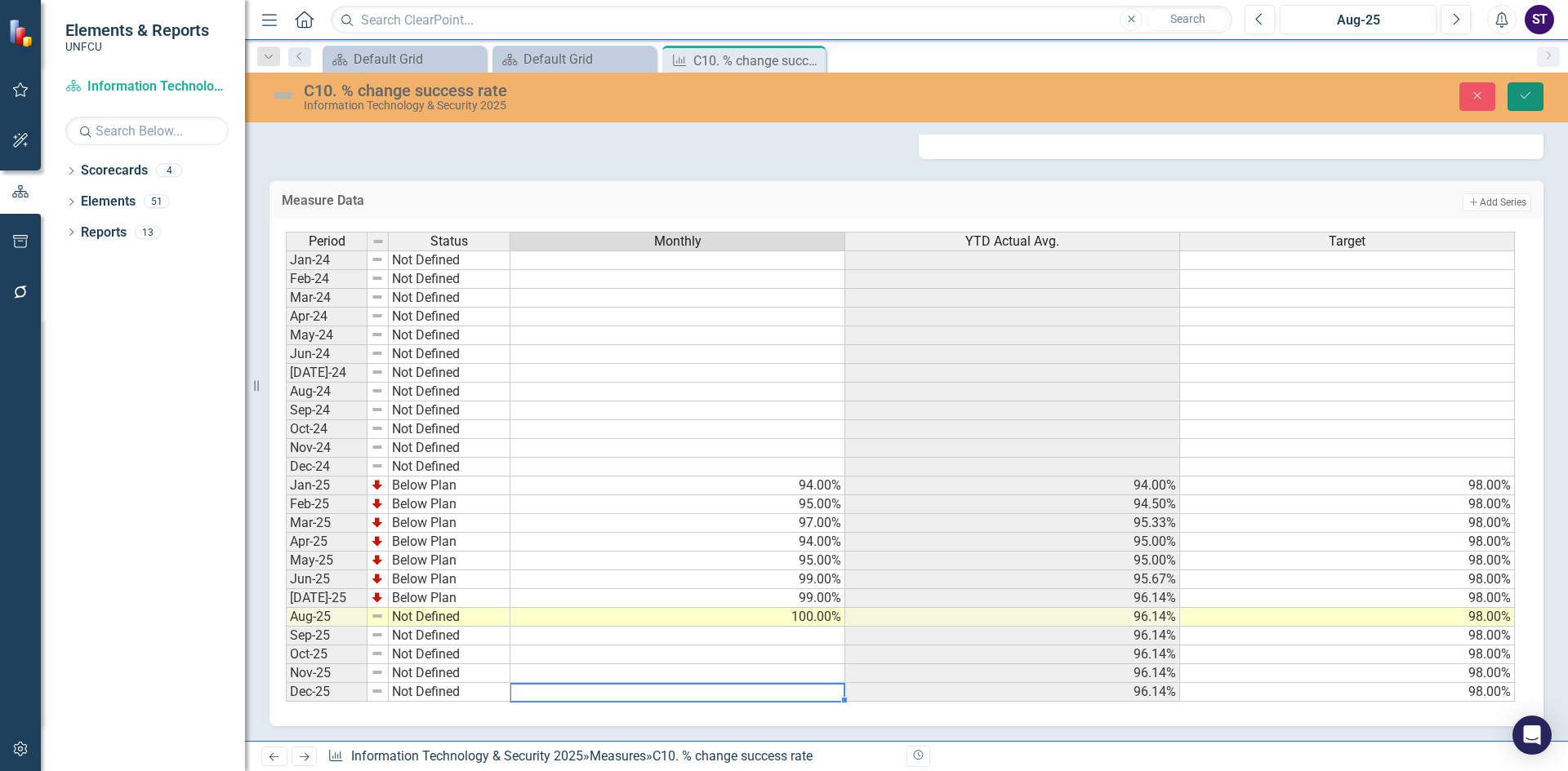
click at [1523, 92] on icon "Save" at bounding box center [1526, 95] width 15 height 11
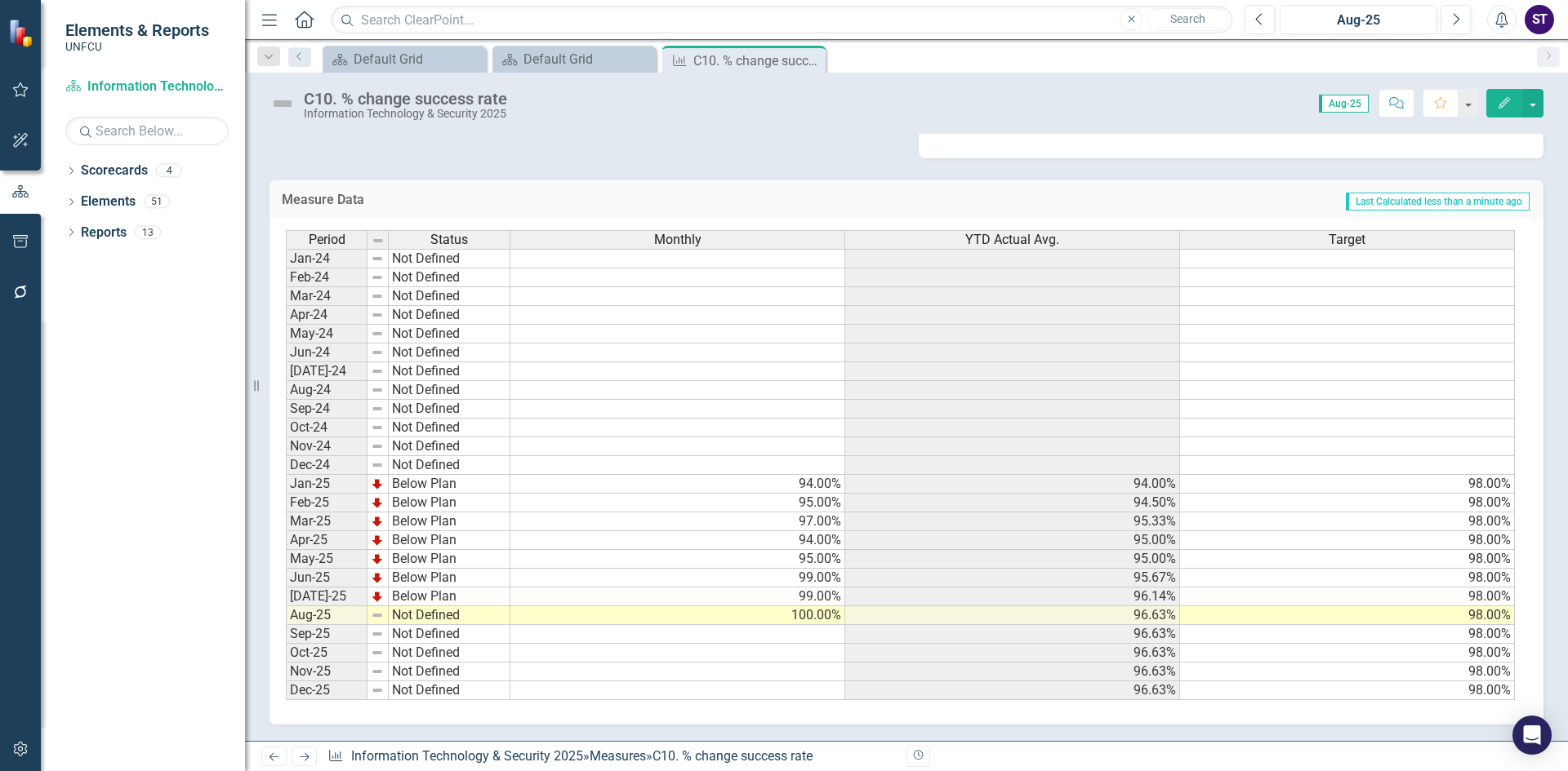
click at [472, 618] on td "Not Defined" at bounding box center [449, 615] width 122 height 19
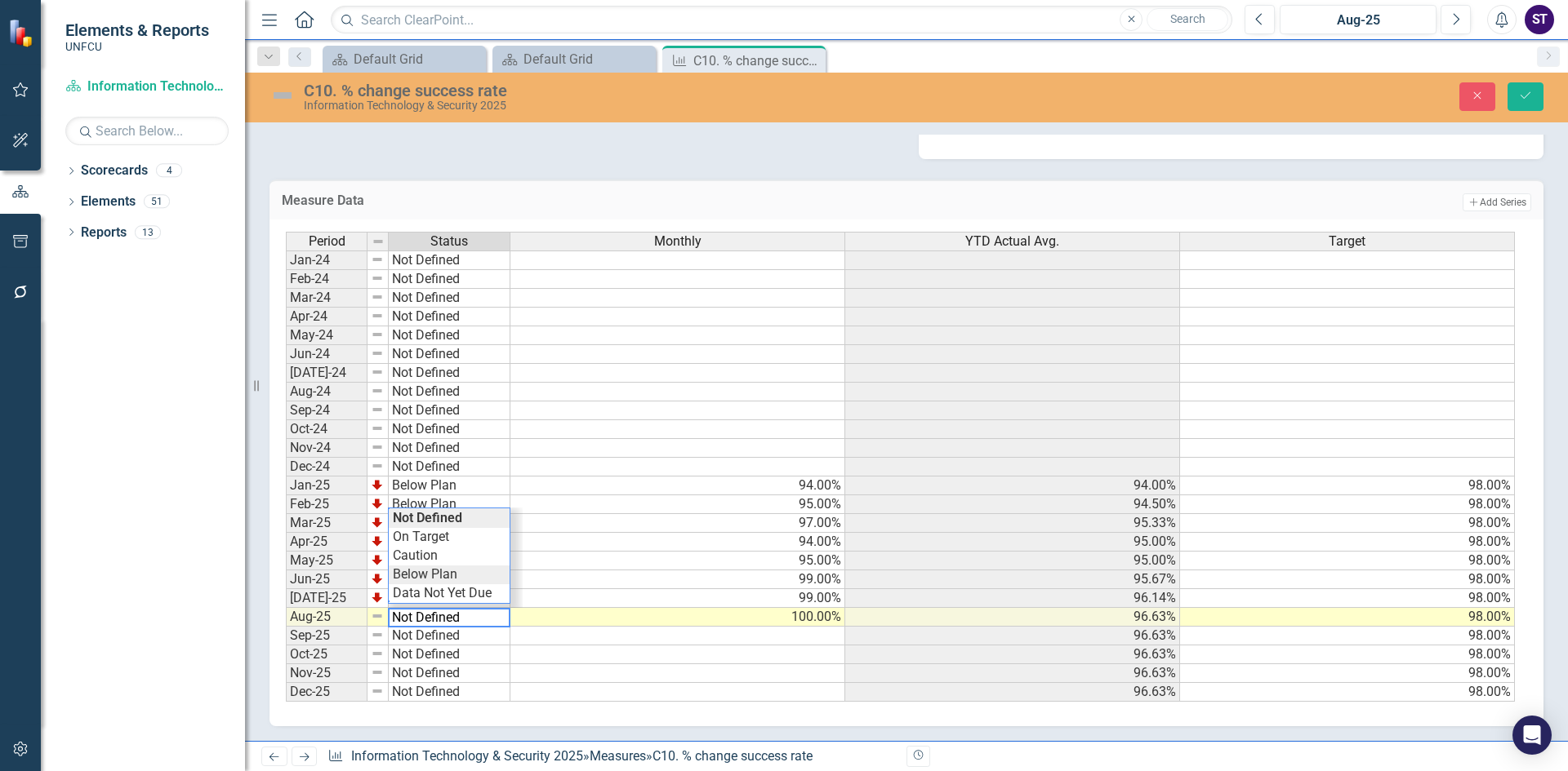
type textarea "Below Plan"
click at [436, 574] on div "Period Status Monthly YTD Actual Avg. Target Jan-24 Not Defined Feb-24 Not Defi…" at bounding box center [900, 467] width 1229 height 471
click at [1530, 96] on icon "Save" at bounding box center [1526, 95] width 15 height 11
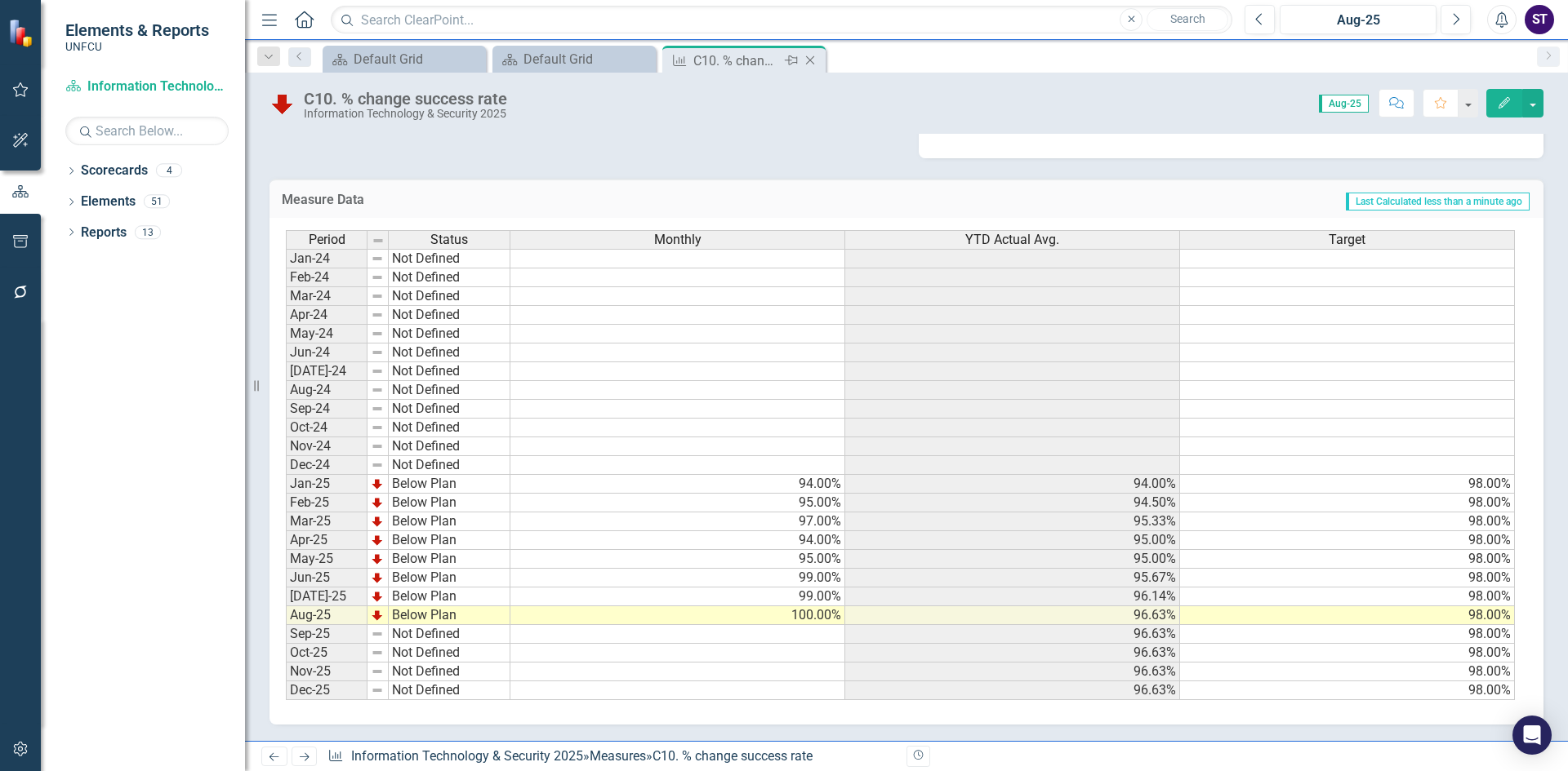
click at [807, 61] on icon "Close" at bounding box center [811, 61] width 17 height 13
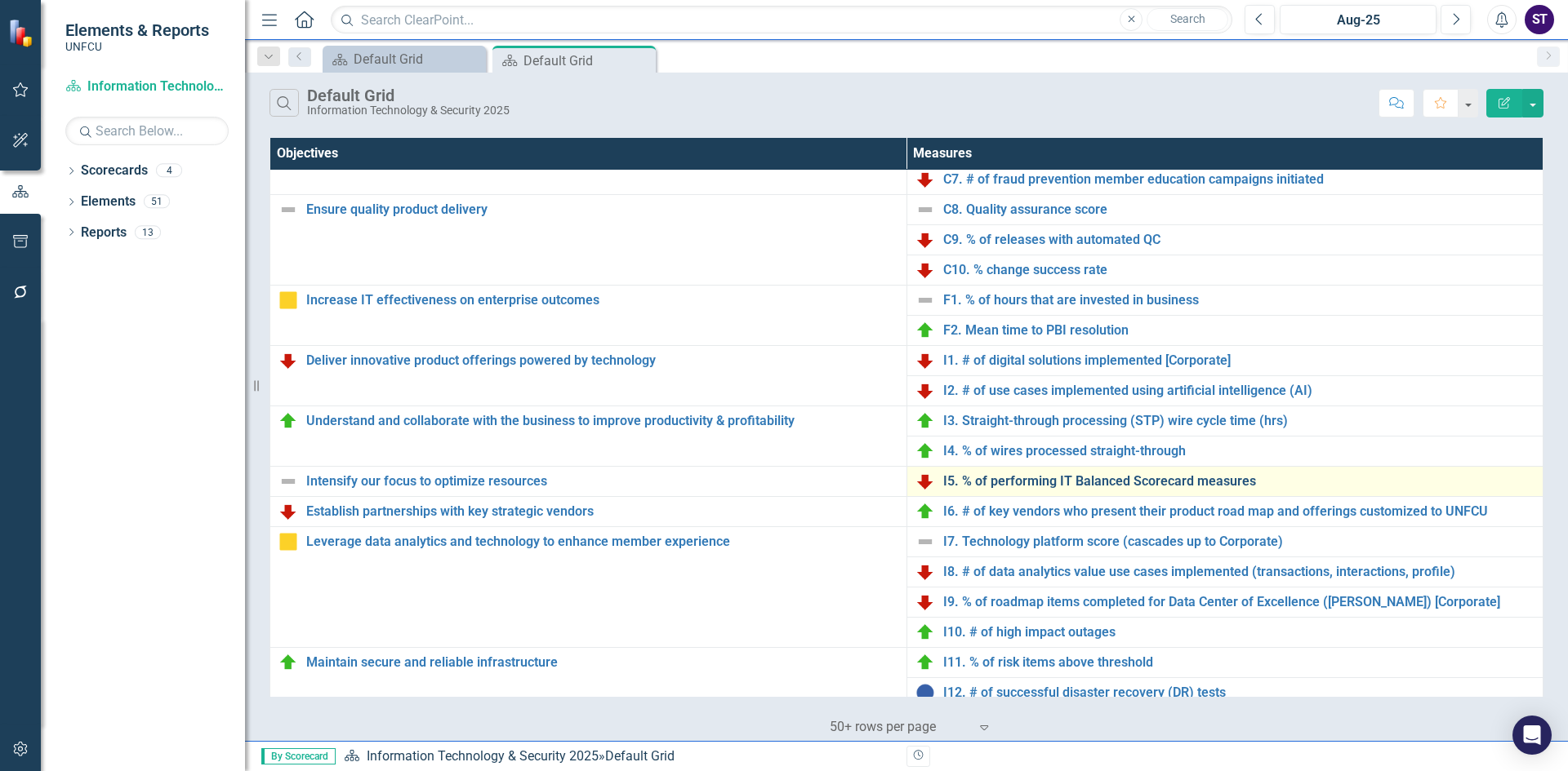
scroll to position [241, 0]
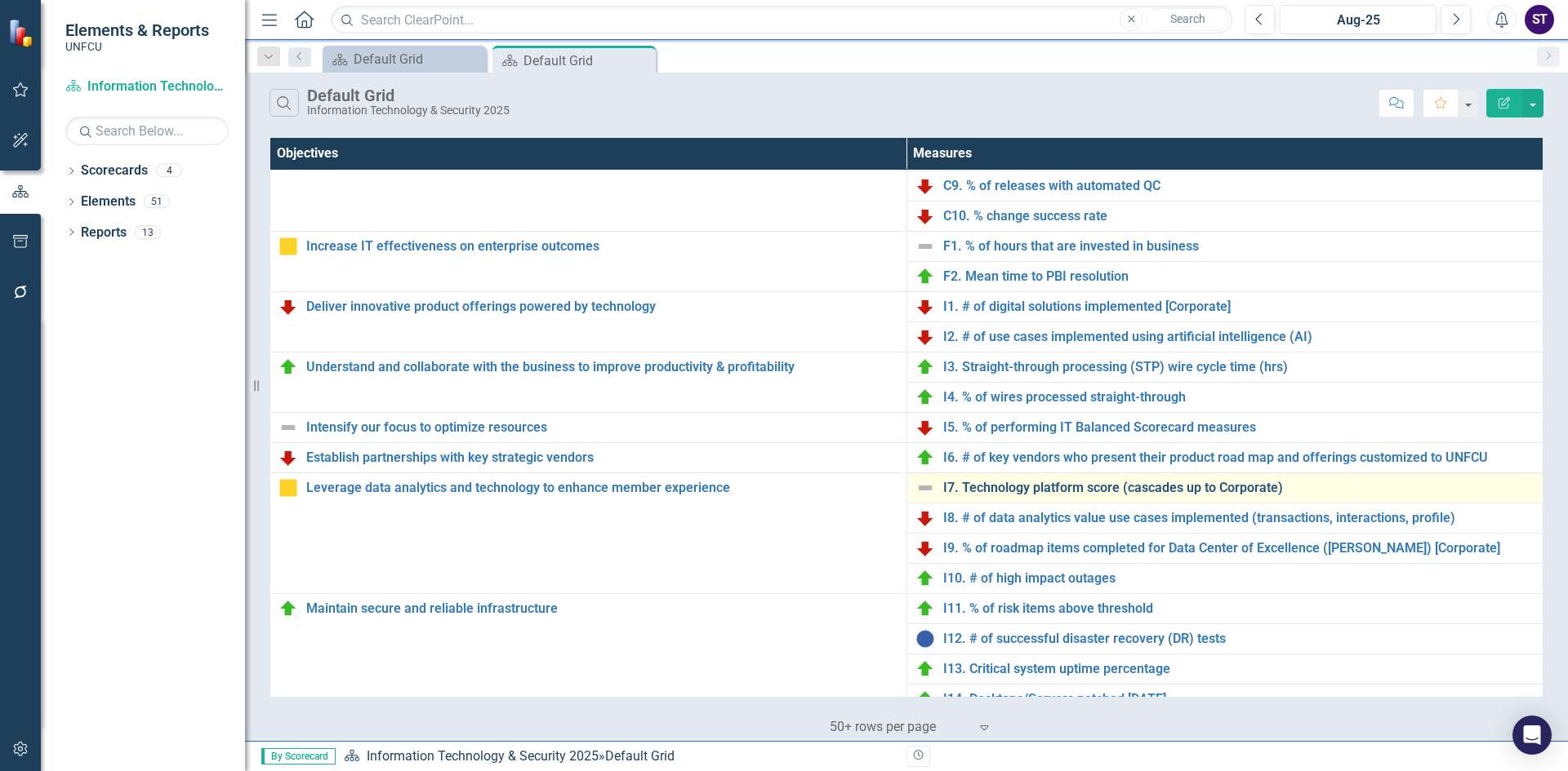
click at [1076, 483] on link "I7. Technology platform score (cascades up to Corporate)" at bounding box center [1240, 488] width 593 height 15
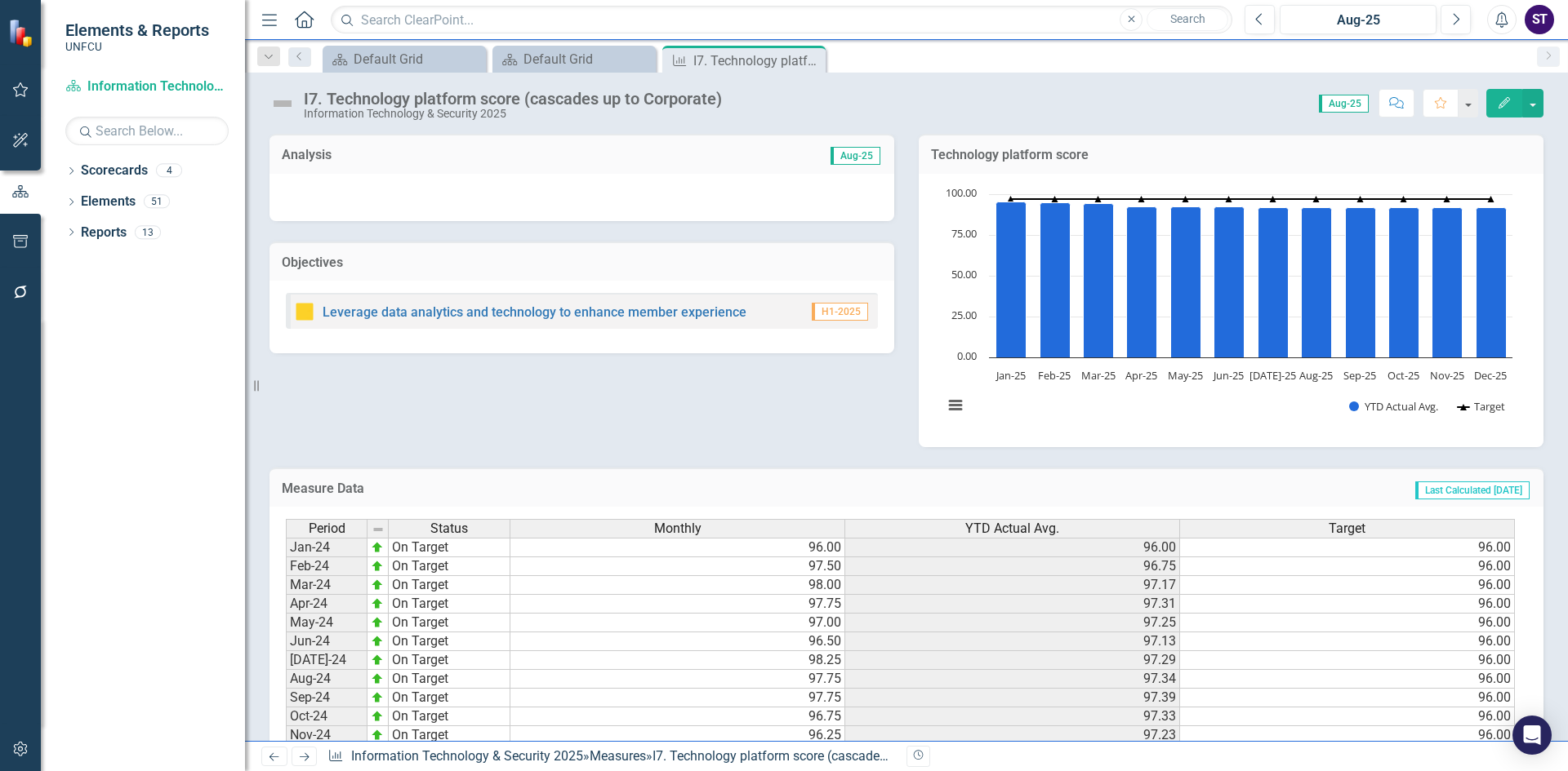
scroll to position [289, 0]
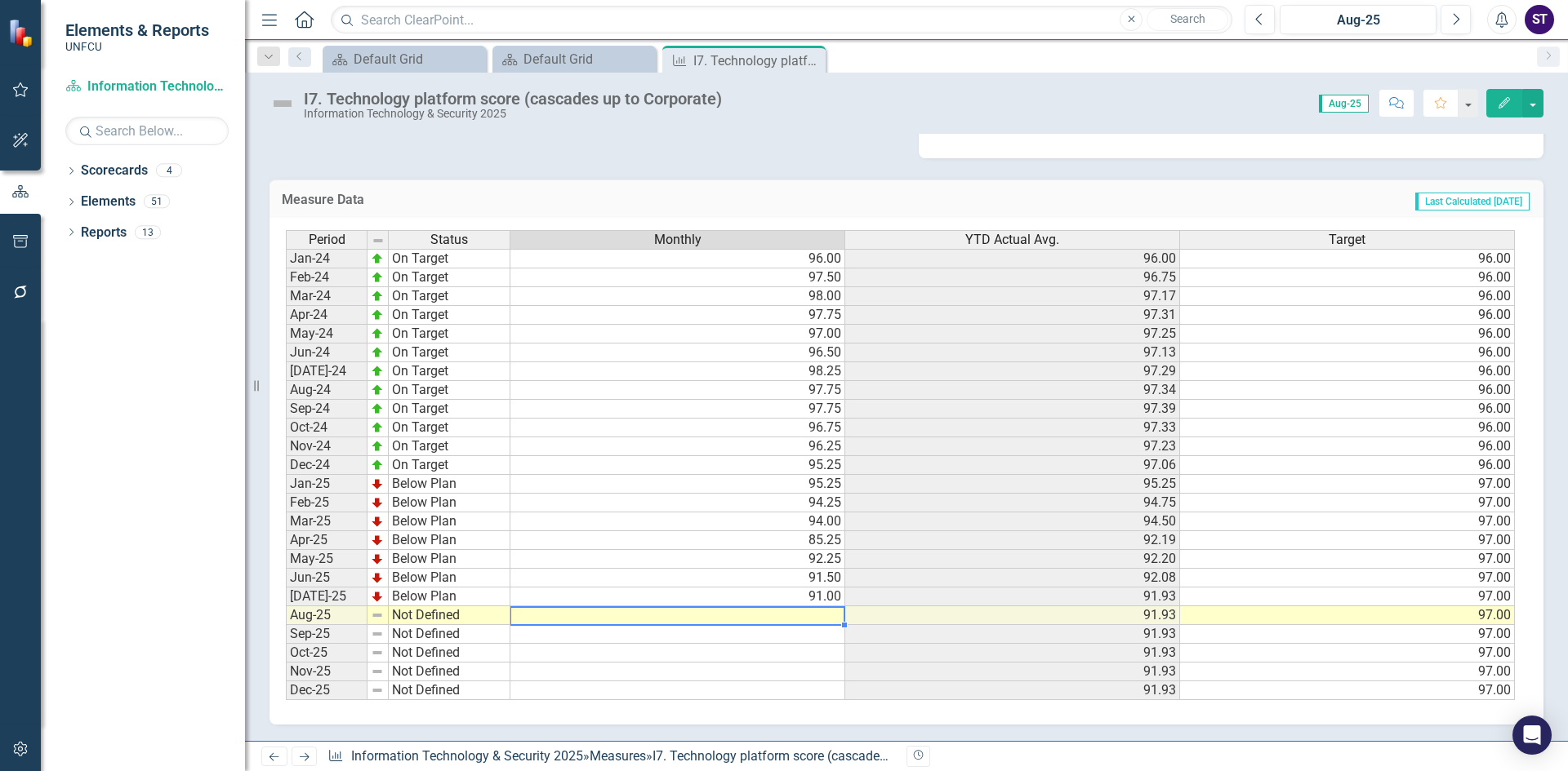
click at [810, 613] on td at bounding box center [677, 615] width 334 height 19
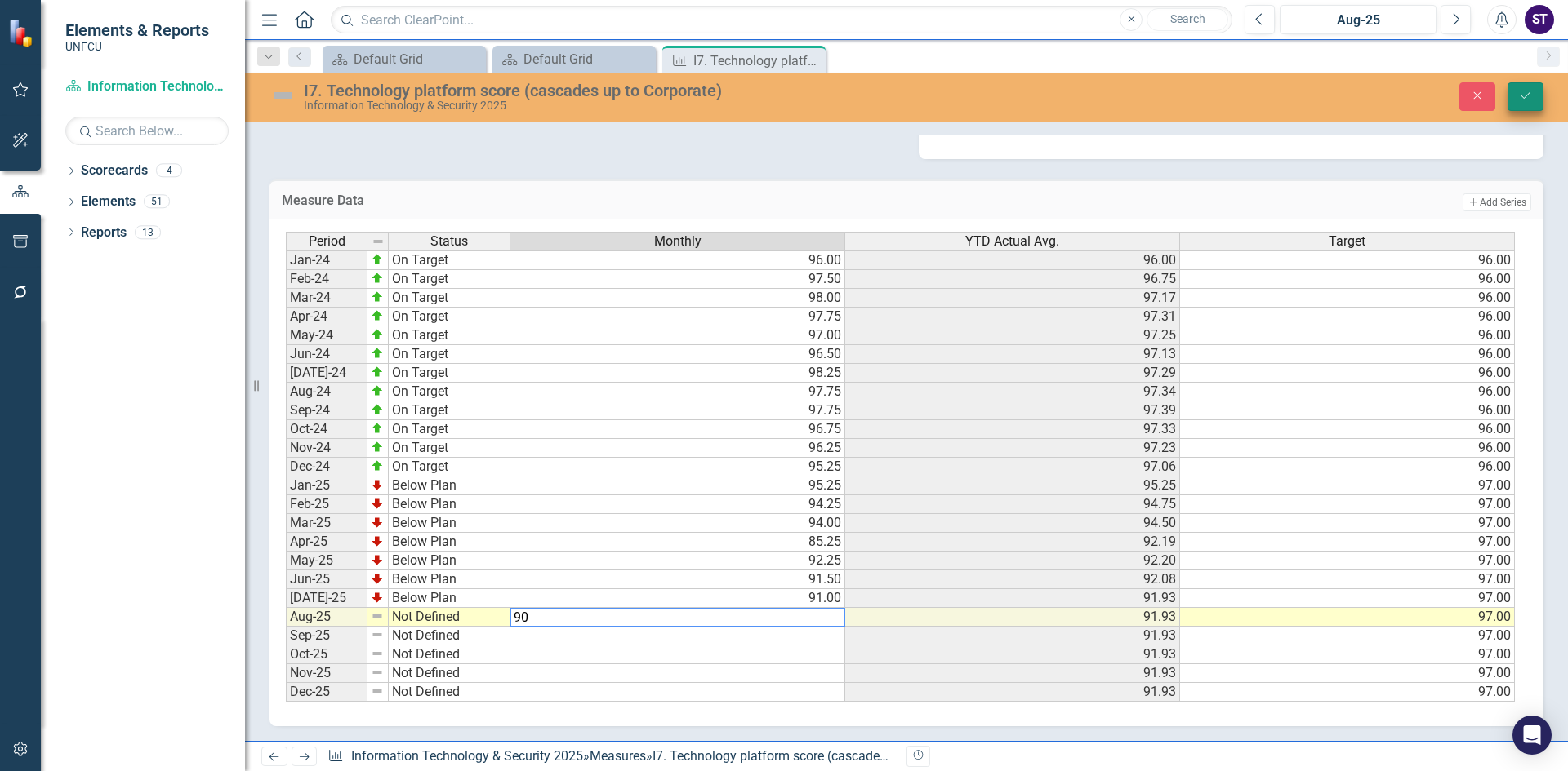
type textarea "90"
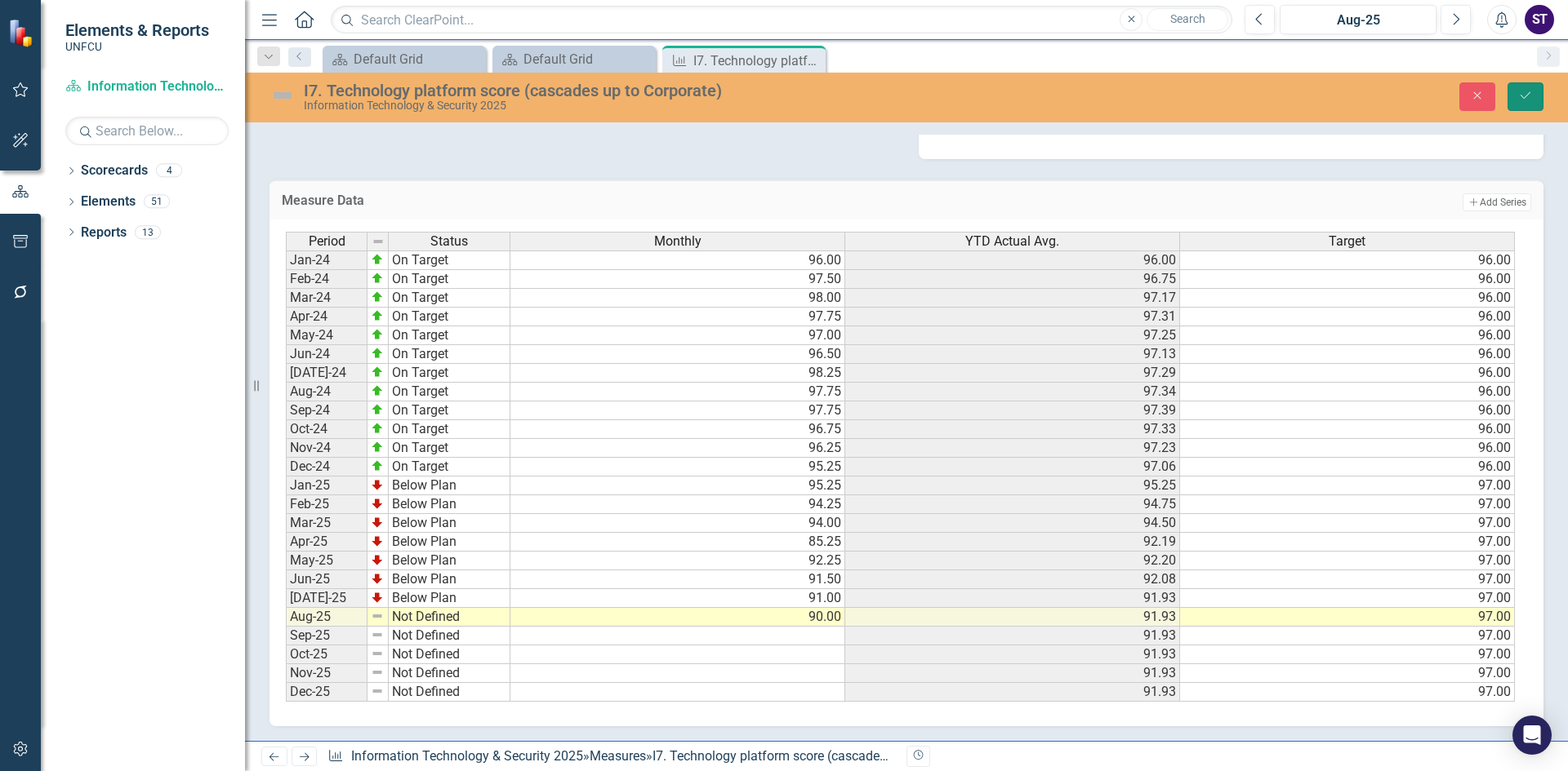
click at [1522, 100] on icon "Save" at bounding box center [1526, 95] width 15 height 11
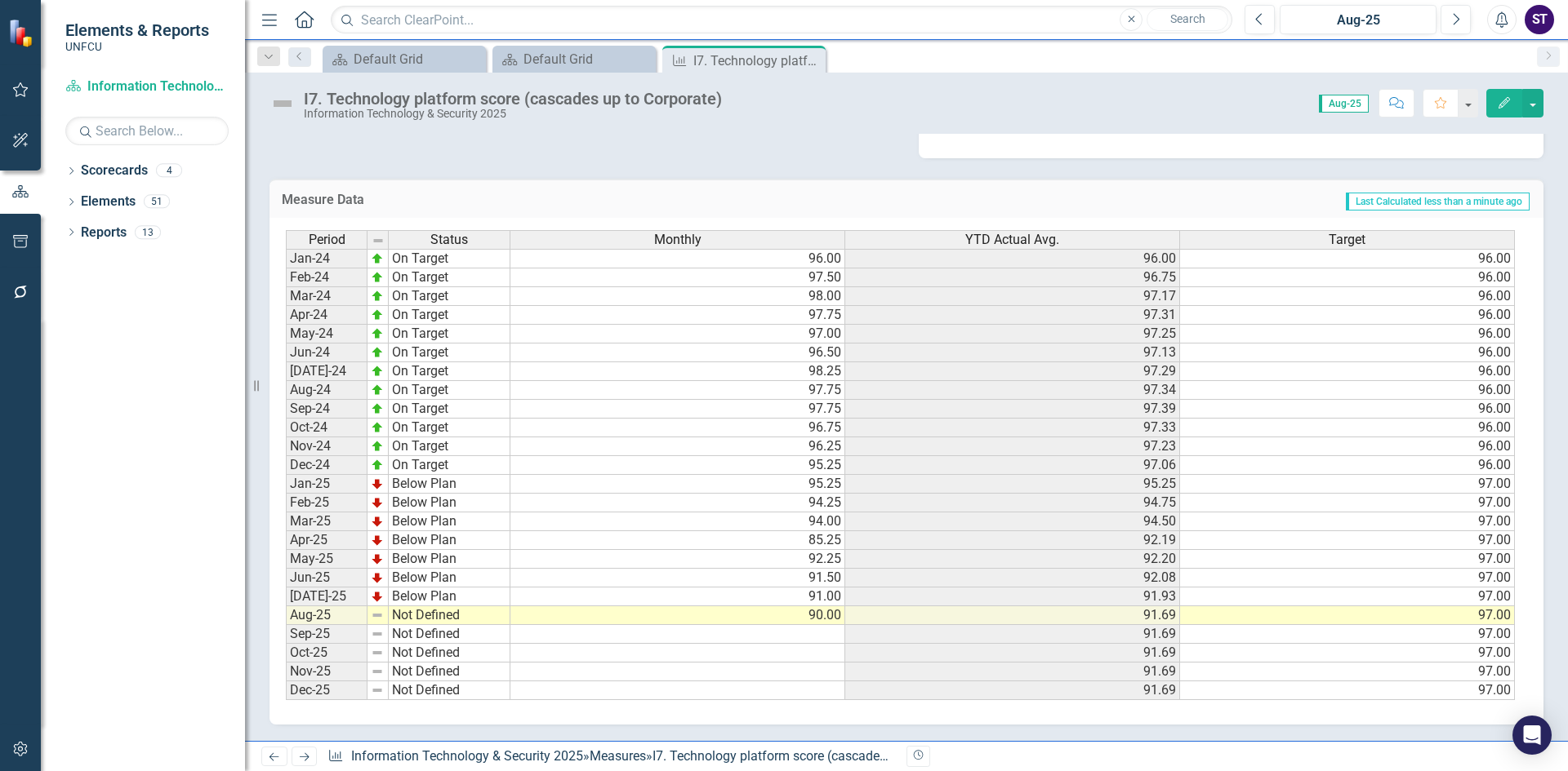
click at [429, 616] on td "Not Defined" at bounding box center [449, 615] width 122 height 19
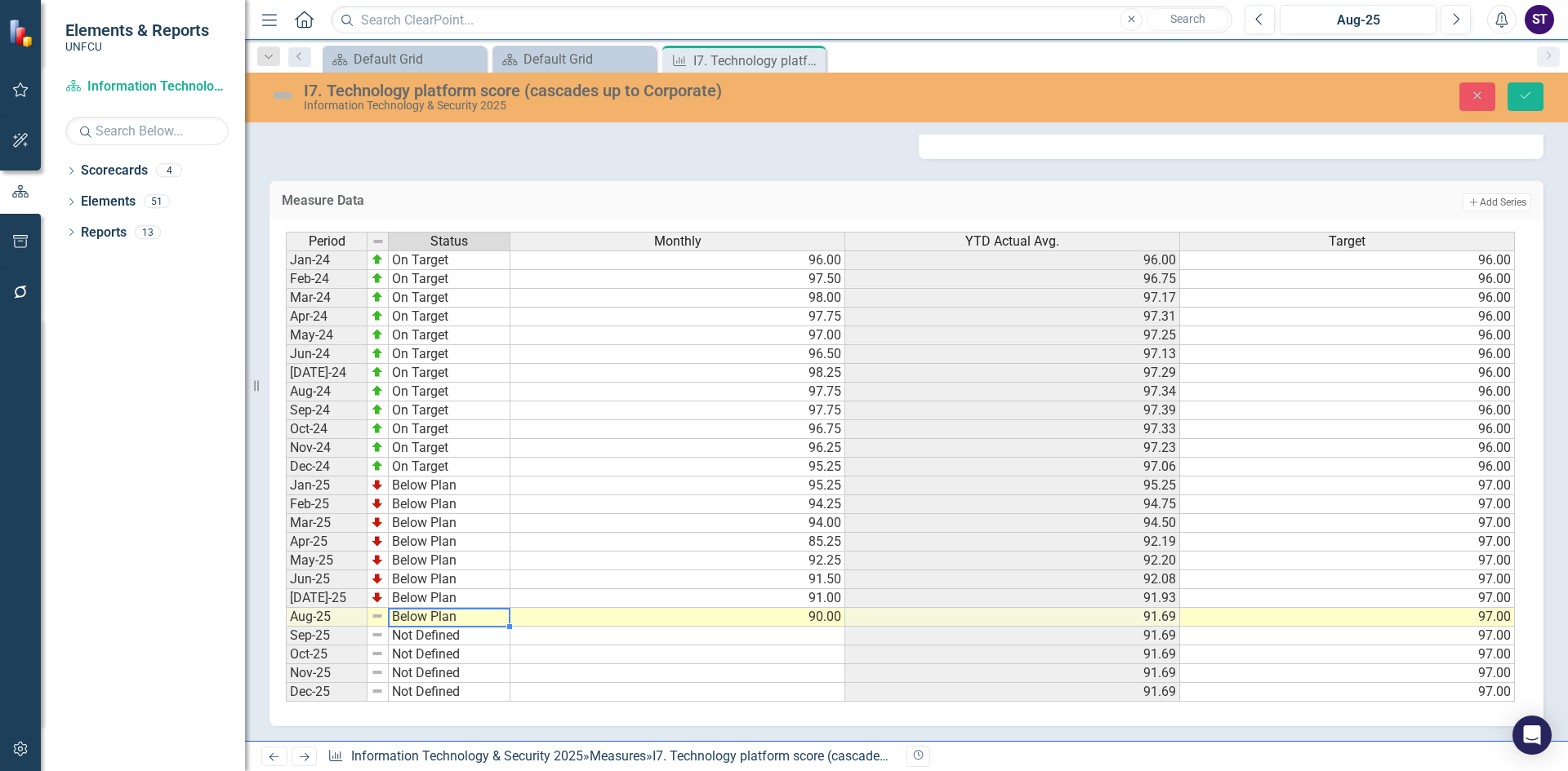
click at [421, 574] on div "Period Status Monthly YTD Actual Avg. Target Jan-24 On Target 96.00 96.00 96.00…" at bounding box center [900, 467] width 1229 height 471
click at [1521, 97] on icon "Save" at bounding box center [1526, 95] width 15 height 11
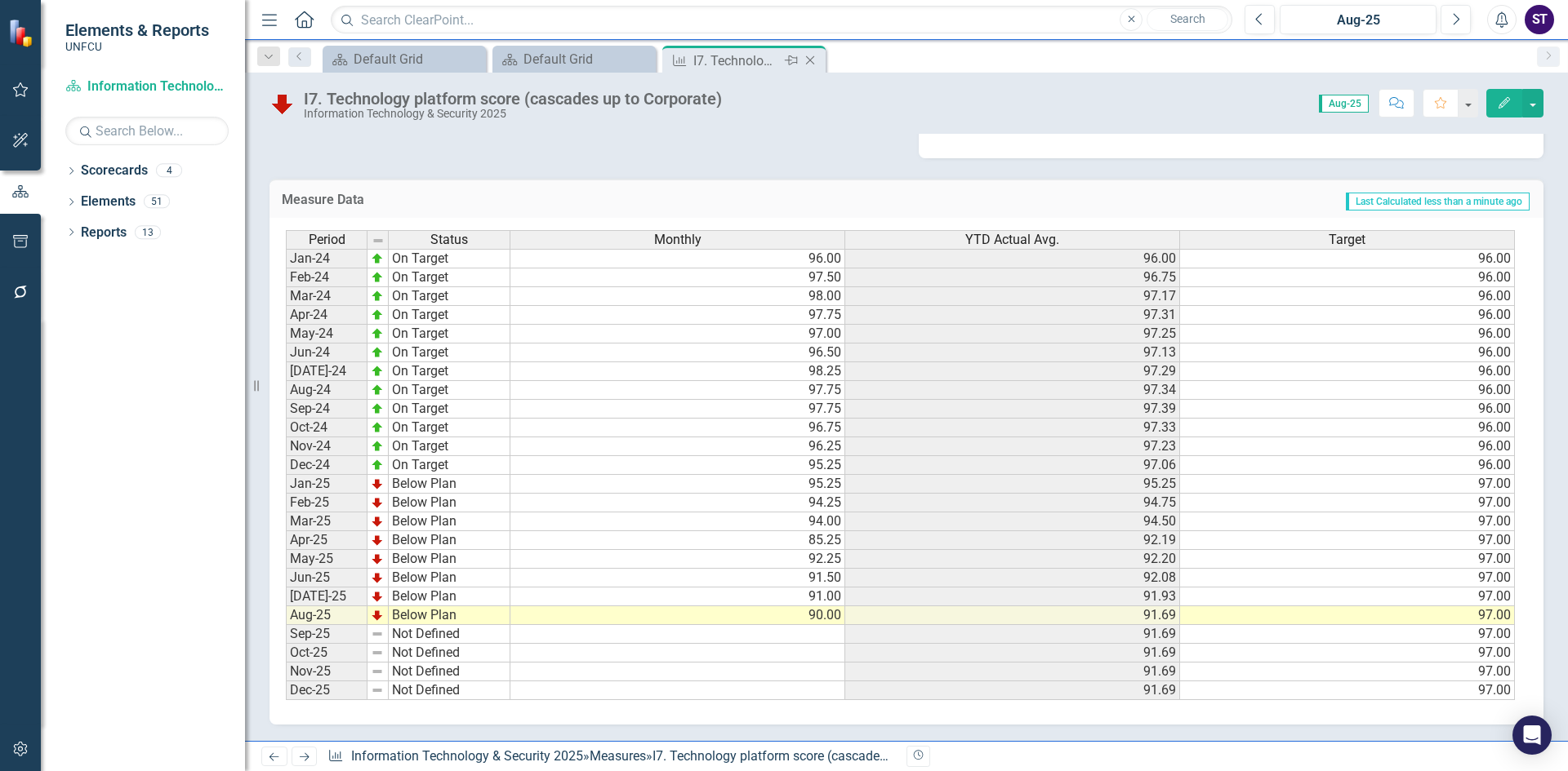
click at [806, 60] on icon "Close" at bounding box center [811, 61] width 17 height 13
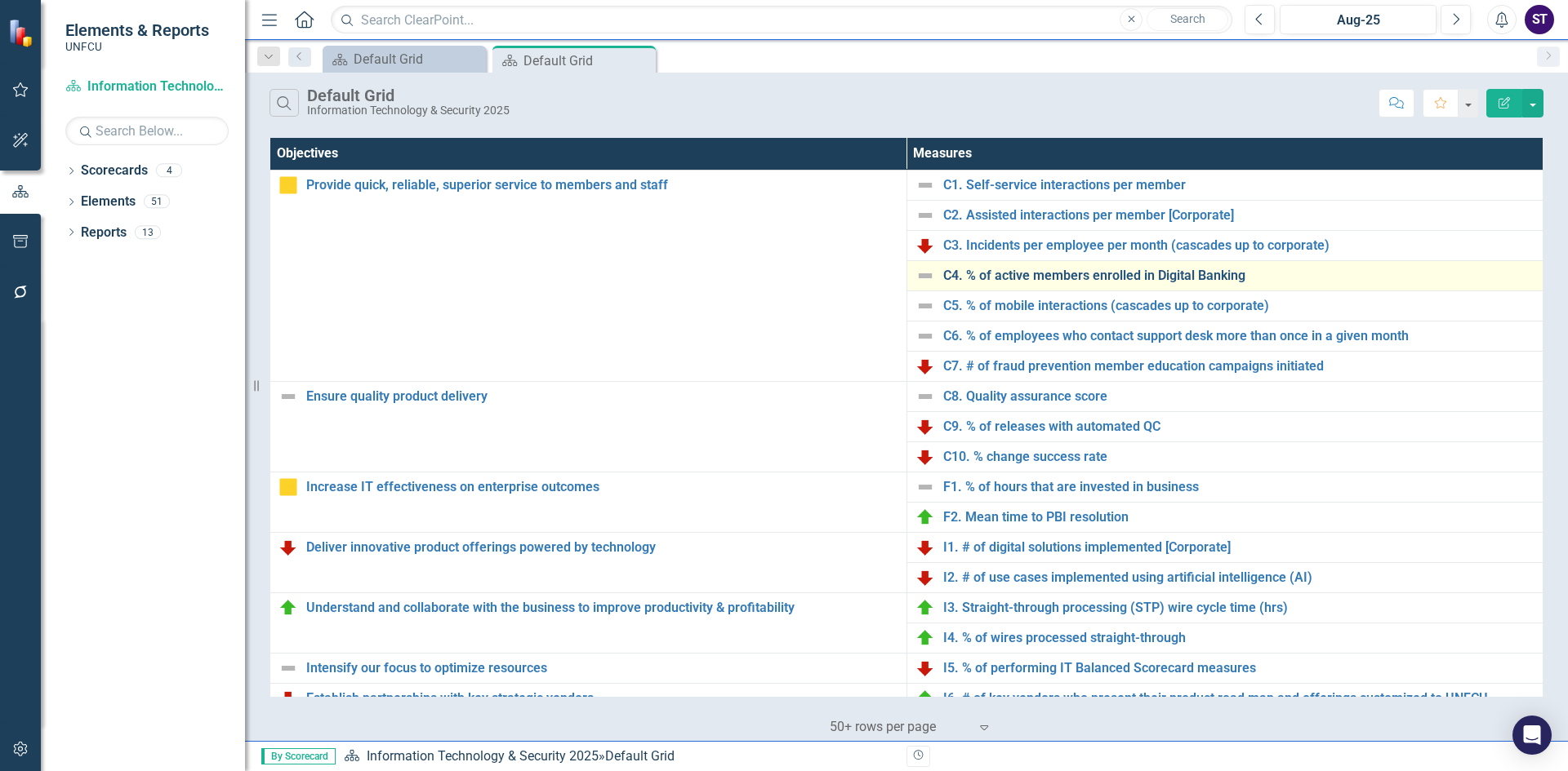
click at [978, 275] on link "C4. % of active members enrolled in Digital Banking" at bounding box center [1240, 276] width 593 height 15
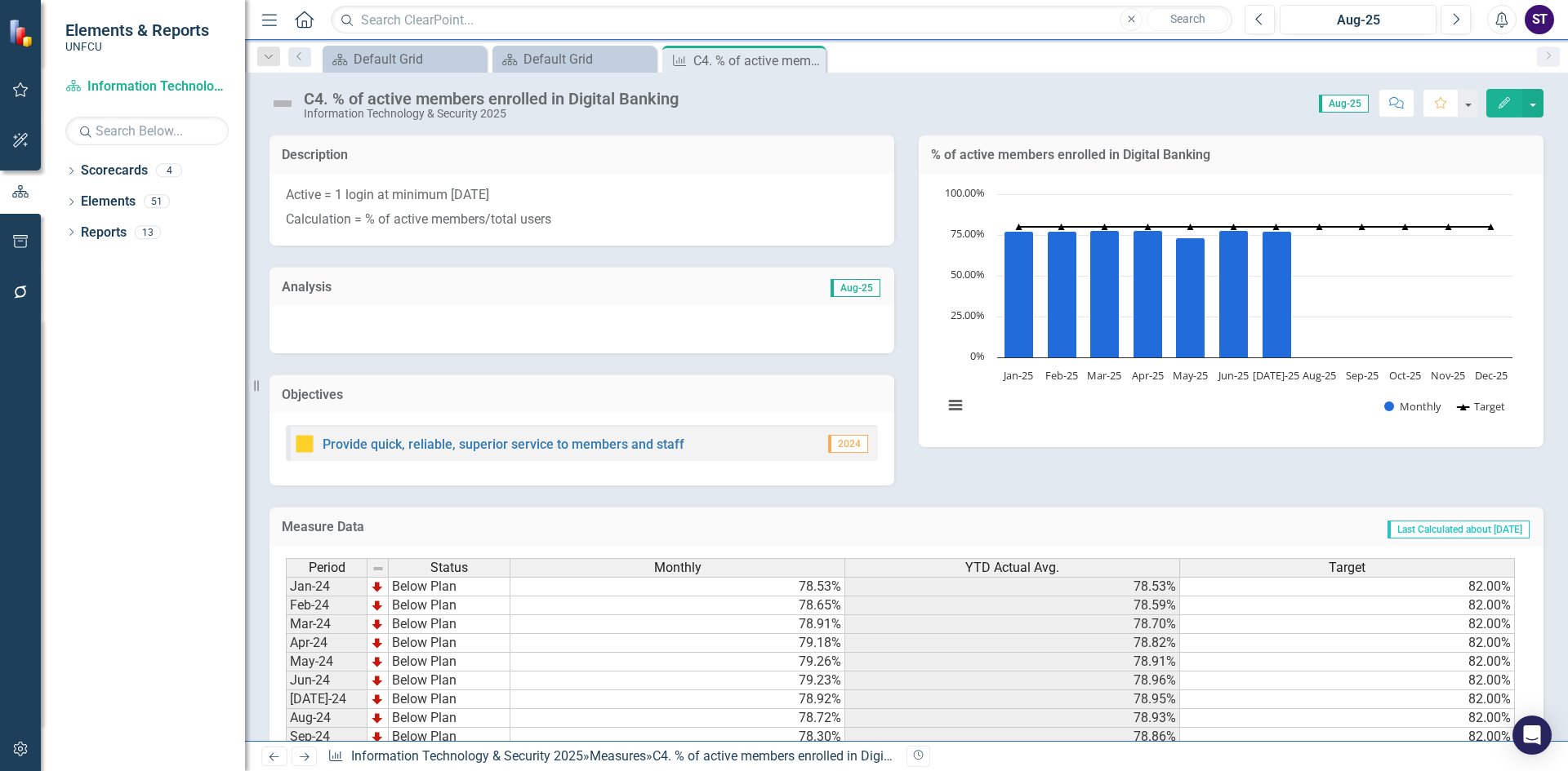
scroll to position [328, 0]
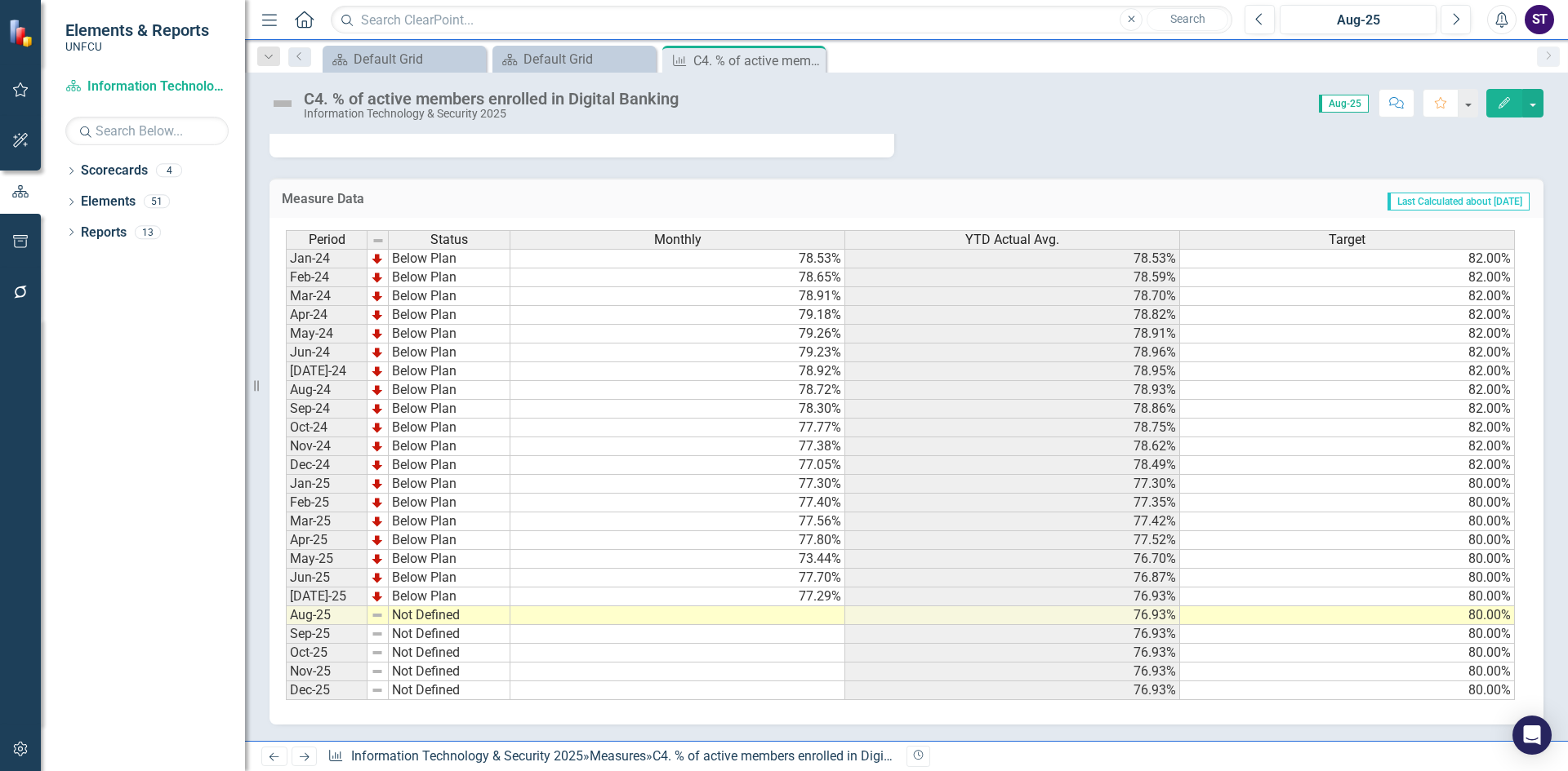
click at [809, 617] on td at bounding box center [677, 615] width 334 height 19
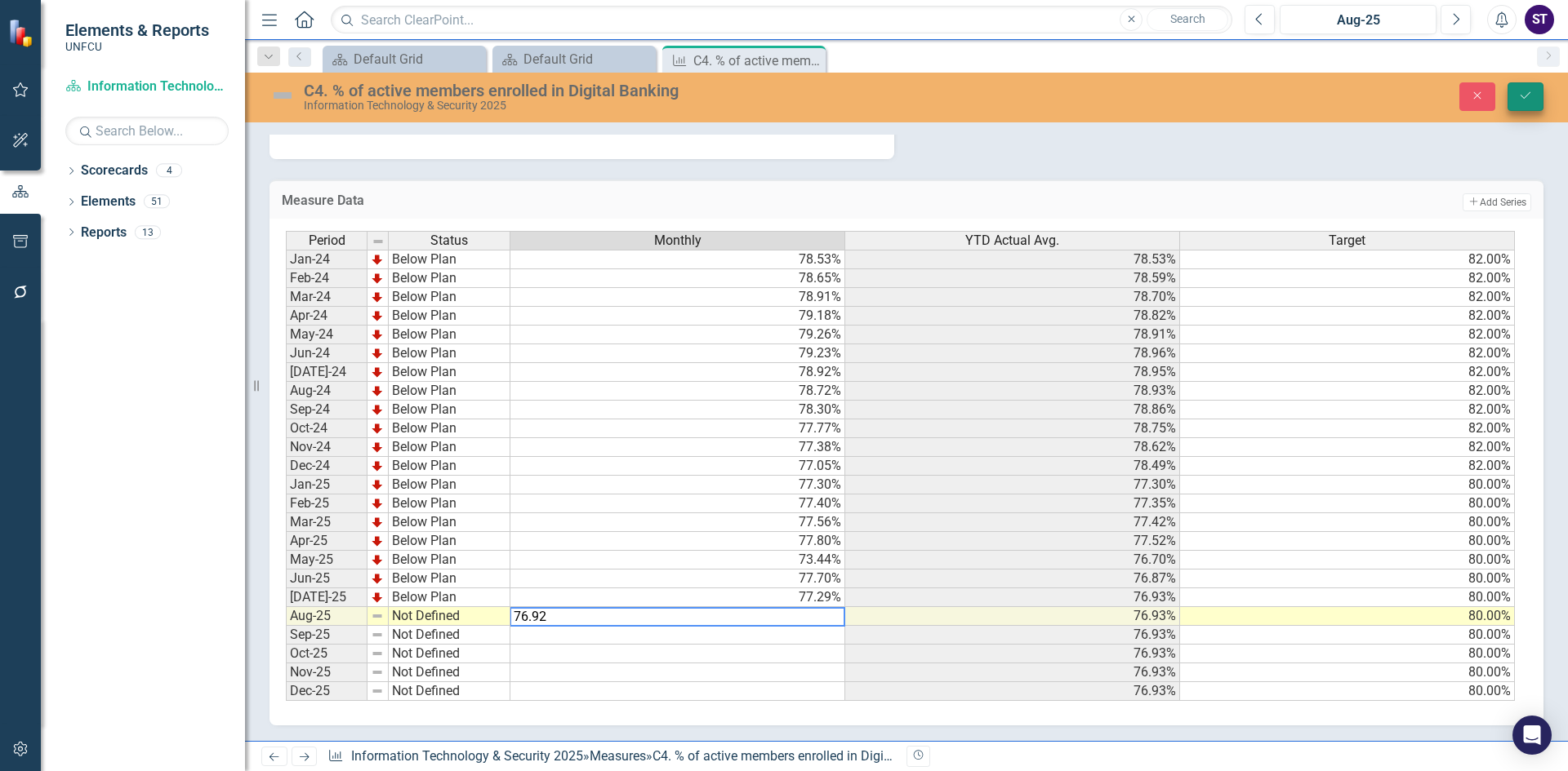
type textarea "76.92"
click at [1522, 90] on icon "Save" at bounding box center [1526, 95] width 15 height 11
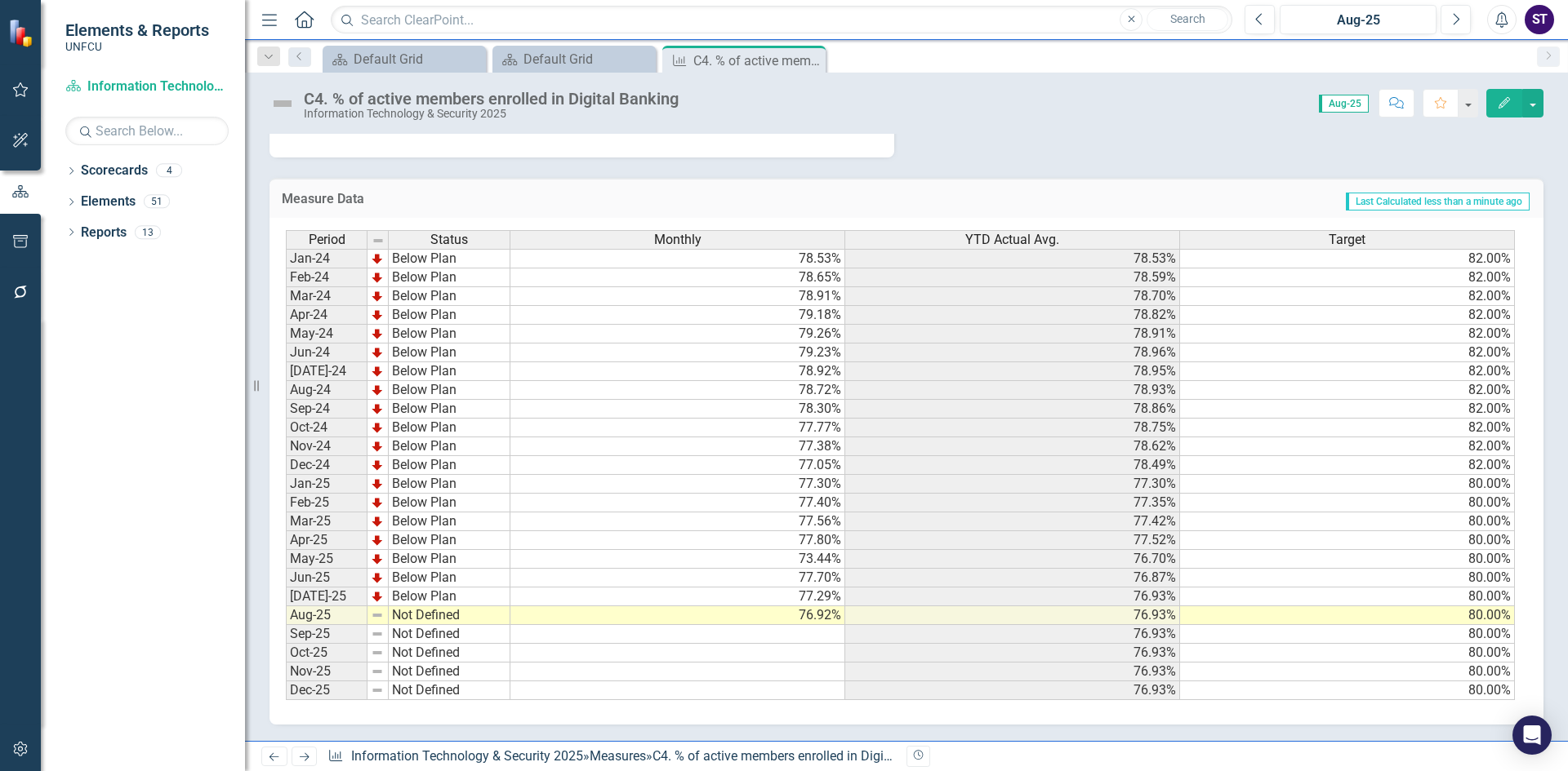
click at [417, 611] on td "Not Defined" at bounding box center [449, 615] width 122 height 19
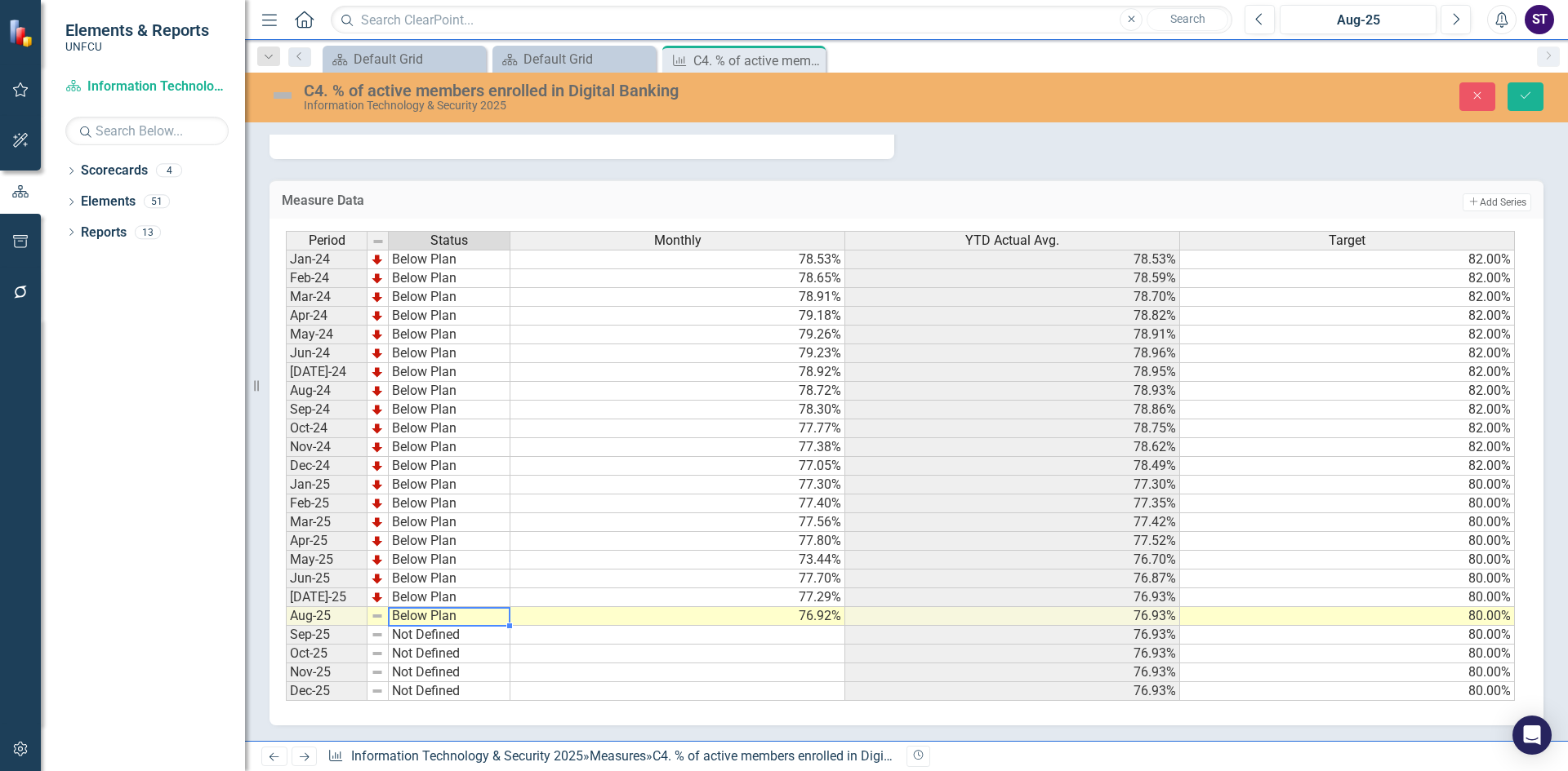
click at [429, 574] on div "Period Status Monthly YTD Actual Avg. Target Jan-24 Below Plan 78.53% 78.53% 82…" at bounding box center [900, 467] width 1229 height 471
click at [1548, 92] on div "Close Save" at bounding box center [1292, 97] width 526 height 29
click at [1529, 92] on icon "Save" at bounding box center [1526, 95] width 15 height 11
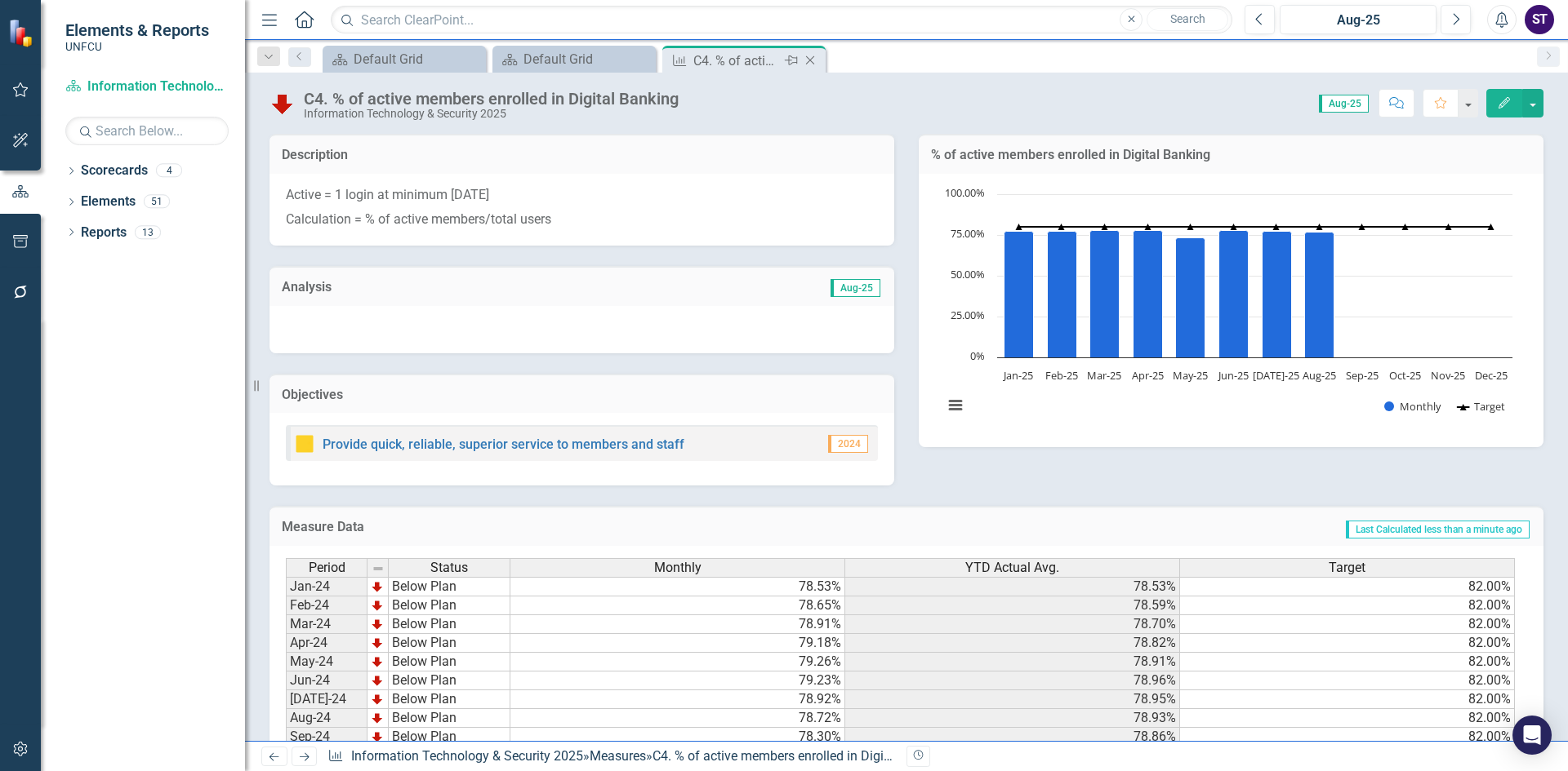
click at [813, 58] on icon "Close" at bounding box center [811, 61] width 17 height 13
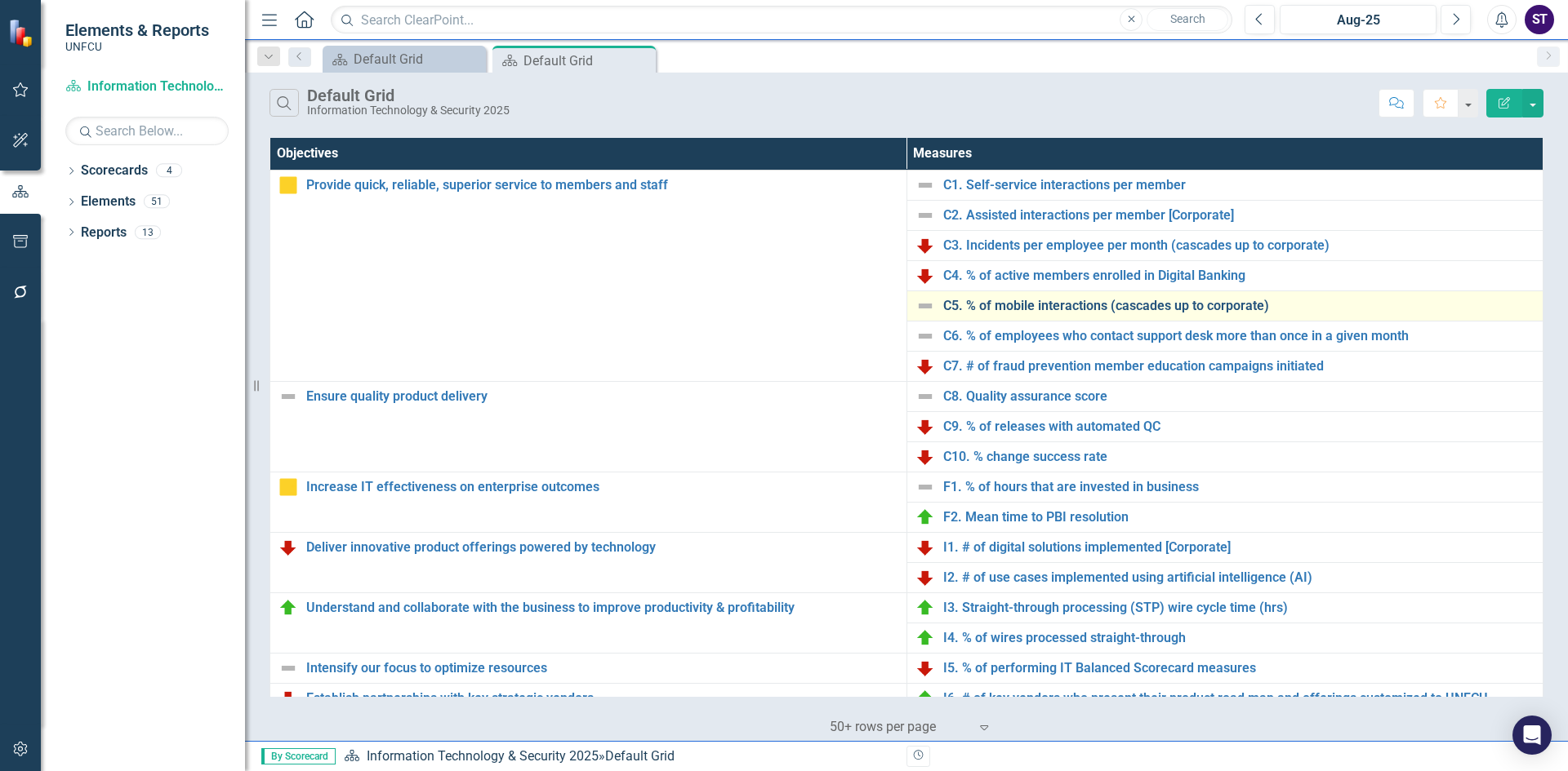
click at [973, 306] on link "C5. % of mobile interactions (cascades up to corporate)" at bounding box center [1240, 306] width 593 height 15
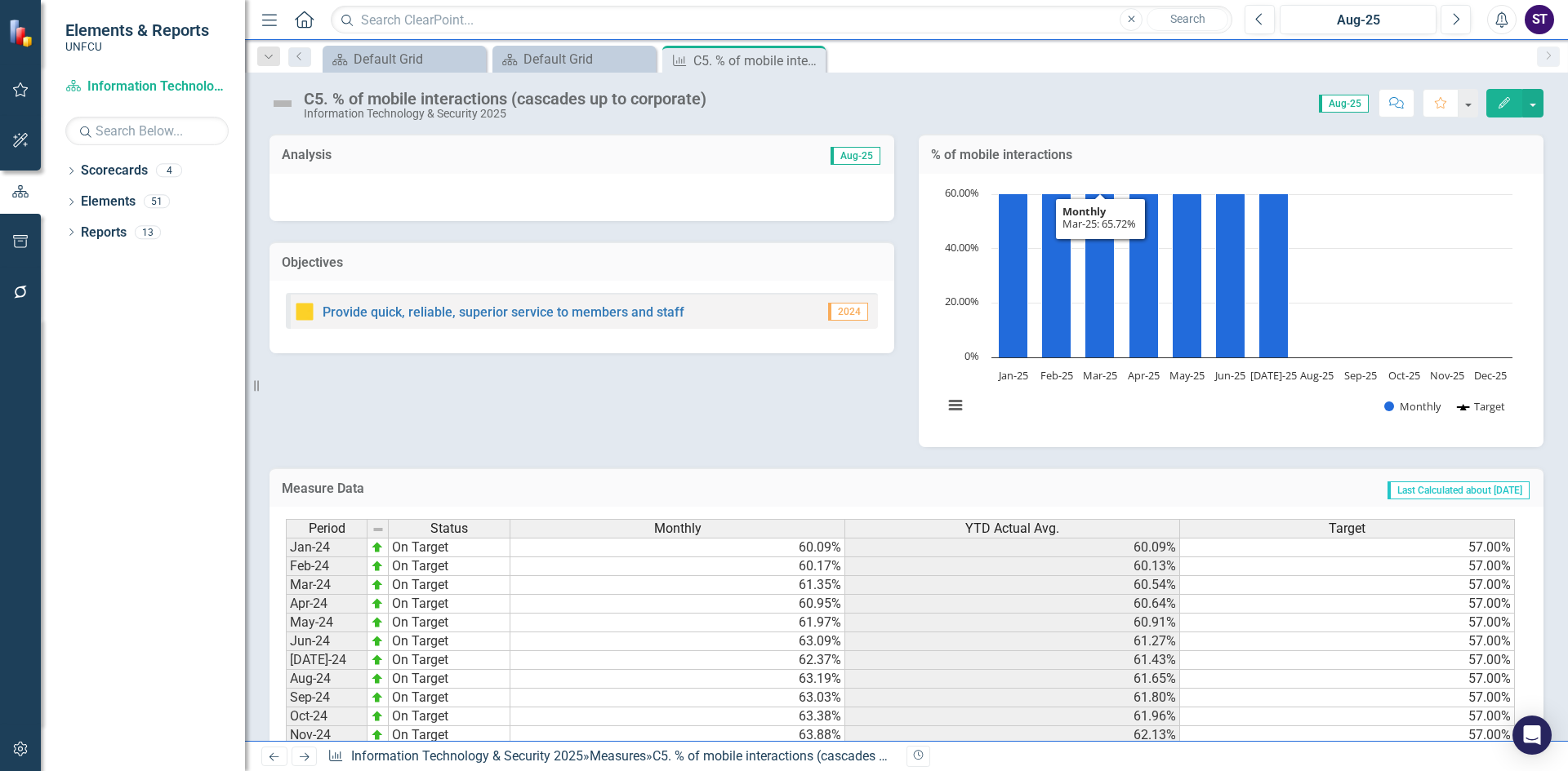
scroll to position [289, 0]
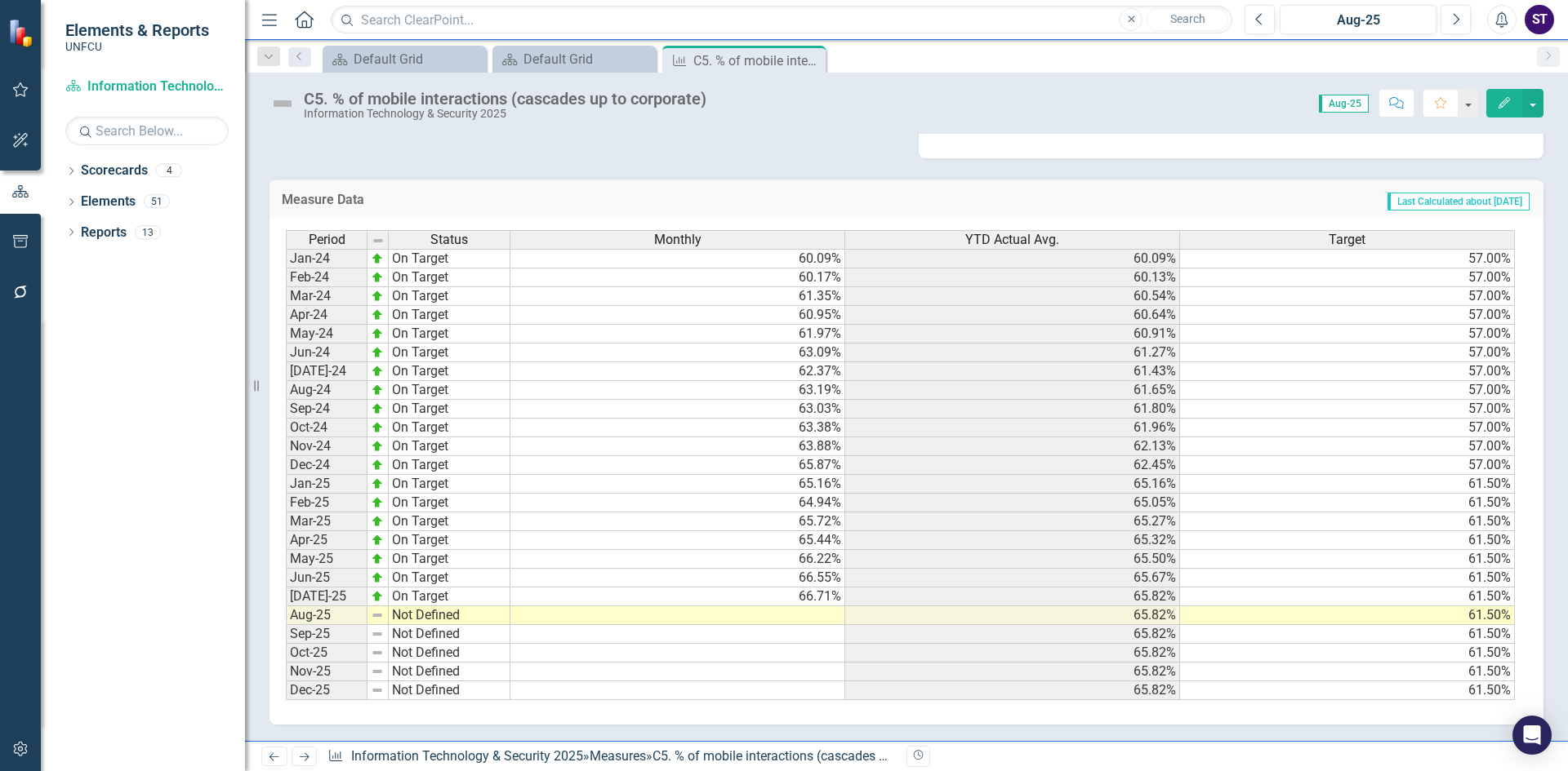
click at [750, 613] on td at bounding box center [677, 615] width 334 height 19
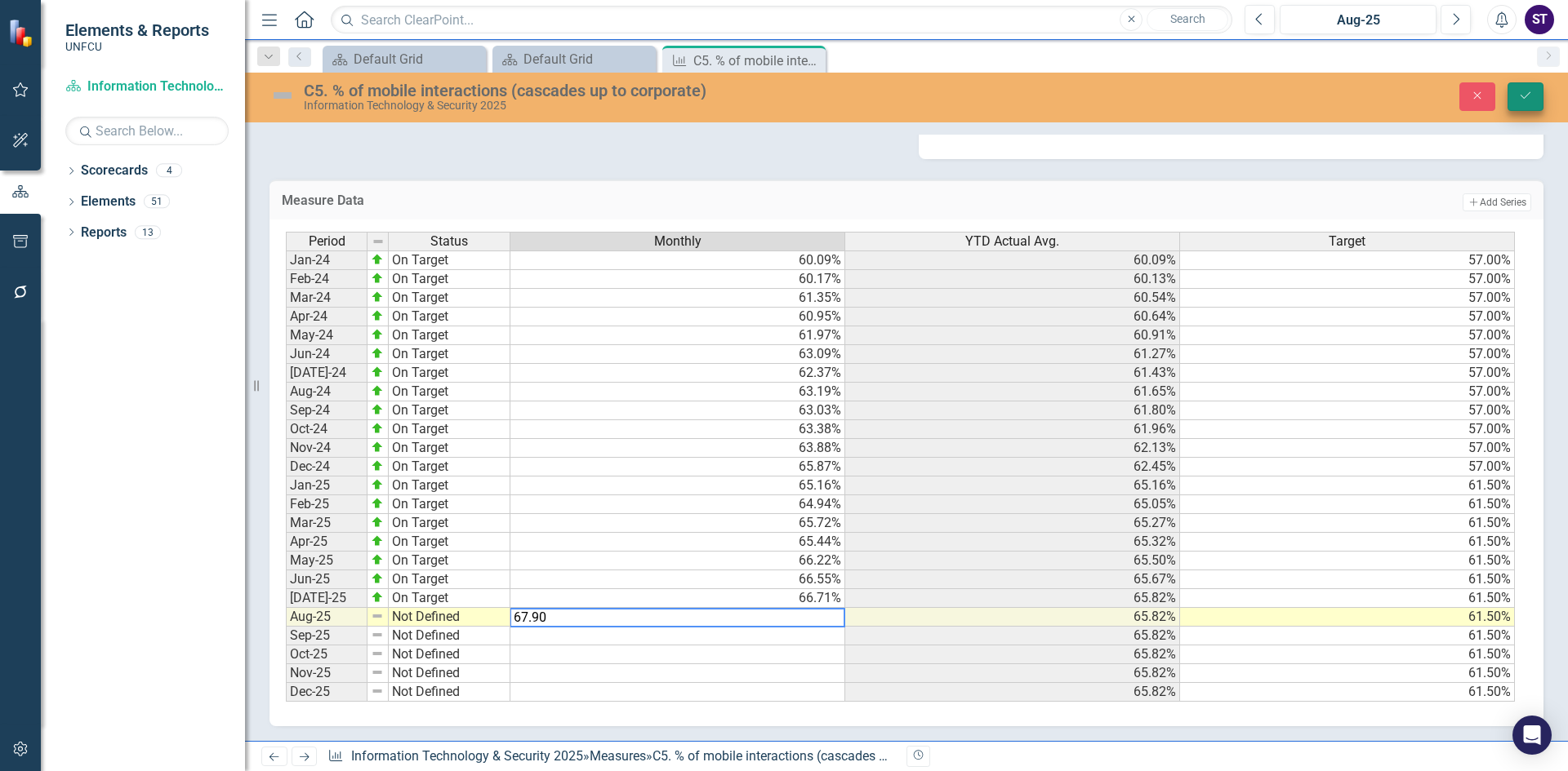
type textarea "67.90"
click at [1531, 101] on icon "Save" at bounding box center [1526, 95] width 15 height 11
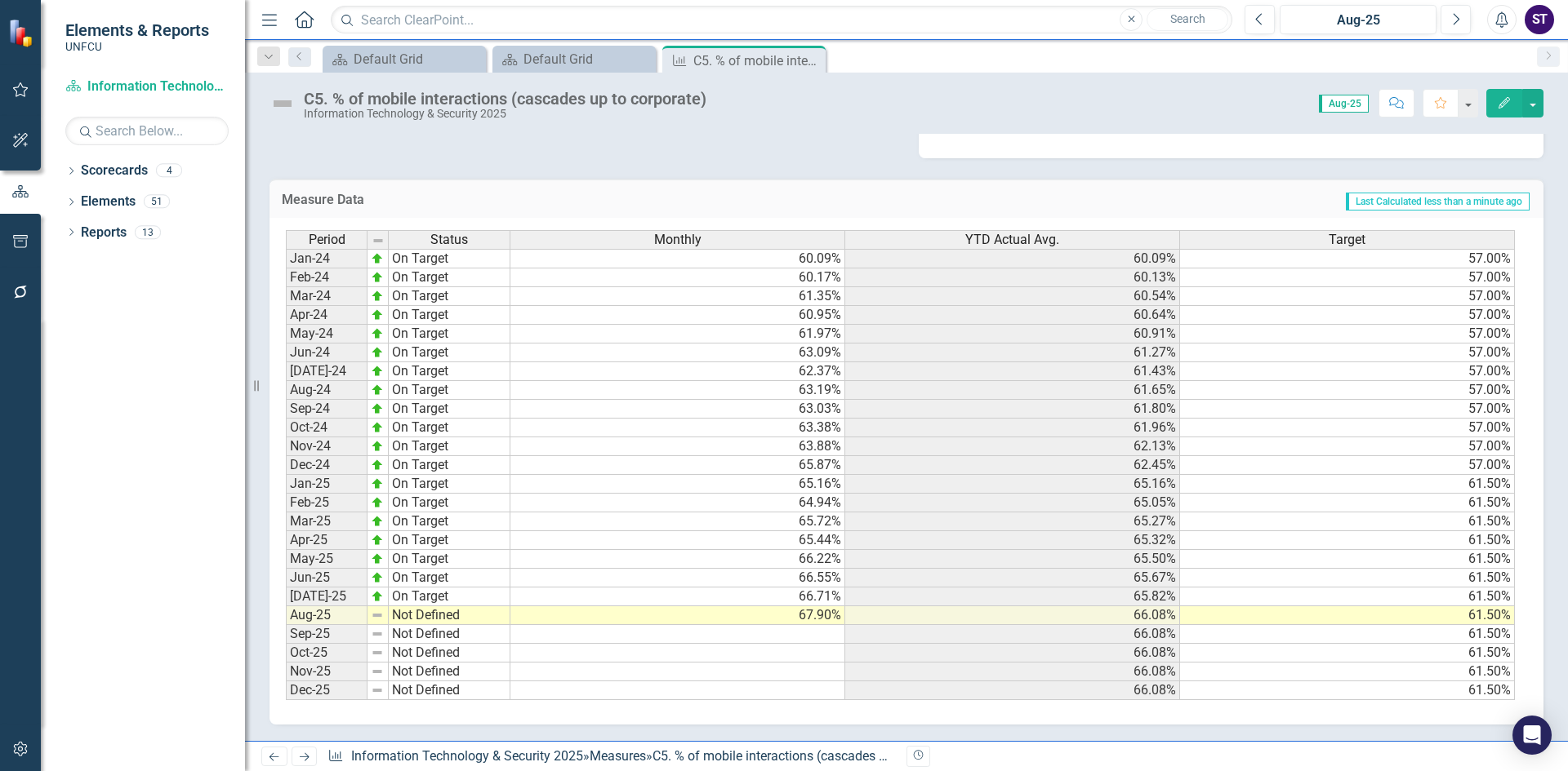
click at [429, 616] on td "Not Defined" at bounding box center [449, 615] width 122 height 19
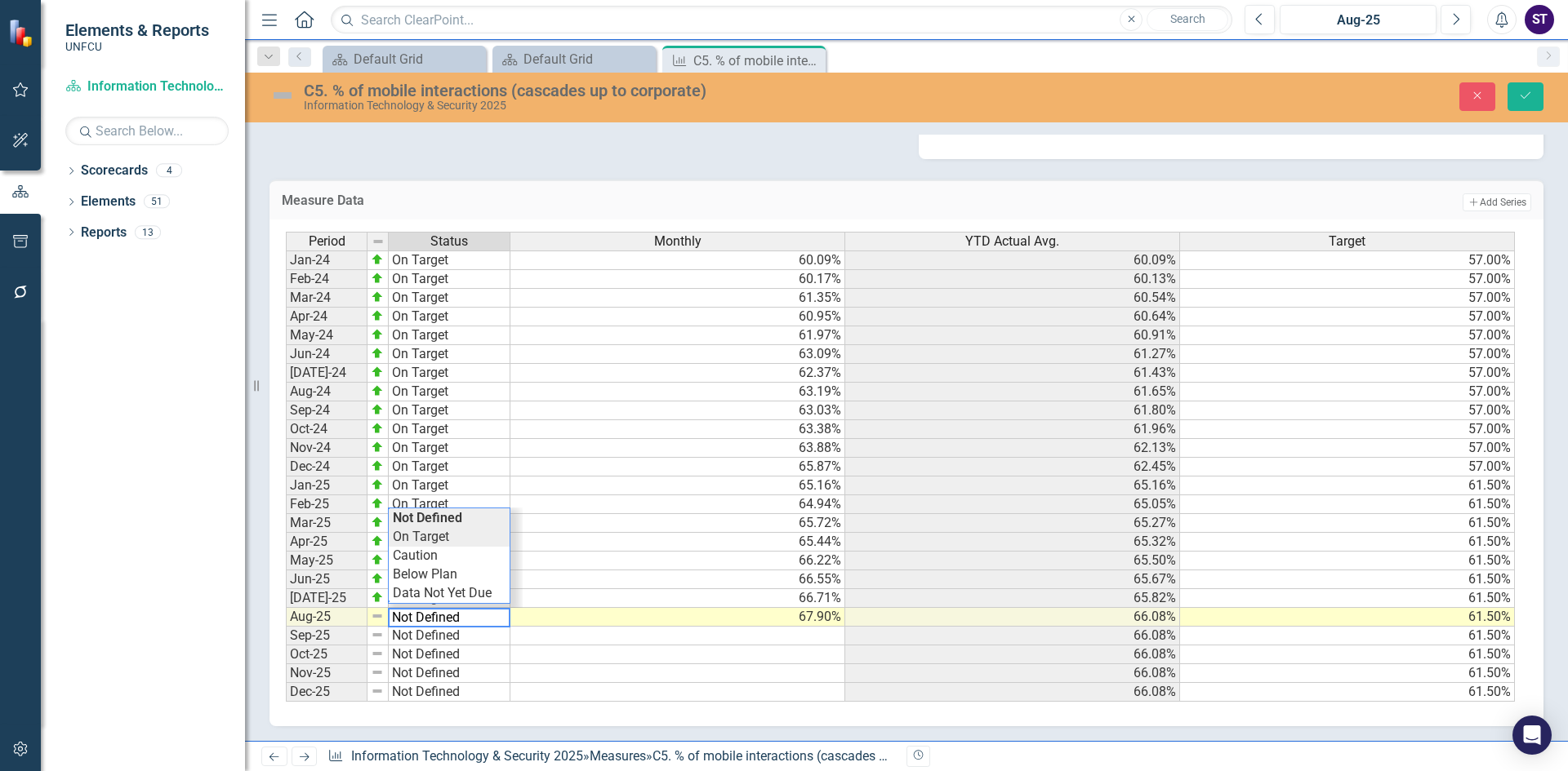
type textarea "On Target"
click at [416, 539] on div "Period Status Monthly YTD Actual Avg. Target Jan-24 On Target 60.09% 60.09% 57.…" at bounding box center [900, 467] width 1229 height 471
click at [1533, 98] on icon "Save" at bounding box center [1526, 95] width 15 height 11
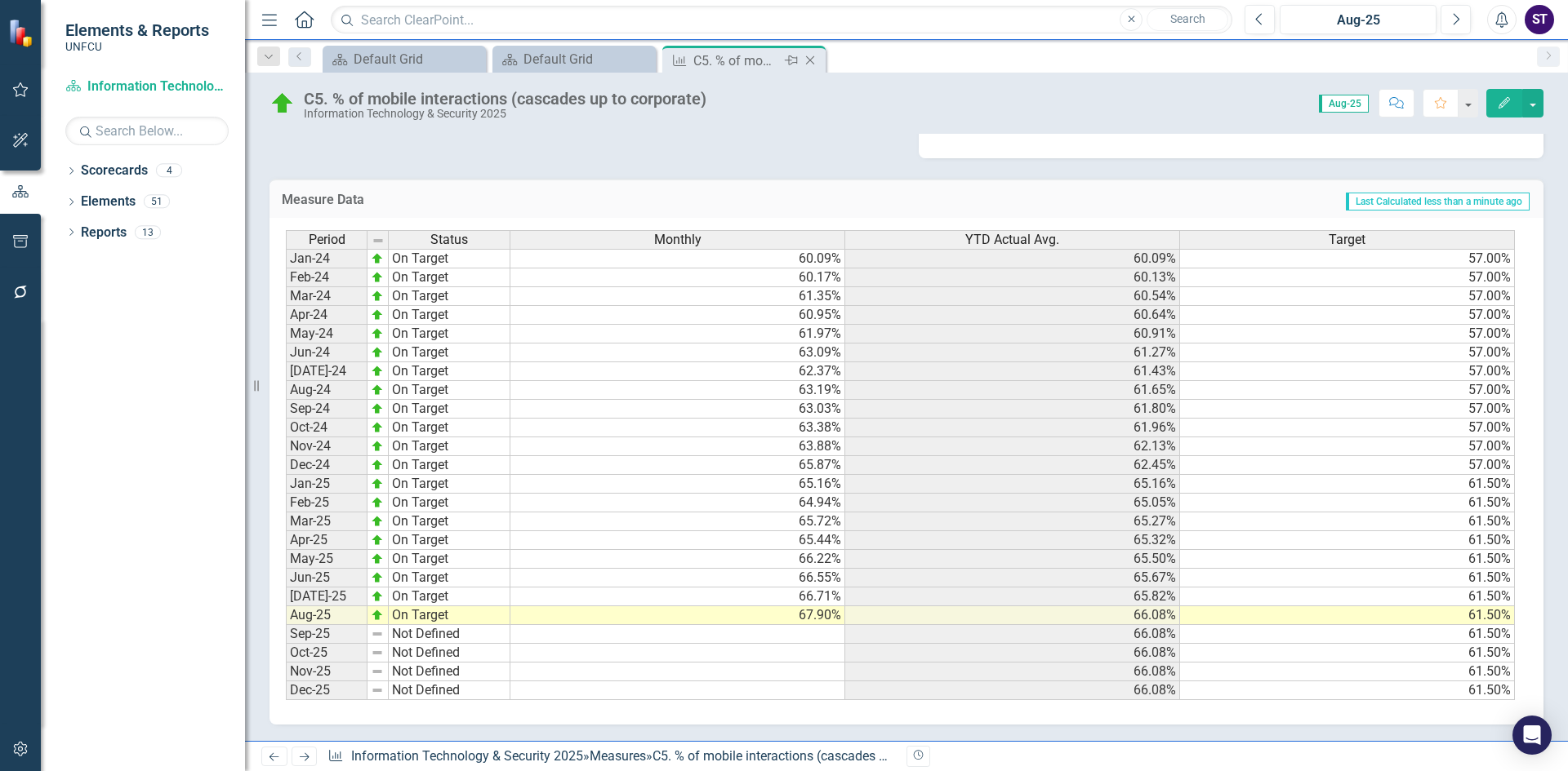
click at [806, 60] on icon "Close" at bounding box center [811, 61] width 17 height 13
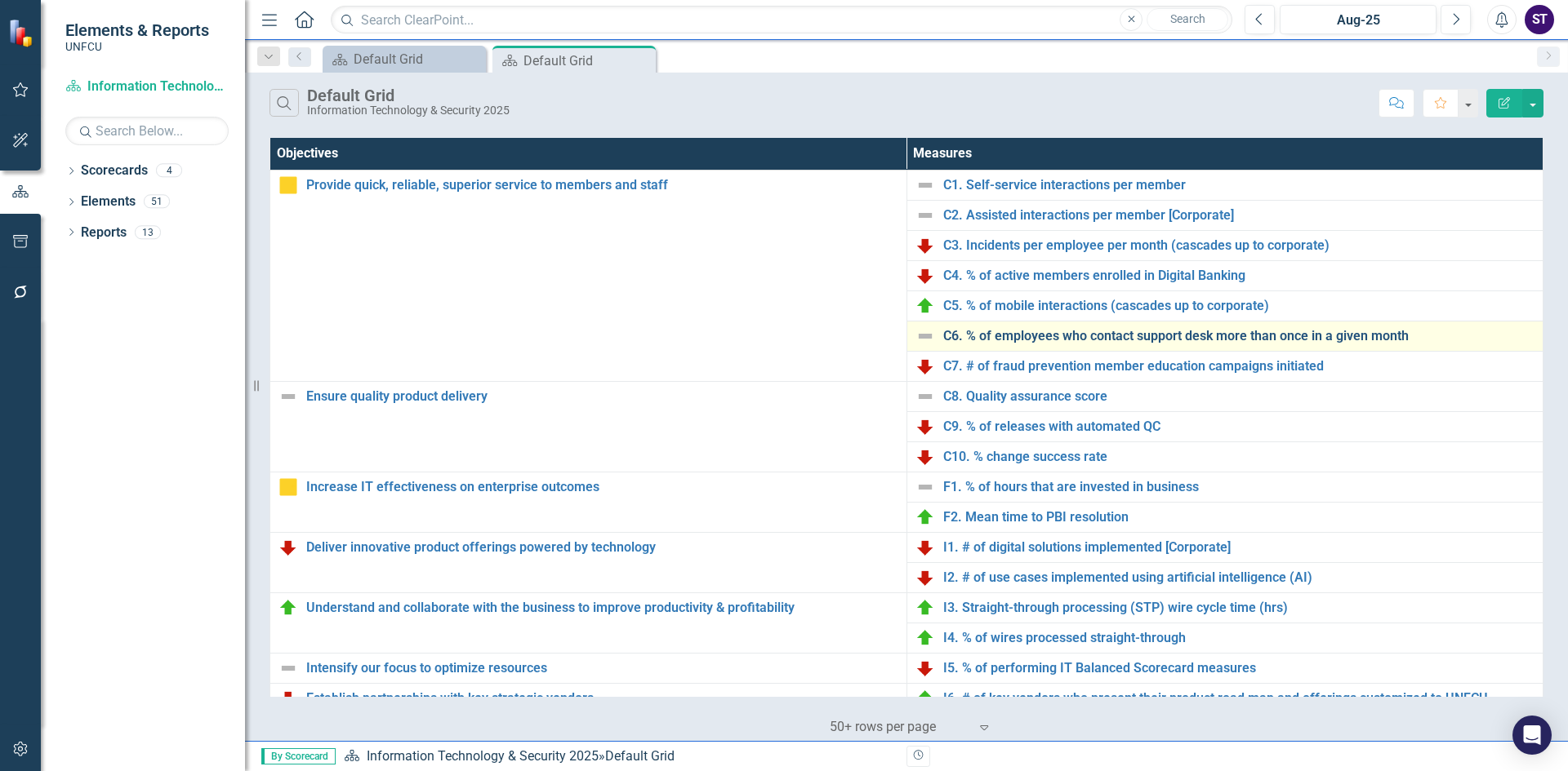
click at [1030, 337] on link "C6. % of employees who contact support desk more than once in a given month" at bounding box center [1240, 336] width 593 height 15
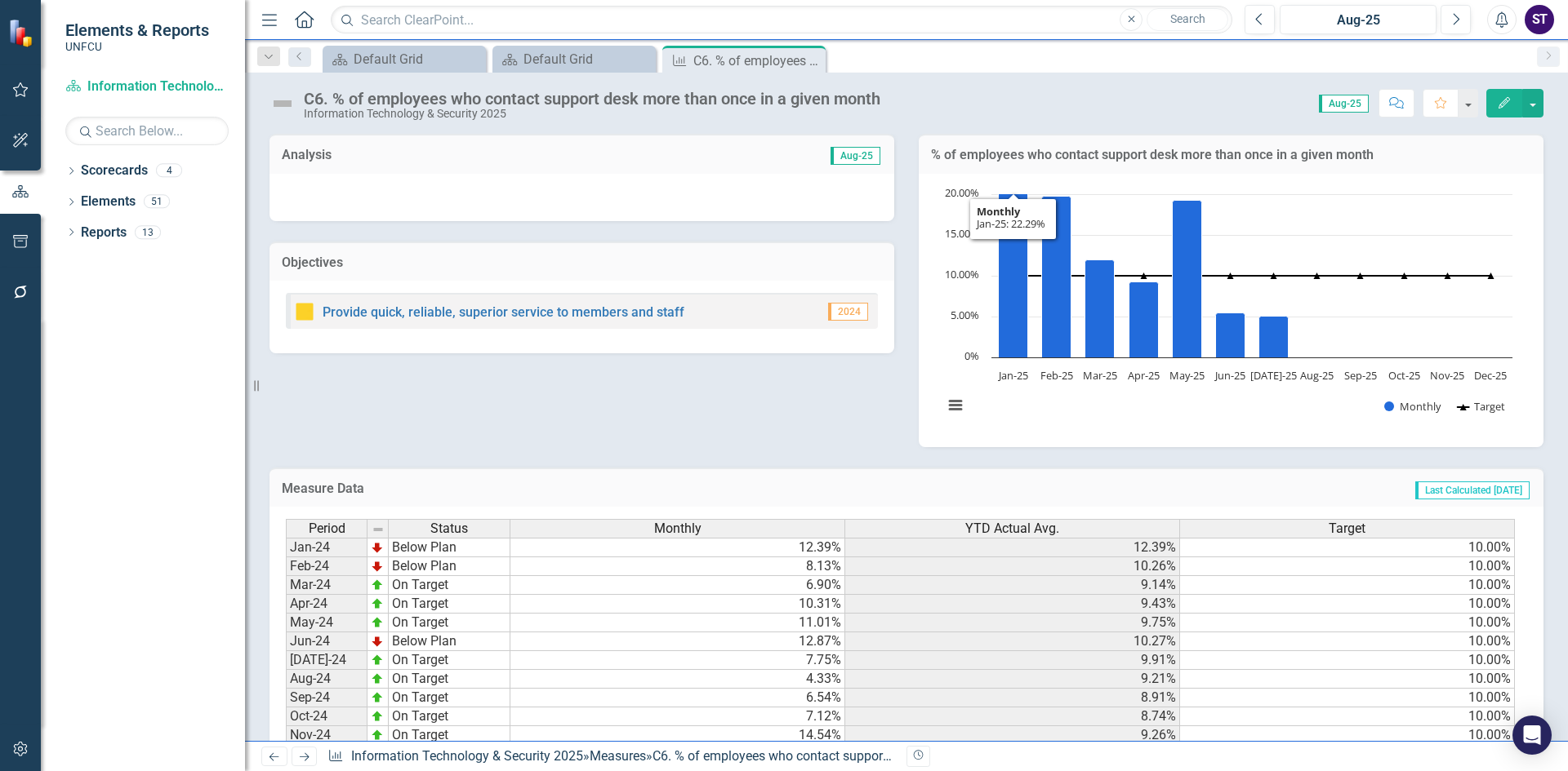
scroll to position [289, 0]
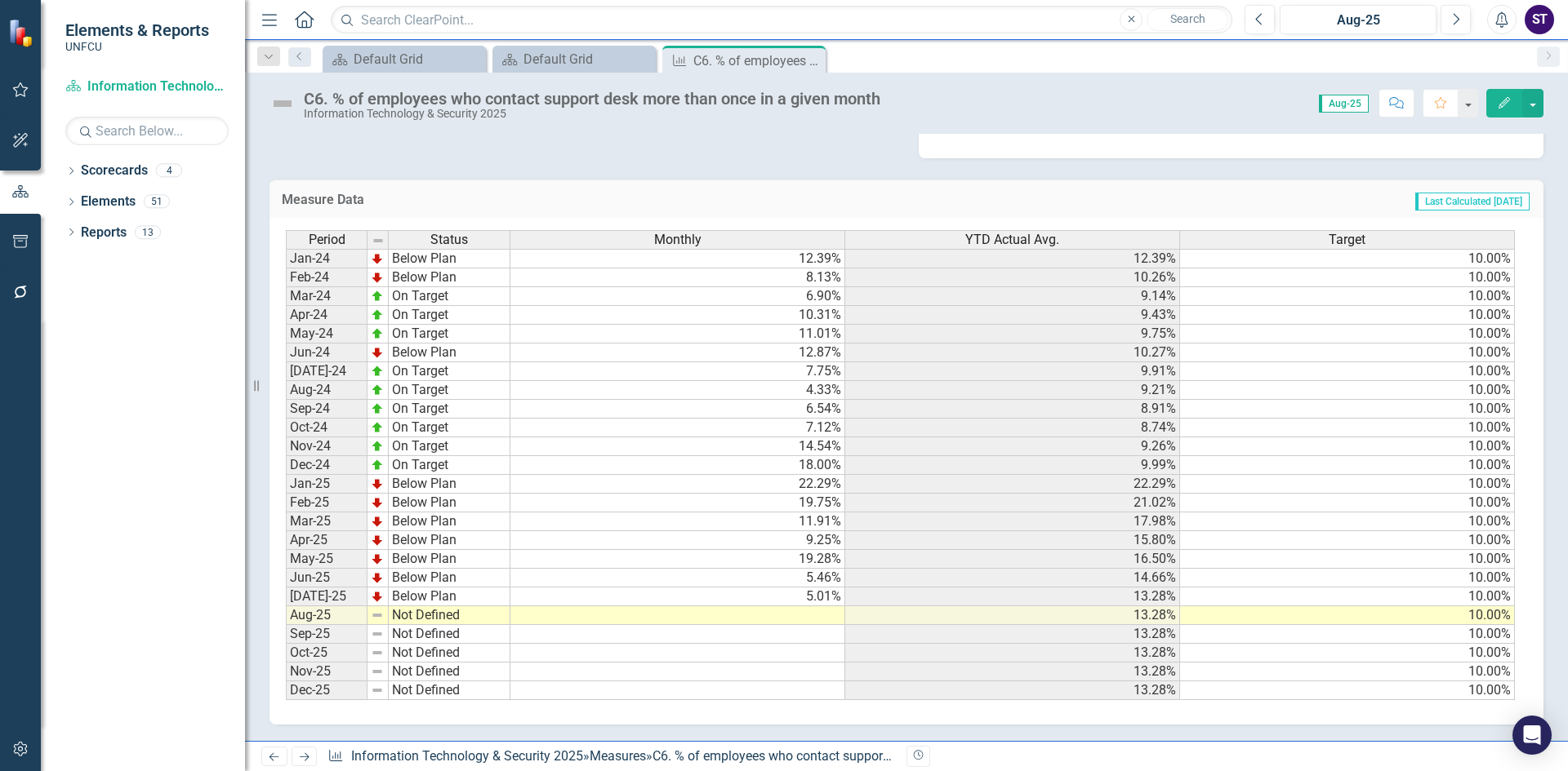
click at [798, 613] on td at bounding box center [677, 615] width 334 height 19
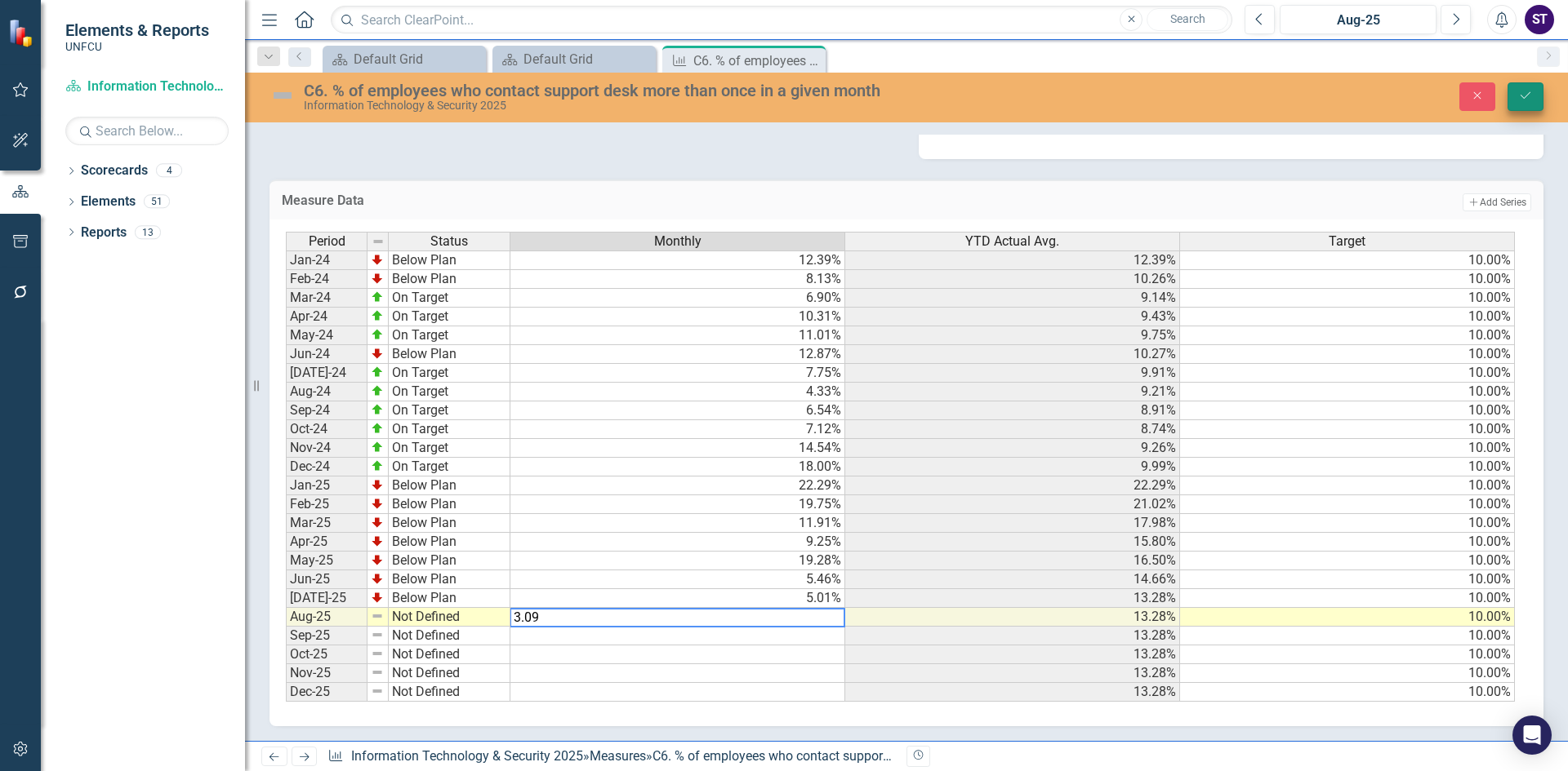
type textarea "3.09"
click at [1534, 89] on button "Save" at bounding box center [1525, 97] width 36 height 29
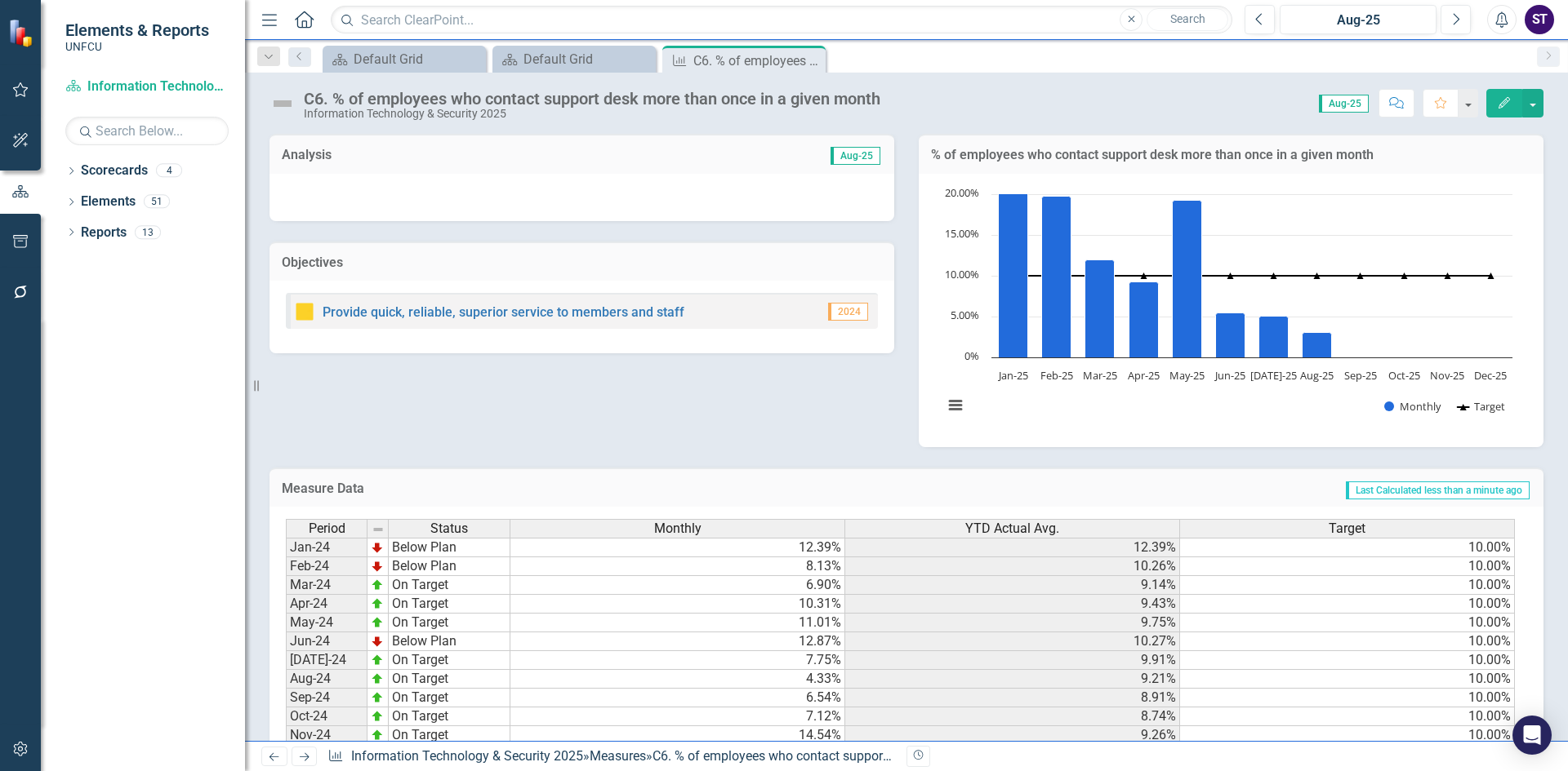
scroll to position [289, 0]
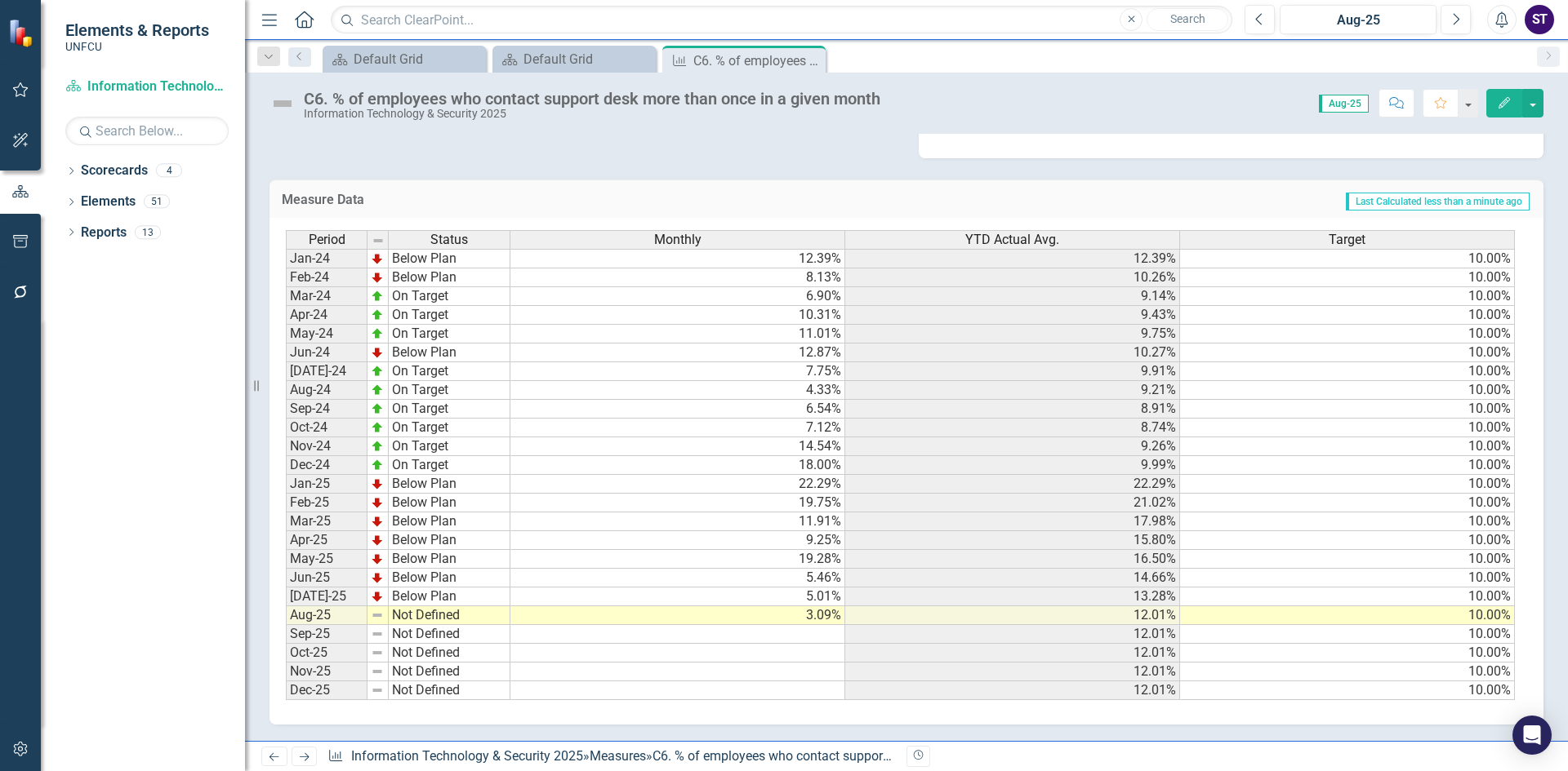
click at [460, 613] on td "Not Defined" at bounding box center [449, 615] width 122 height 19
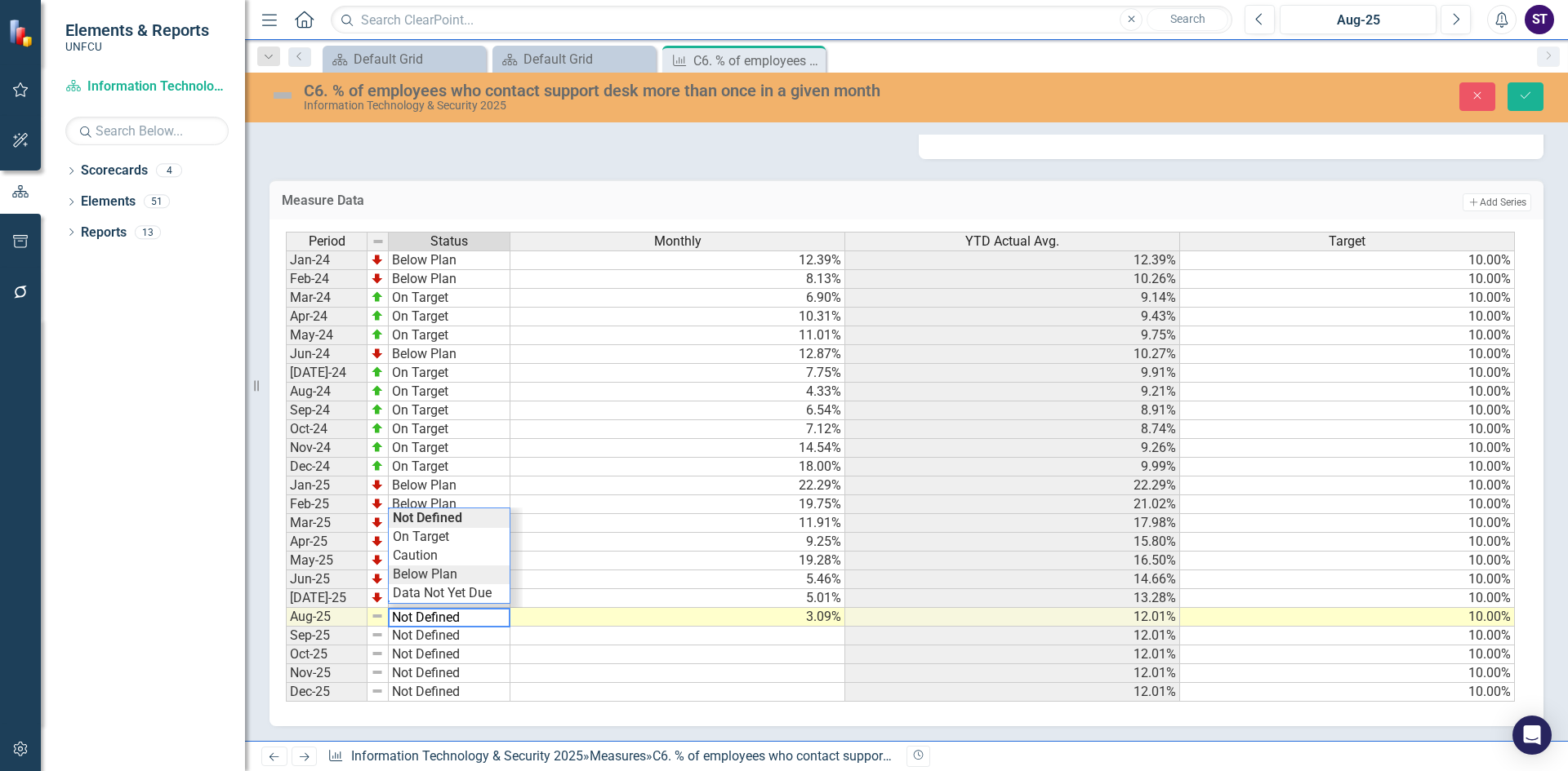
type textarea "Below Plan"
click at [444, 576] on div "Period Status Monthly YTD Actual Avg. Target Jan-24 Below Plan 12.39% 12.39% 10…" at bounding box center [900, 467] width 1229 height 471
click at [1514, 96] on button "Save" at bounding box center [1525, 97] width 36 height 29
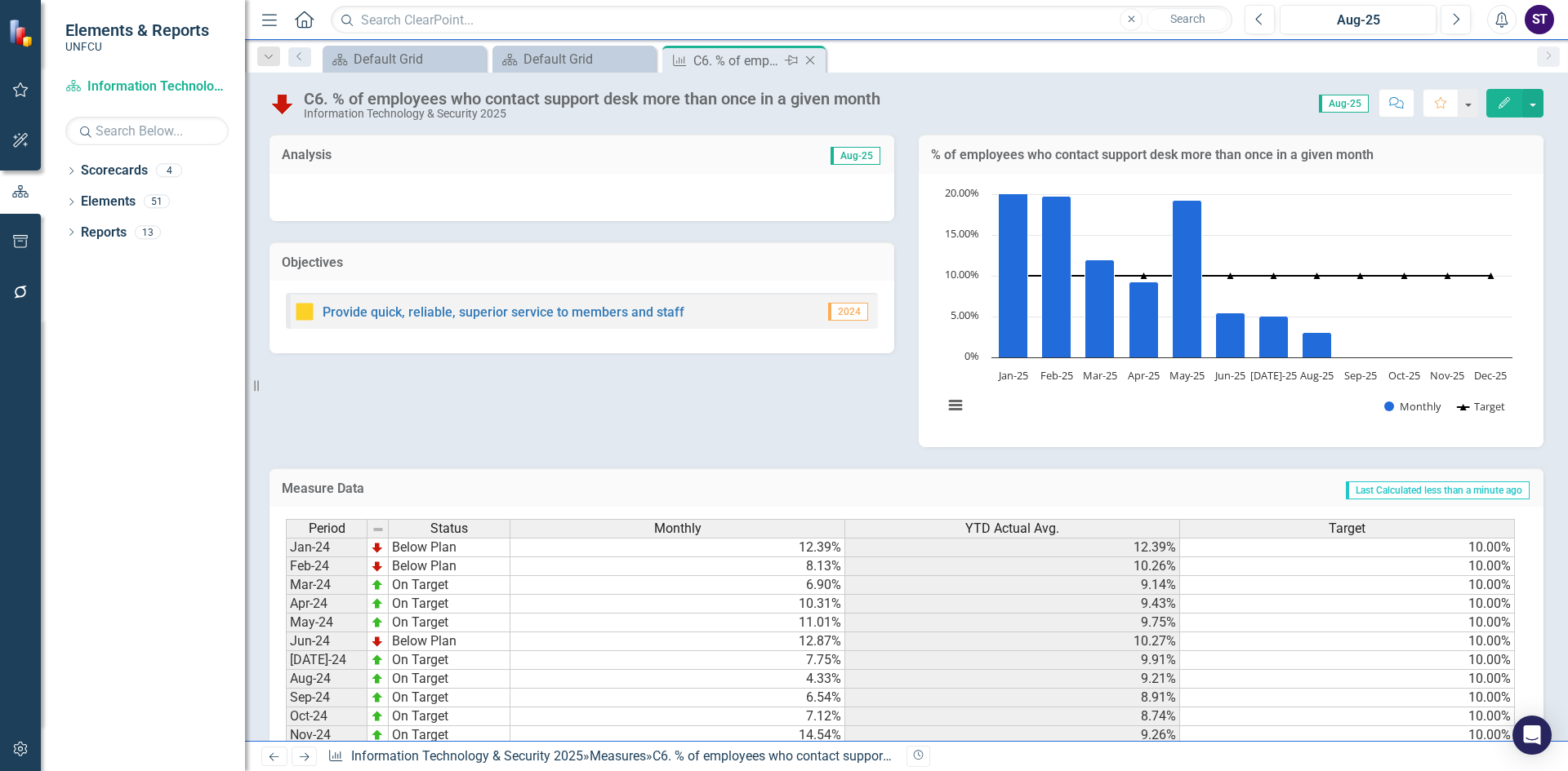
click at [814, 61] on icon "Close" at bounding box center [811, 61] width 17 height 13
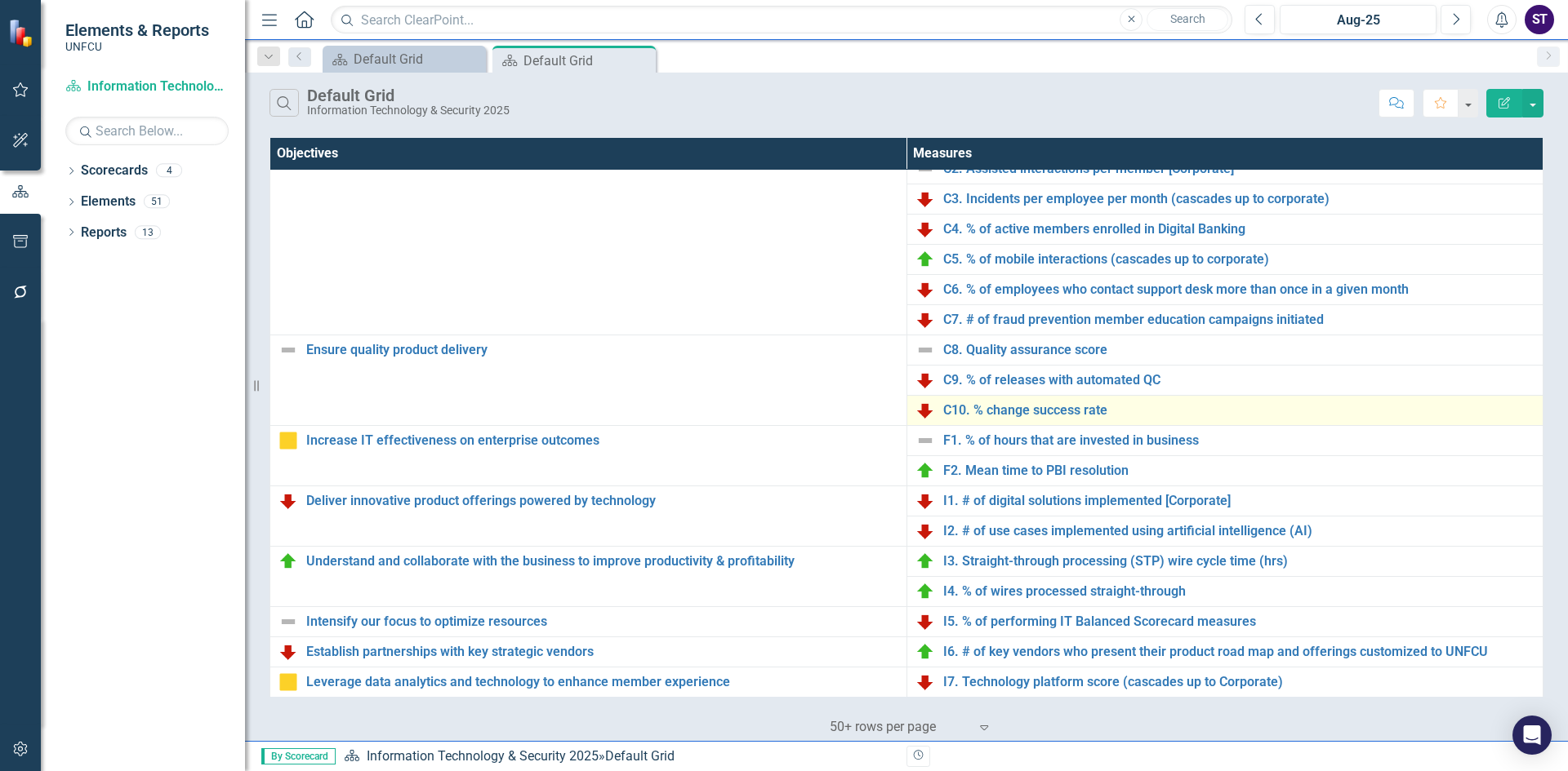
scroll to position [89, 0]
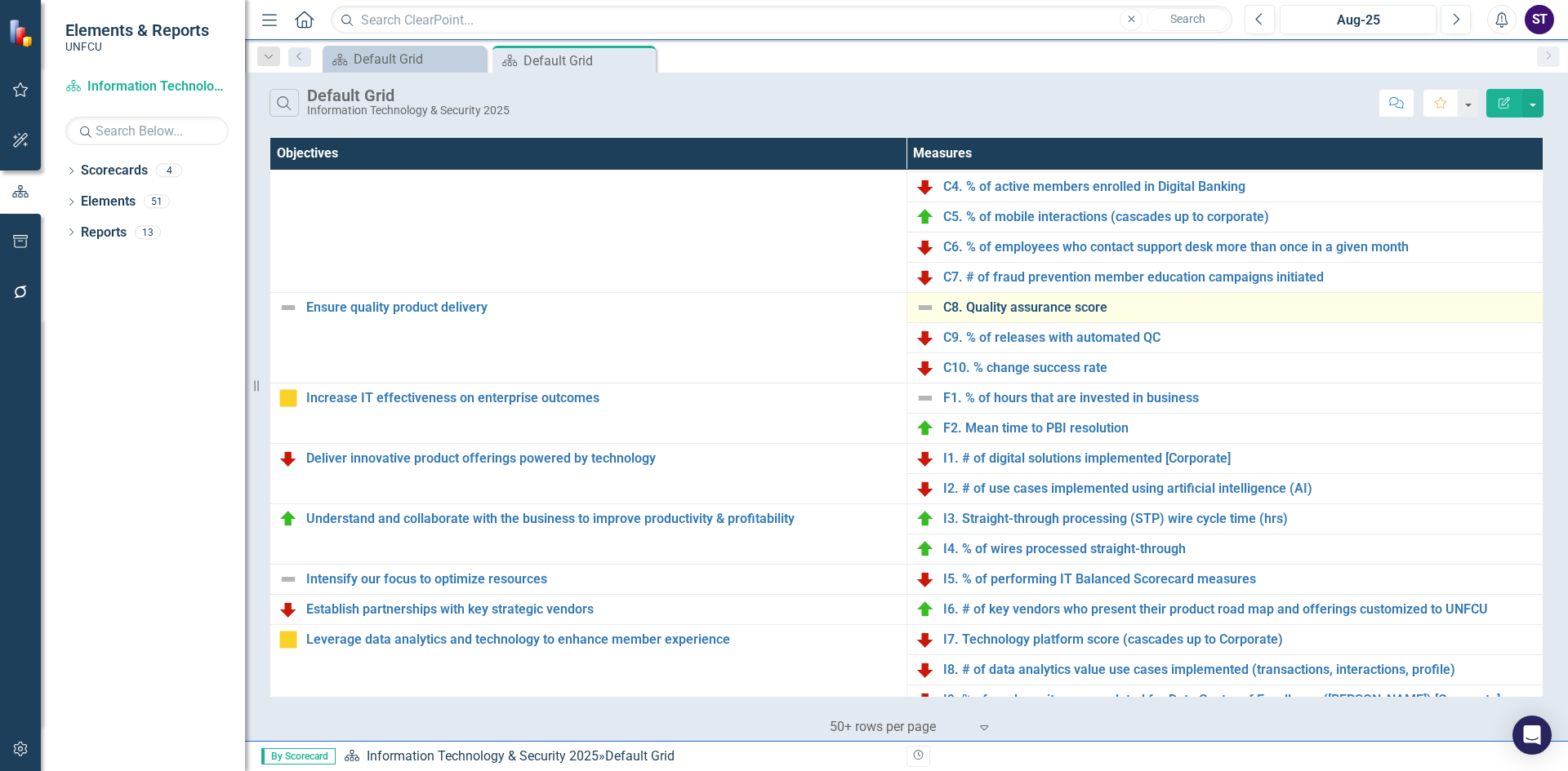
click at [1050, 302] on link "C8. Quality assurance score" at bounding box center [1240, 308] width 593 height 15
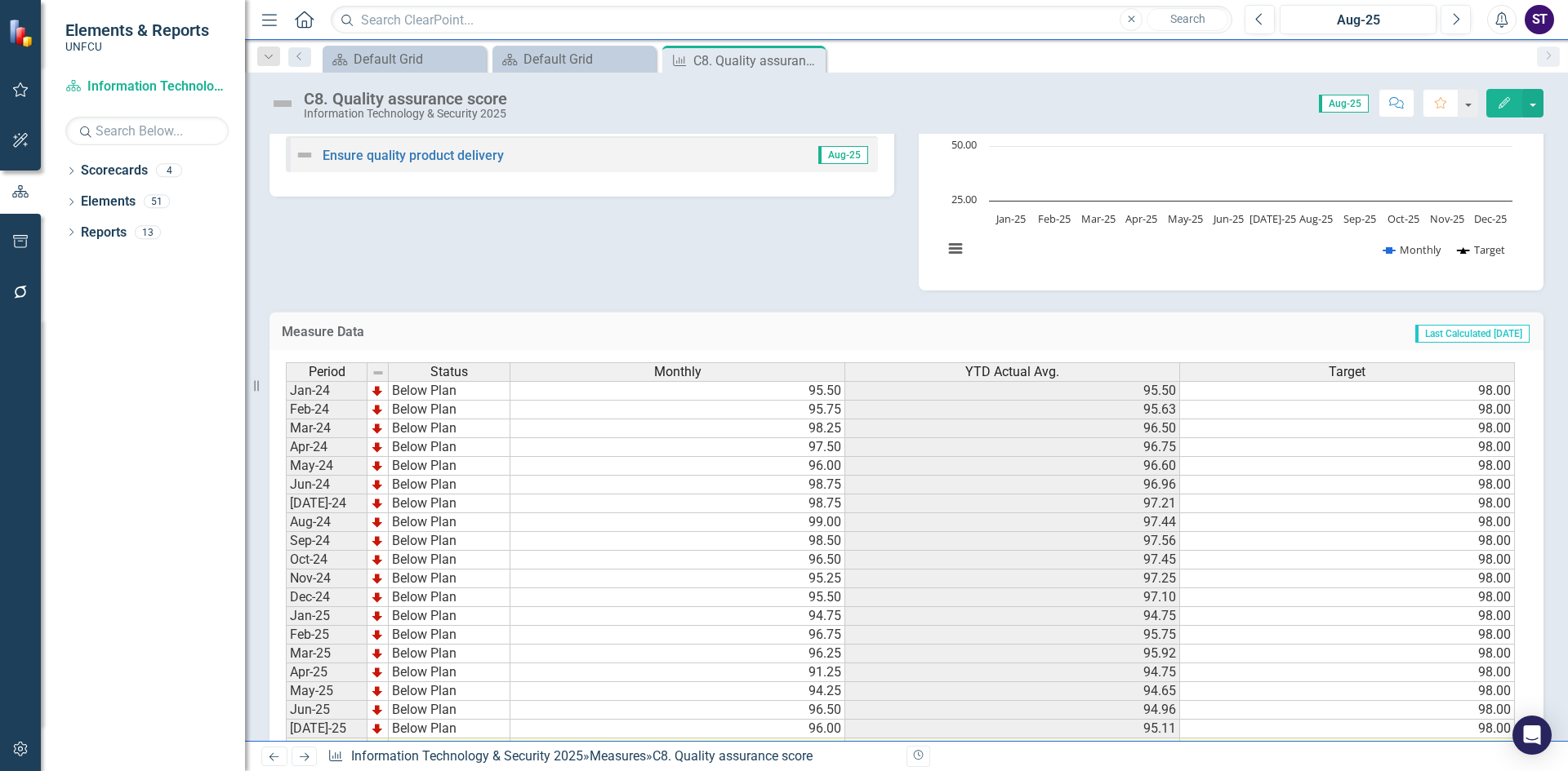
scroll to position [289, 0]
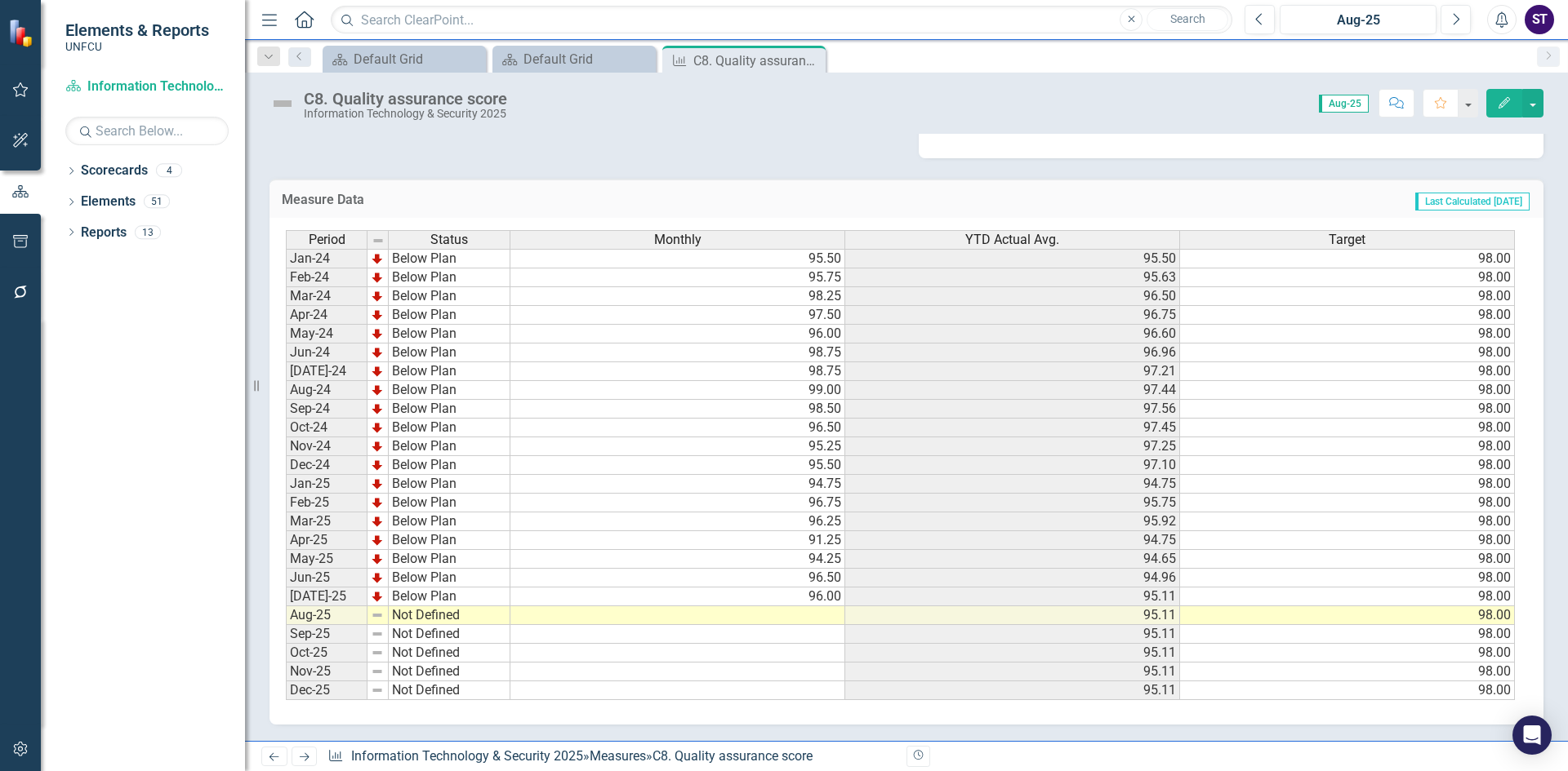
click at [802, 619] on td at bounding box center [677, 615] width 334 height 19
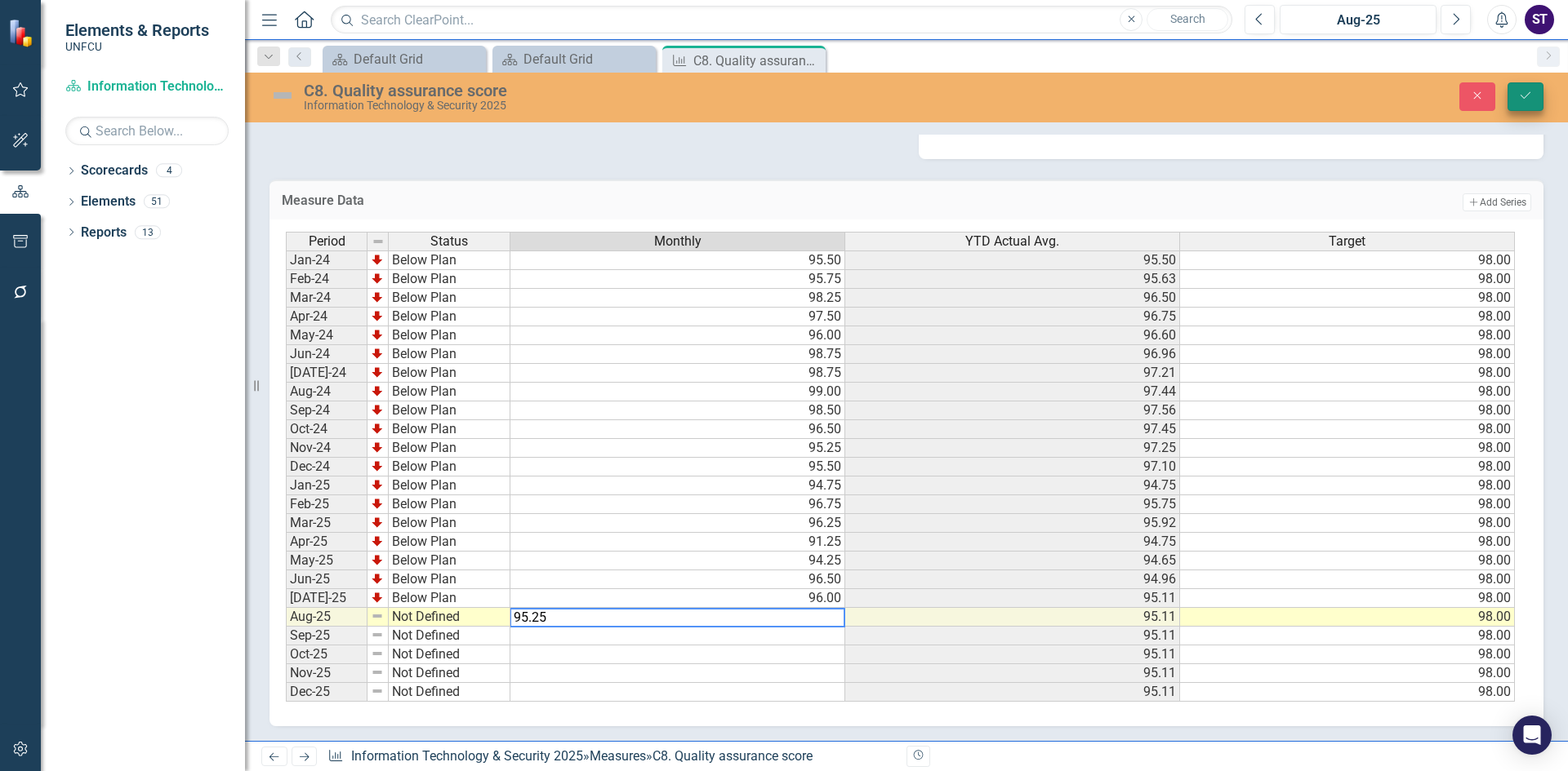
type textarea "95.25"
click at [1527, 106] on button "Save" at bounding box center [1525, 97] width 36 height 29
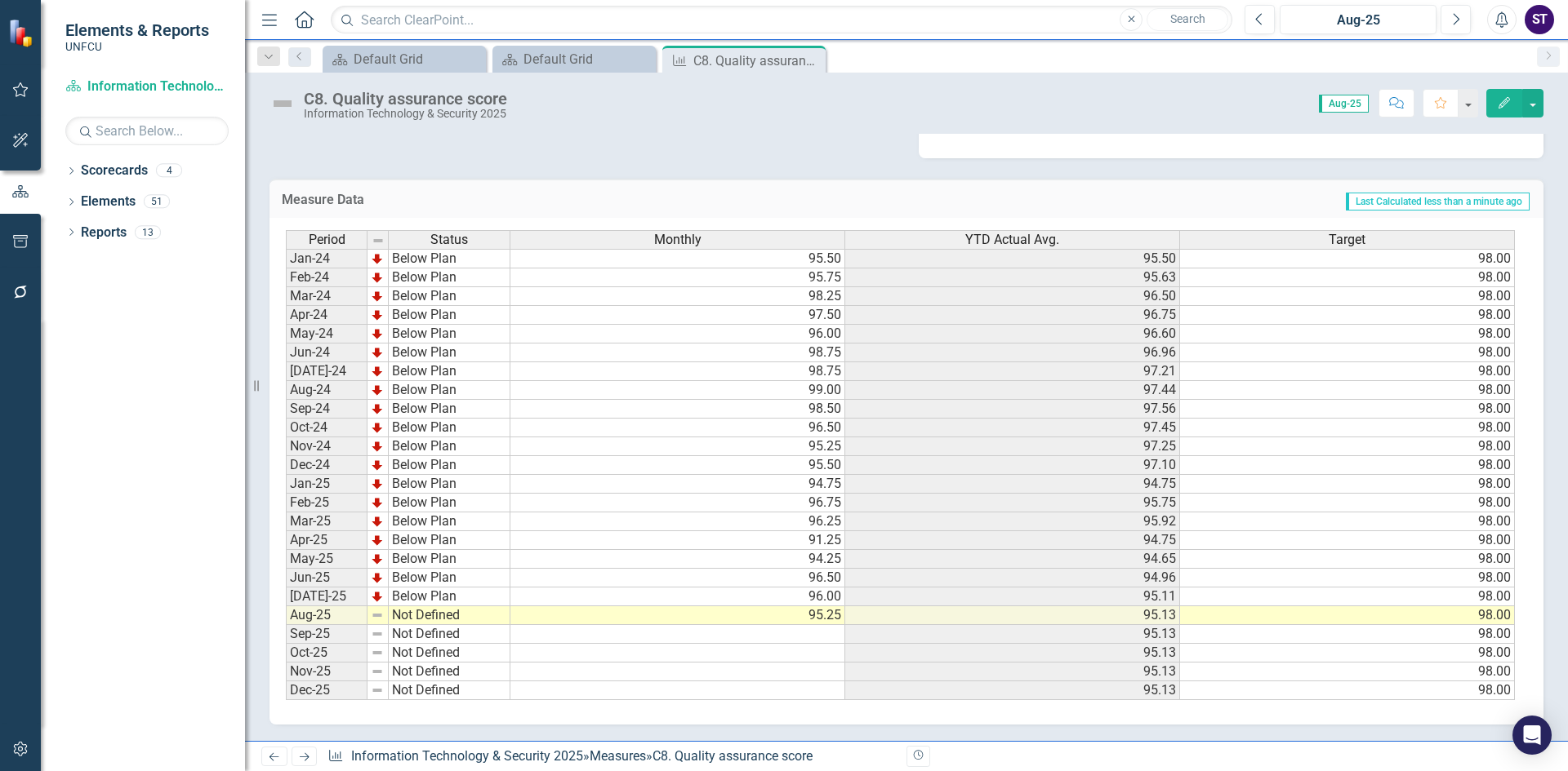
click at [452, 621] on td "Not Defined" at bounding box center [449, 615] width 122 height 19
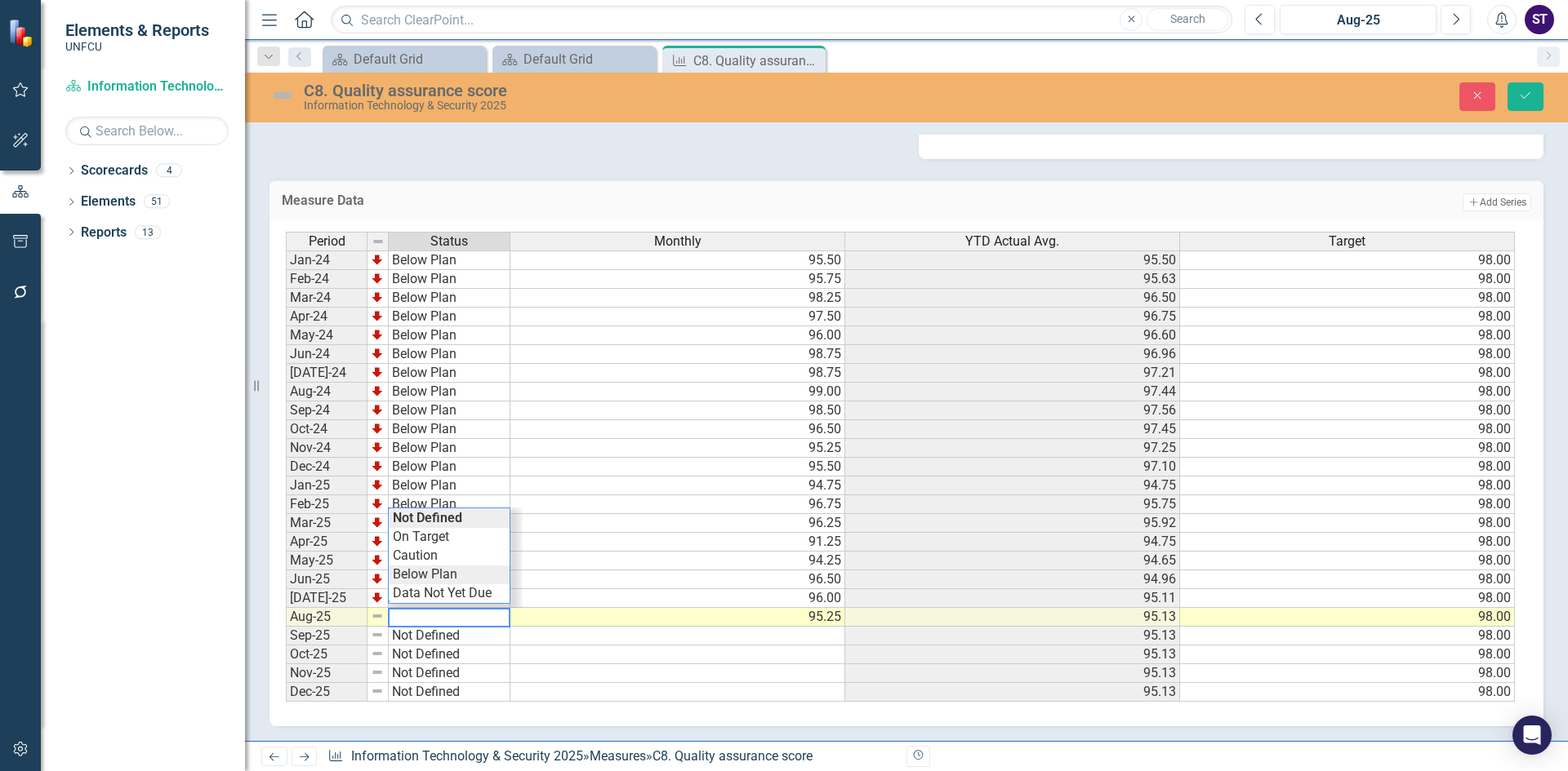
click at [438, 575] on div "Period Status Monthly YTD Actual Avg. Target Jan-24 Below Plan 95.50 95.50 98.0…" at bounding box center [900, 467] width 1229 height 471
click at [1528, 83] on button "Save" at bounding box center [1525, 97] width 36 height 29
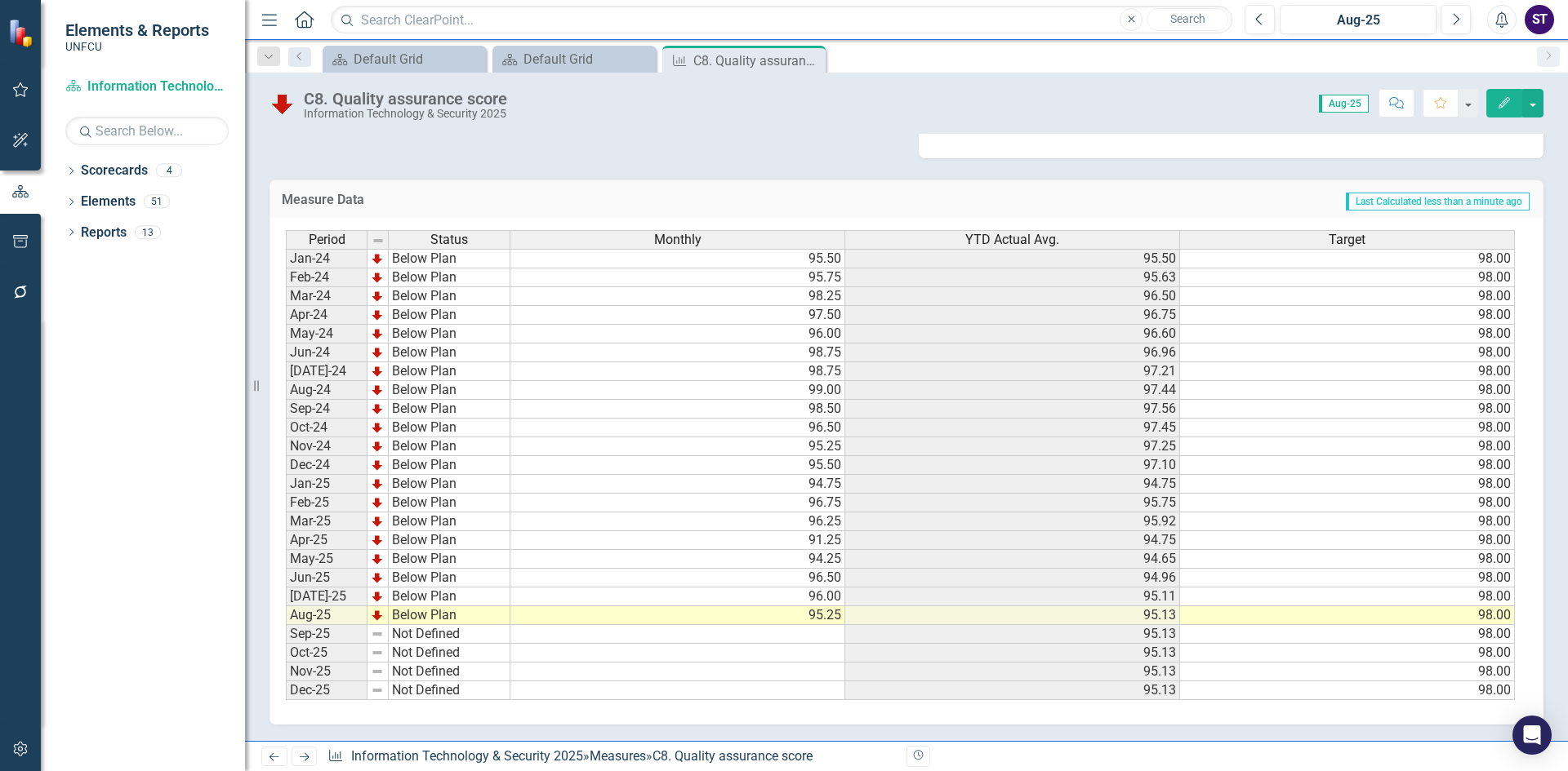
scroll to position [0, 0]
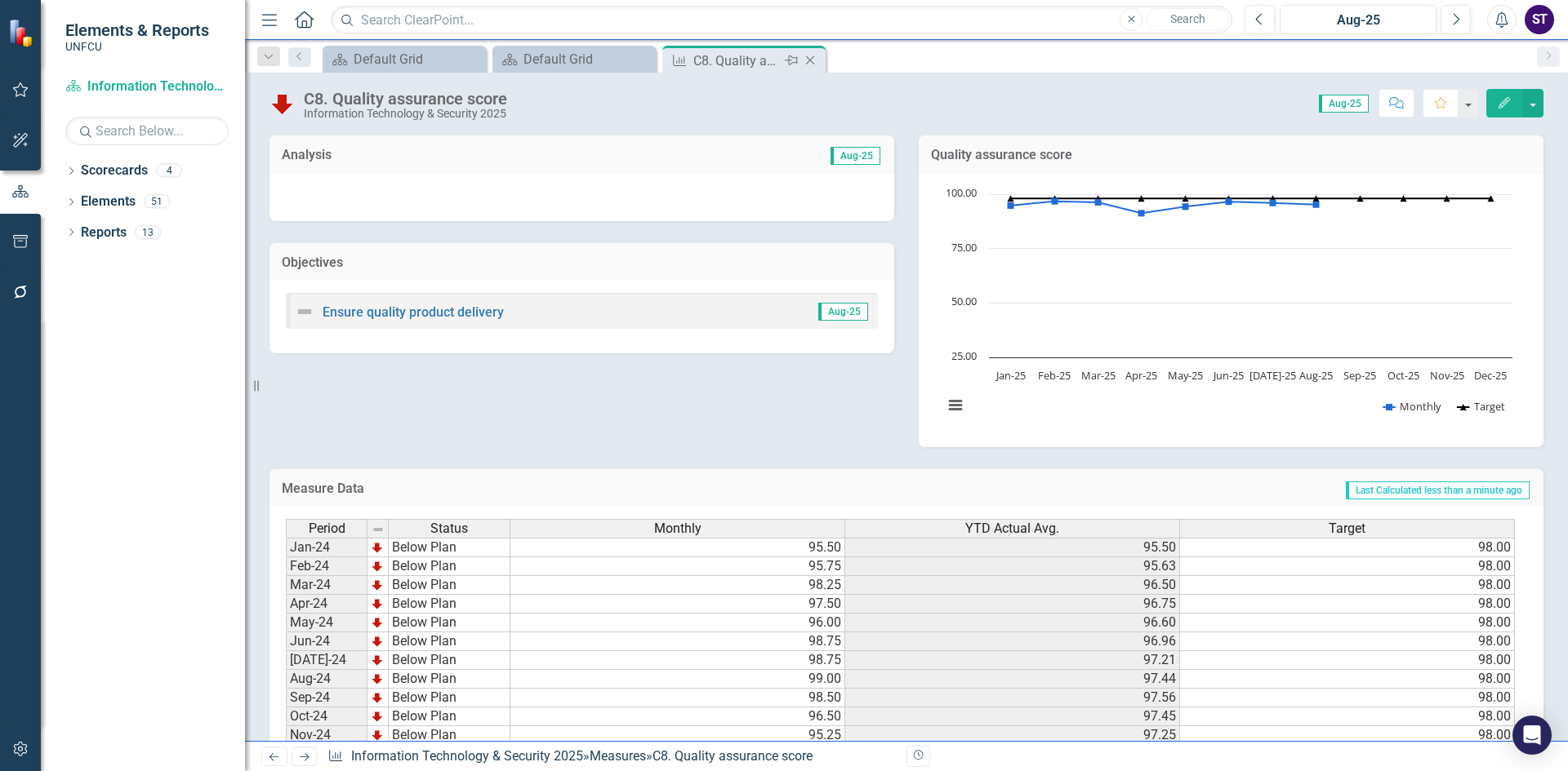
click at [813, 58] on icon "Close" at bounding box center [811, 61] width 17 height 13
